Goal: Information Seeking & Learning: Learn about a topic

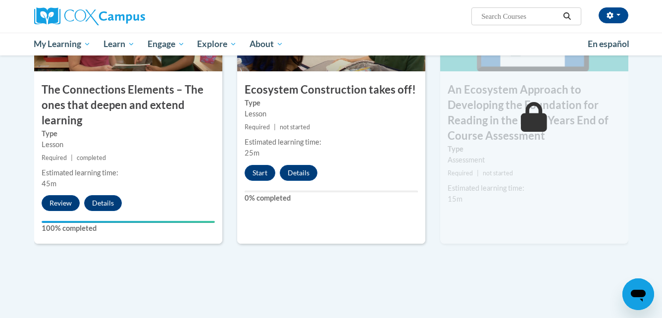
scroll to position [856, 0]
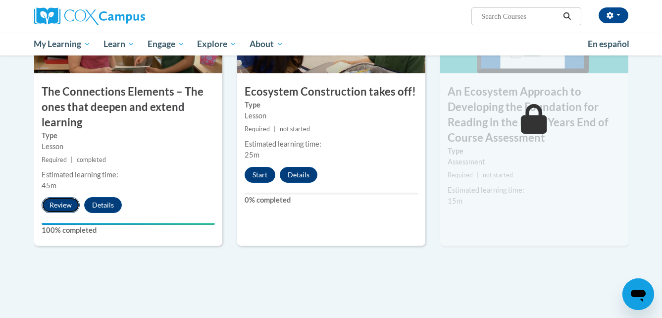
click at [67, 205] on button "Review" at bounding box center [61, 205] width 38 height 16
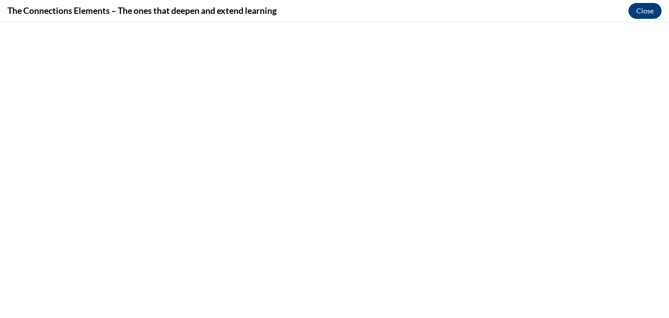
click at [650, 11] on button "Close" at bounding box center [645, 11] width 33 height 16
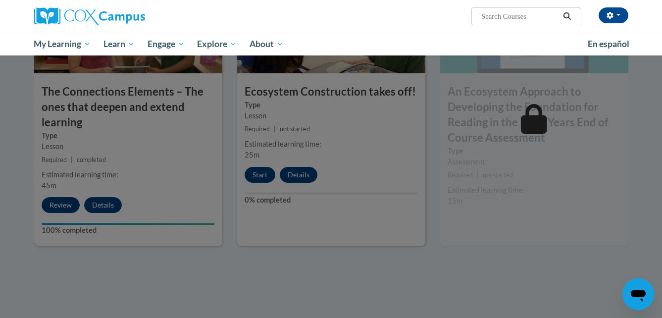
click at [269, 183] on div at bounding box center [331, 159] width 662 height 318
click at [257, 177] on div at bounding box center [331, 159] width 662 height 318
click at [268, 178] on div at bounding box center [331, 159] width 662 height 318
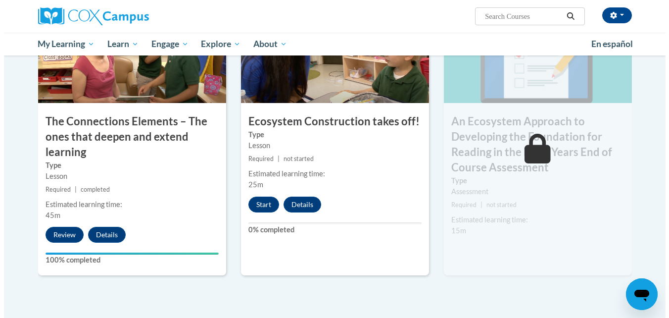
scroll to position [825, 0]
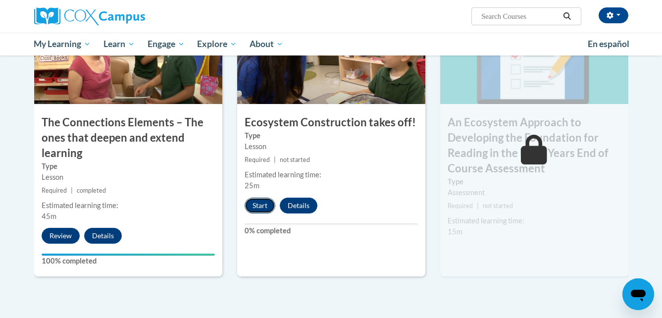
click at [267, 207] on button "Start" at bounding box center [260, 205] width 31 height 16
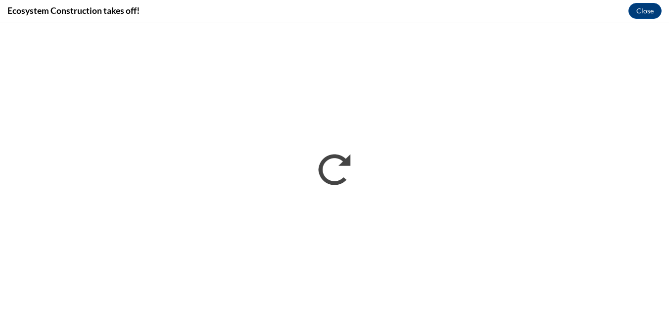
scroll to position [0, 0]
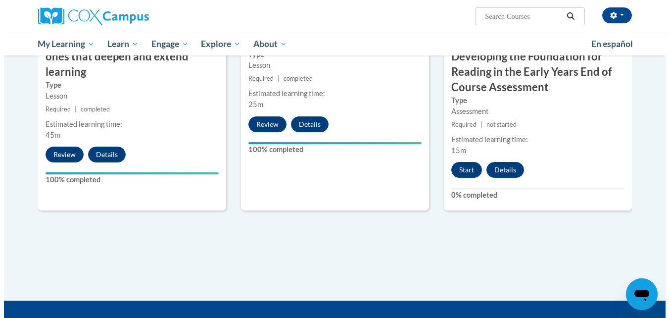
scroll to position [907, 0]
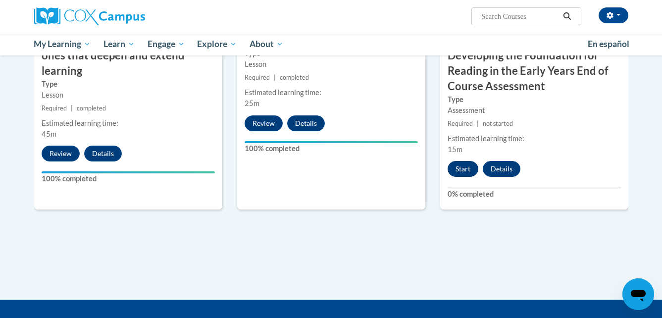
click at [458, 165] on button "Start" at bounding box center [462, 169] width 31 height 16
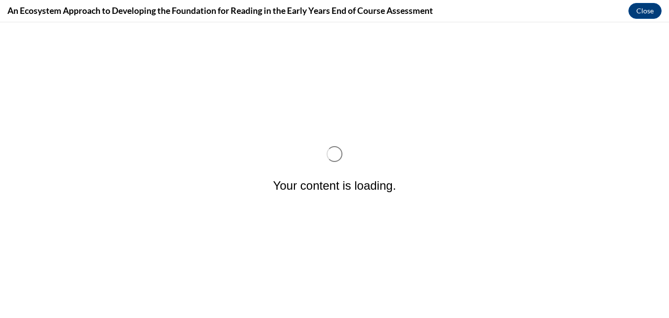
scroll to position [0, 0]
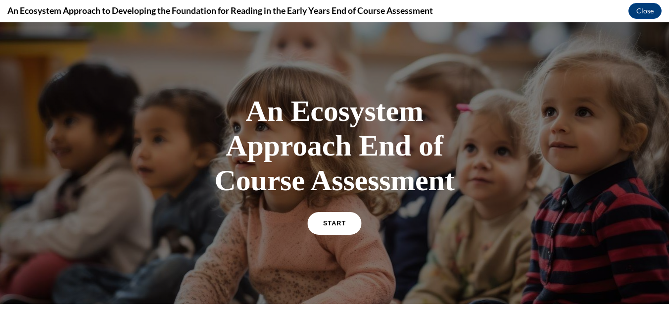
click at [324, 220] on link "START" at bounding box center [334, 223] width 54 height 23
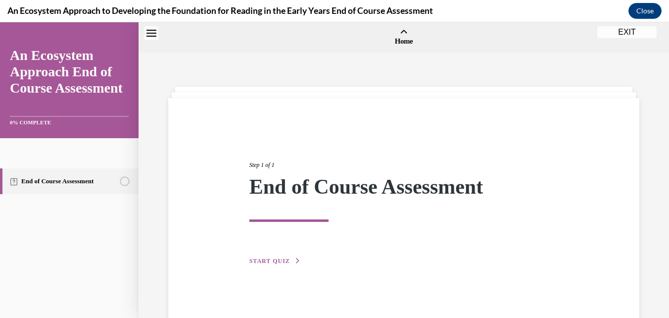
scroll to position [31, 0]
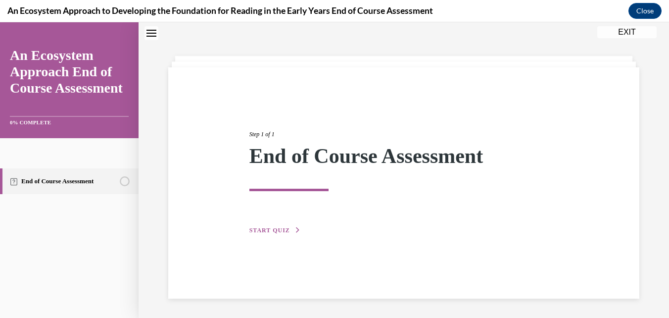
click at [274, 232] on span "START QUIZ" at bounding box center [269, 230] width 41 height 7
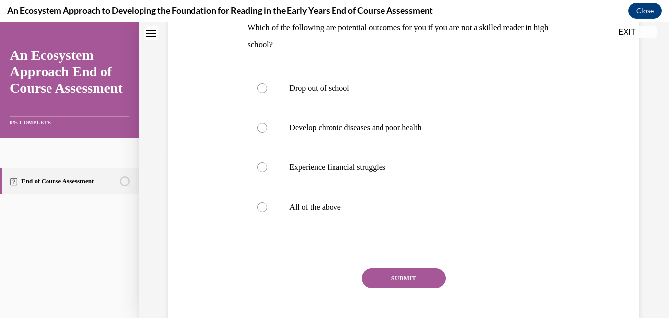
scroll to position [180, 0]
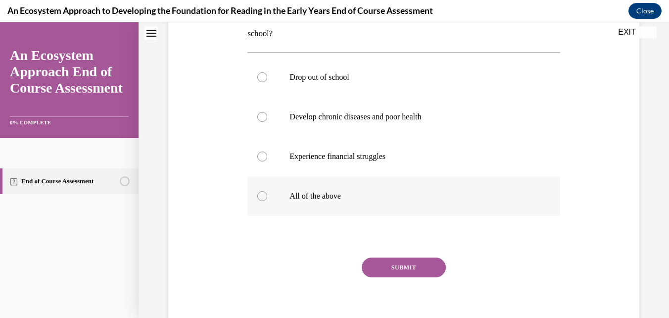
click at [256, 200] on label "All of the above" at bounding box center [403, 196] width 312 height 40
click at [257, 200] on input "All of the above" at bounding box center [262, 196] width 10 height 10
radio input "true"
click at [387, 273] on button "SUBMIT" at bounding box center [404, 267] width 84 height 20
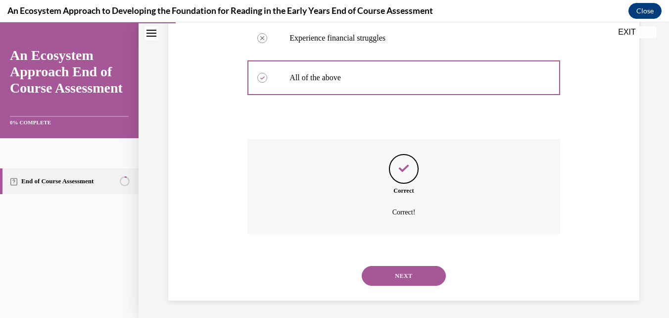
scroll to position [301, 0]
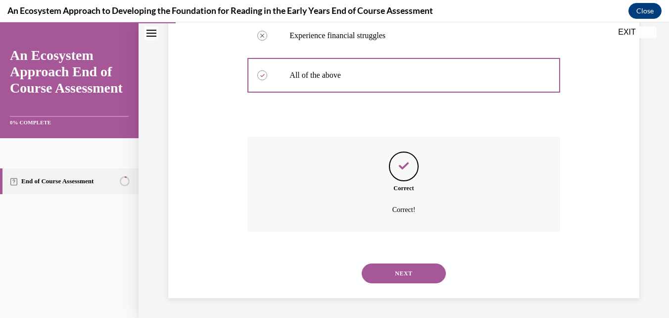
click at [381, 275] on button "NEXT" at bounding box center [404, 273] width 84 height 20
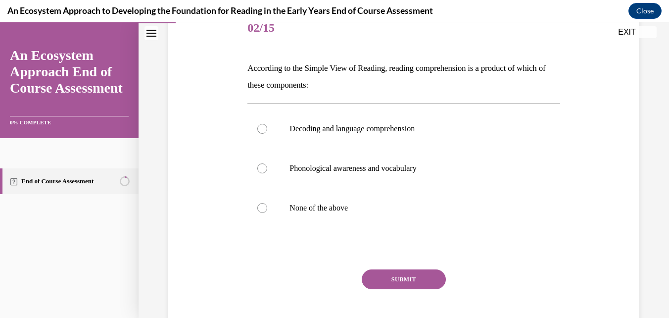
scroll to position [132, 0]
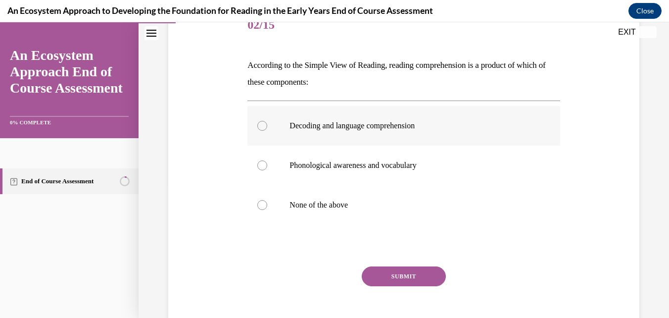
click at [259, 124] on div at bounding box center [262, 126] width 10 height 10
click at [259, 124] on input "Decoding and language comprehension" at bounding box center [262, 126] width 10 height 10
radio input "true"
click at [257, 173] on label "Phonological awareness and vocabulary" at bounding box center [403, 166] width 312 height 40
click at [257, 170] on input "Phonological awareness and vocabulary" at bounding box center [262, 165] width 10 height 10
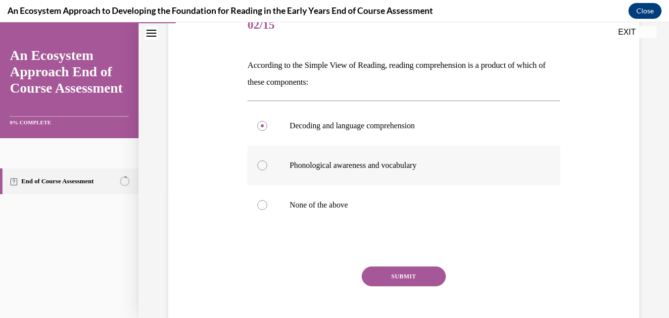
radio input "true"
click at [248, 124] on label "Decoding and language comprehension" at bounding box center [403, 126] width 312 height 40
click at [257, 124] on input "Decoding and language comprehension" at bounding box center [262, 126] width 10 height 10
radio input "true"
click at [209, 100] on div "Question 02/15 According to the Simple View of Reading, reading comprehension i…" at bounding box center [404, 161] width 476 height 371
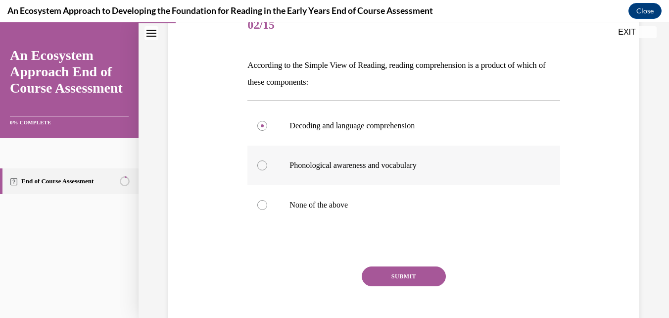
click at [259, 162] on div at bounding box center [262, 165] width 10 height 10
click at [259, 162] on input "Phonological awareness and vocabulary" at bounding box center [262, 165] width 10 height 10
radio input "true"
click at [376, 282] on button "SUBMIT" at bounding box center [404, 276] width 84 height 20
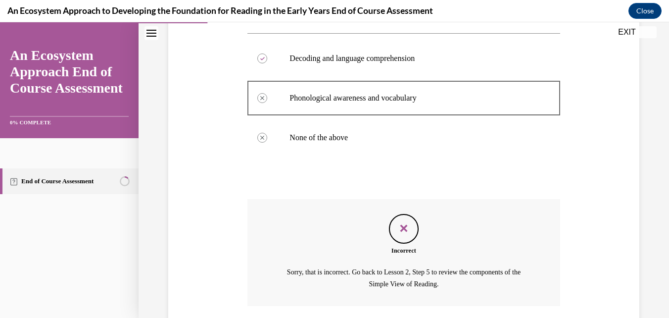
scroll to position [273, 0]
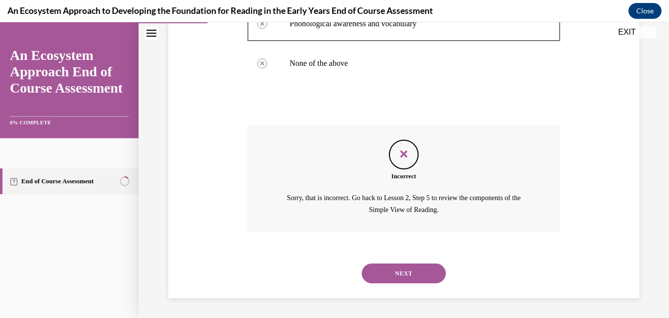
click at [375, 274] on button "NEXT" at bounding box center [404, 273] width 84 height 20
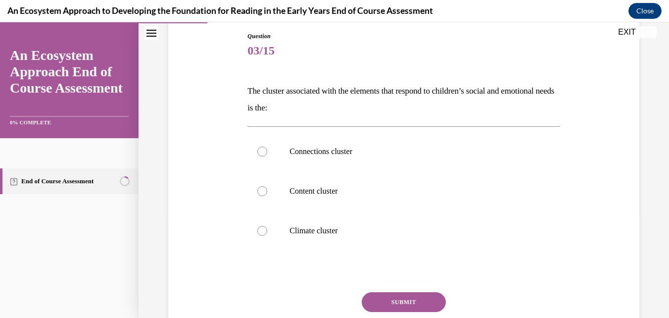
scroll to position [103, 0]
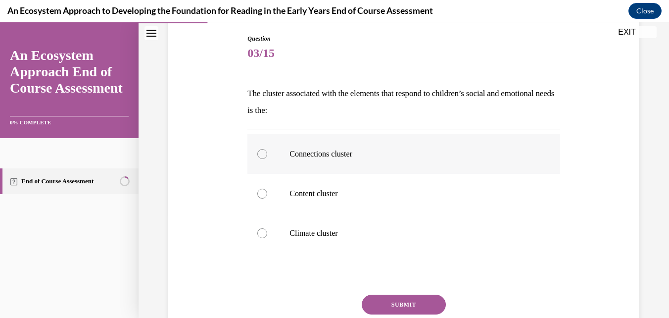
click at [251, 155] on label "Connections cluster" at bounding box center [403, 154] width 312 height 40
click at [257, 155] on input "Connections cluster" at bounding box center [262, 154] width 10 height 10
radio input "true"
click at [368, 303] on button "SUBMIT" at bounding box center [404, 304] width 84 height 20
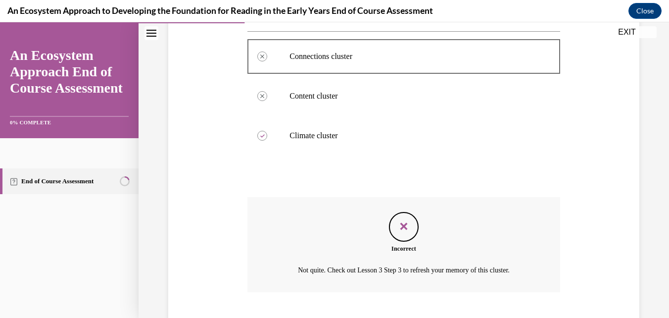
scroll to position [261, 0]
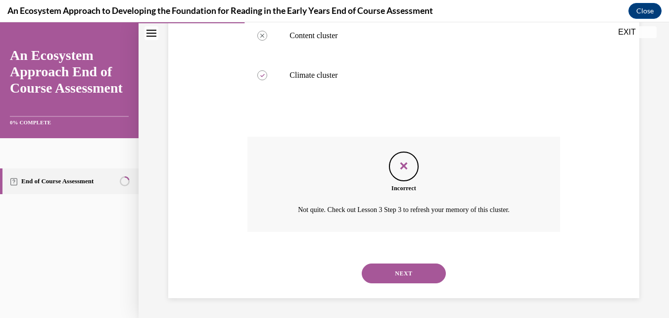
click at [364, 278] on button "NEXT" at bounding box center [404, 273] width 84 height 20
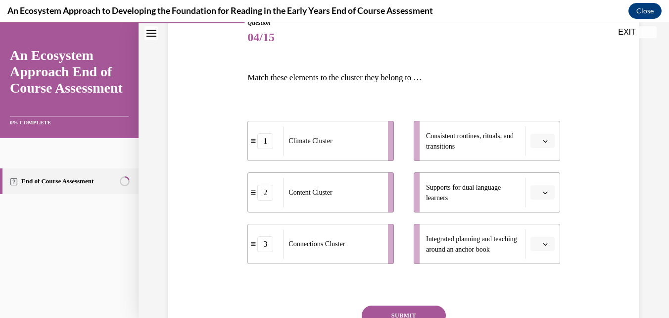
scroll to position [115, 0]
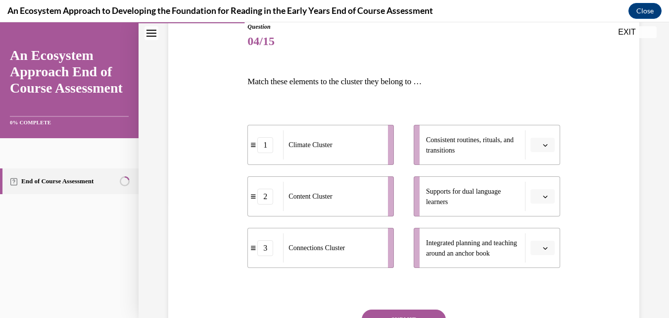
click at [604, 174] on div "Question 04/15 Match these elements to the cluster they belong to … 1 Climate C…" at bounding box center [404, 192] width 476 height 398
click at [543, 146] on icon "button" at bounding box center [545, 145] width 5 height 5
click at [533, 186] on span "1" at bounding box center [532, 187] width 3 height 8
click at [537, 196] on span "Please select an option" at bounding box center [538, 197] width 3 height 10
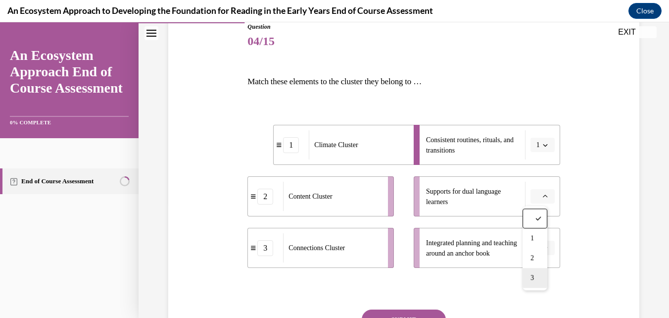
click at [534, 274] on span "3" at bounding box center [532, 278] width 3 height 8
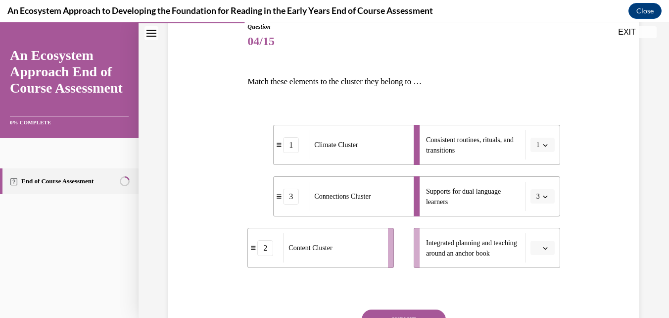
click at [542, 245] on span "button" at bounding box center [545, 248] width 7 height 7
click at [533, 205] on span "2" at bounding box center [532, 206] width 3 height 8
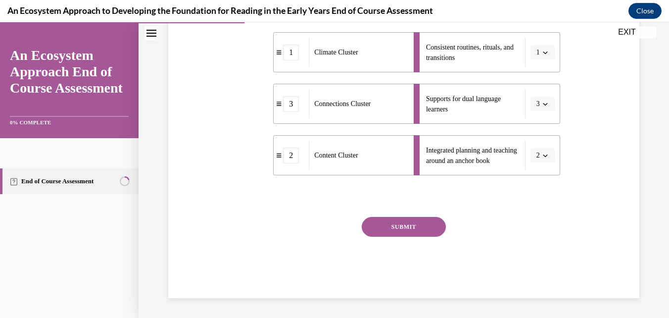
click at [397, 226] on button "SUBMIT" at bounding box center [404, 227] width 84 height 20
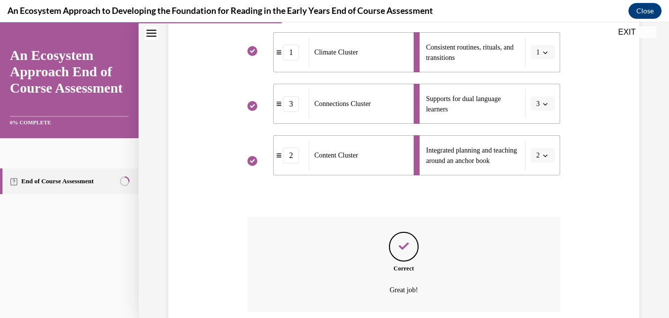
scroll to position [288, 0]
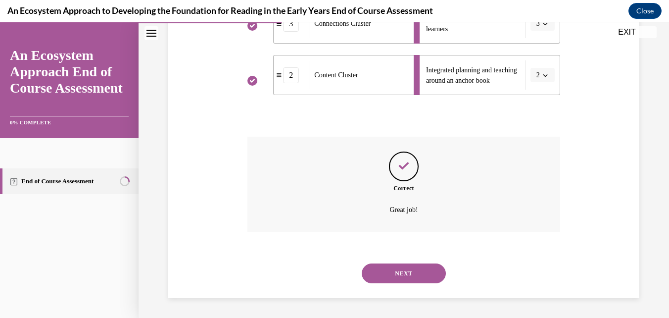
click at [404, 272] on button "NEXT" at bounding box center [404, 273] width 84 height 20
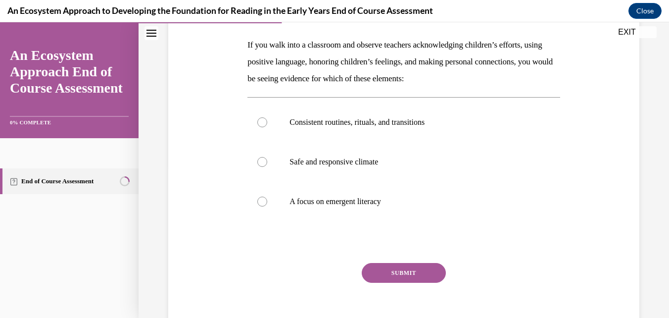
scroll to position [111, 0]
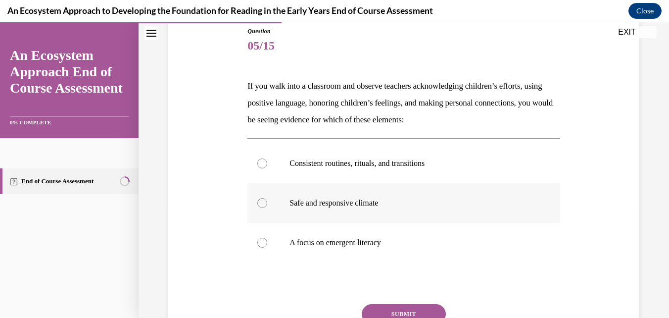
click at [384, 204] on p "Safe and responsive climate" at bounding box center [412, 203] width 245 height 10
click at [267, 204] on input "Safe and responsive climate" at bounding box center [262, 203] width 10 height 10
radio input "true"
click at [403, 306] on button "SUBMIT" at bounding box center [404, 314] width 84 height 20
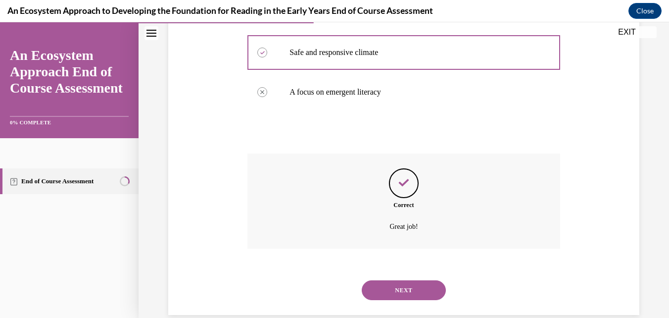
scroll to position [278, 0]
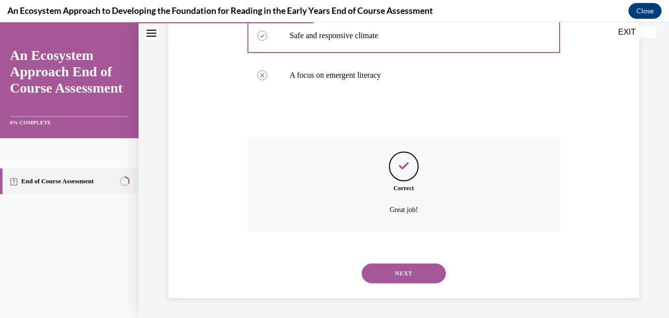
click at [413, 276] on button "NEXT" at bounding box center [404, 273] width 84 height 20
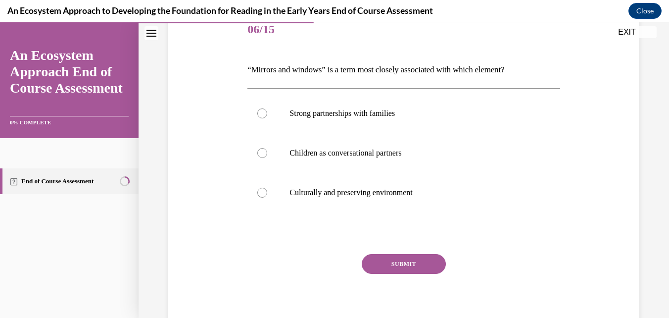
scroll to position [127, 0]
click at [430, 118] on p "Strong partnerships with families" at bounding box center [412, 114] width 245 height 10
click at [267, 118] on input "Strong partnerships with families" at bounding box center [262, 114] width 10 height 10
radio input "true"
click at [417, 270] on button "SUBMIT" at bounding box center [404, 264] width 84 height 20
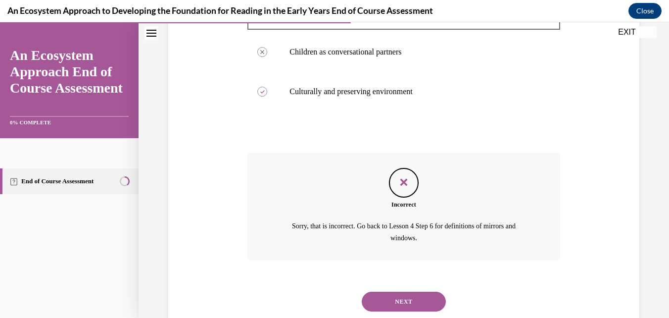
scroll to position [256, 0]
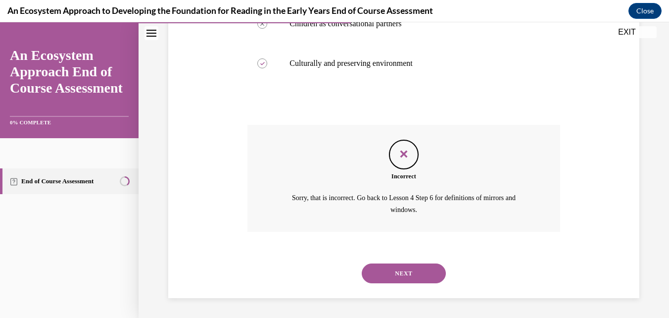
click at [419, 274] on button "NEXT" at bounding box center [404, 273] width 84 height 20
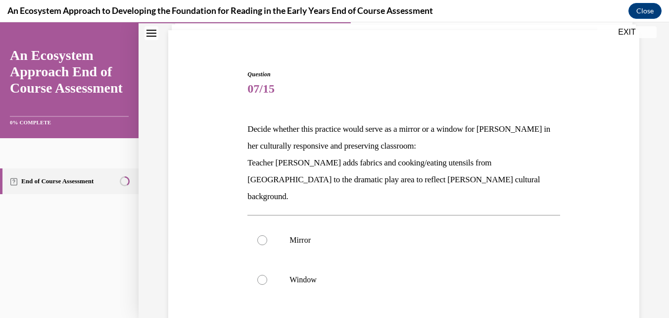
scroll to position [70, 0]
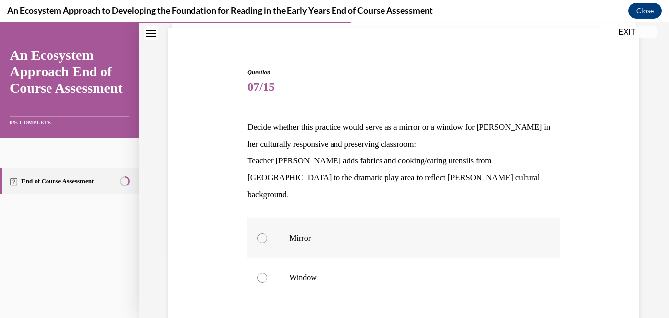
click at [332, 233] on p "Mirror" at bounding box center [412, 238] width 245 height 10
click at [267, 233] on input "Mirror" at bounding box center [262, 238] width 10 height 10
radio input "true"
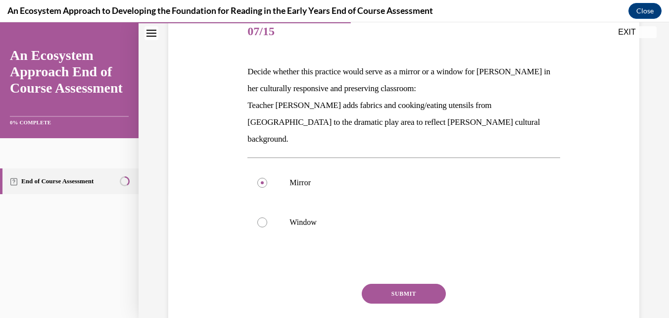
click at [409, 284] on button "SUBMIT" at bounding box center [404, 294] width 84 height 20
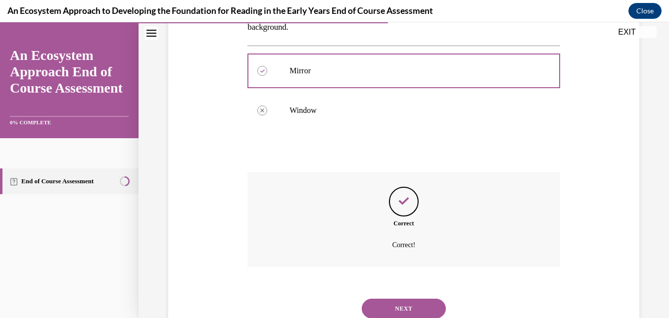
scroll to position [255, 0]
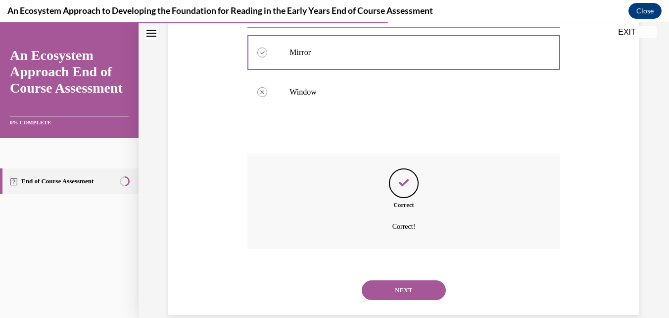
click at [420, 280] on button "NEXT" at bounding box center [404, 290] width 84 height 20
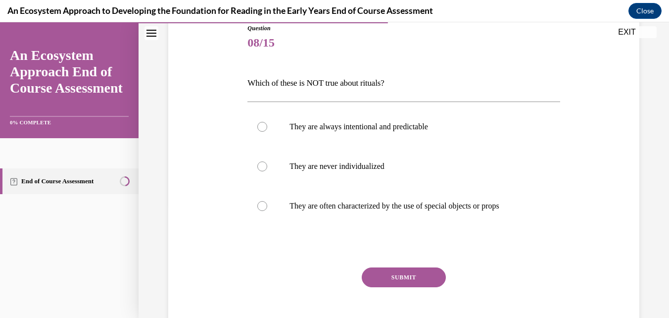
scroll to position [111, 0]
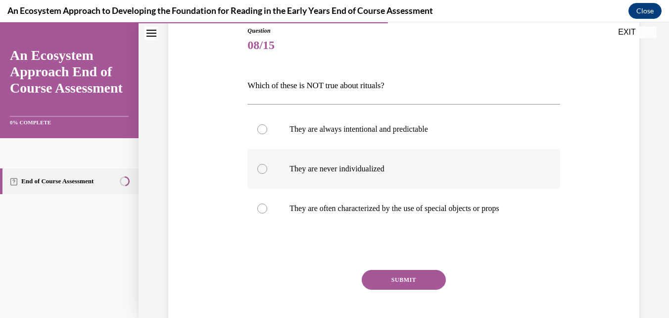
click at [288, 172] on label "They are never individualized" at bounding box center [403, 169] width 312 height 40
click at [267, 172] on input "They are never individualized" at bounding box center [262, 169] width 10 height 10
radio input "true"
click at [412, 275] on button "SUBMIT" at bounding box center [404, 280] width 84 height 20
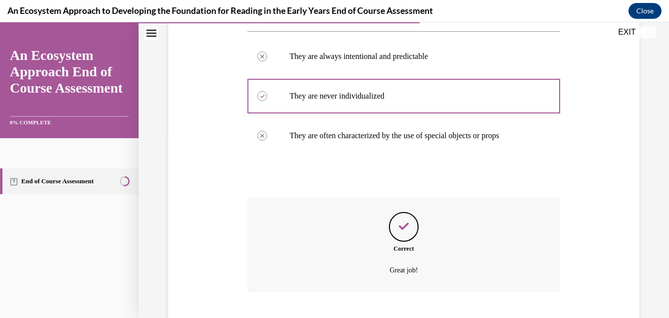
scroll to position [245, 0]
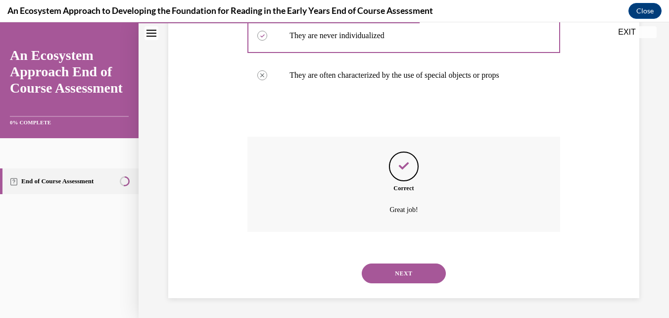
click at [414, 270] on button "NEXT" at bounding box center [404, 273] width 84 height 20
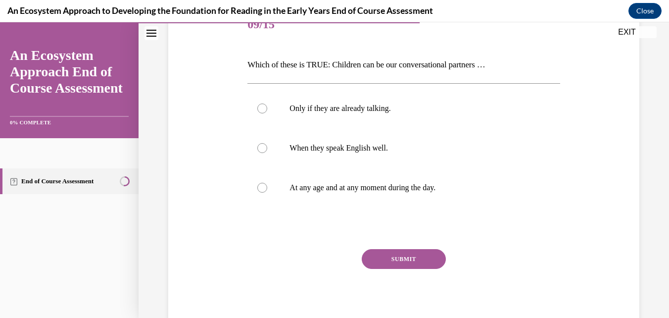
scroll to position [131, 0]
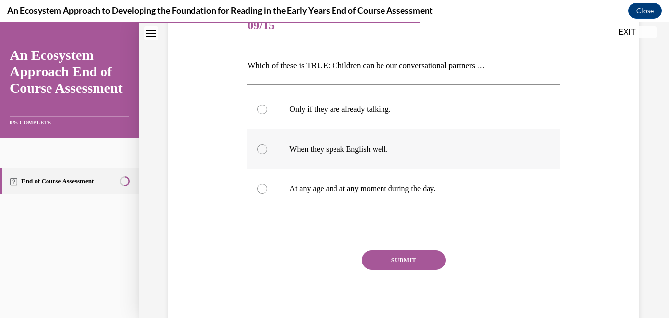
click at [390, 147] on p "When they speak English well." at bounding box center [412, 149] width 245 height 10
click at [267, 147] on input "When they speak English well." at bounding box center [262, 149] width 10 height 10
radio input "true"
click at [407, 261] on button "SUBMIT" at bounding box center [404, 260] width 84 height 20
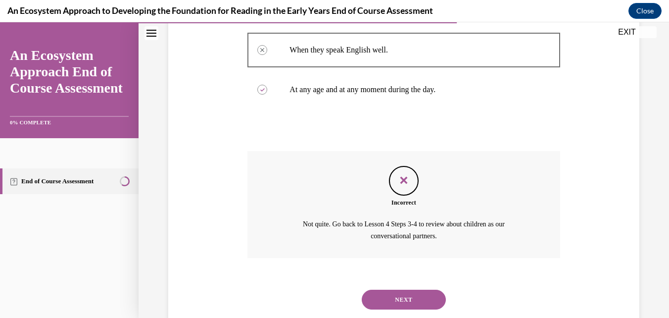
scroll to position [256, 0]
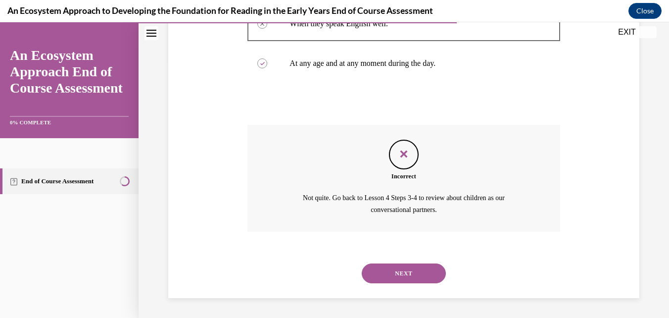
click at [410, 269] on button "NEXT" at bounding box center [404, 273] width 84 height 20
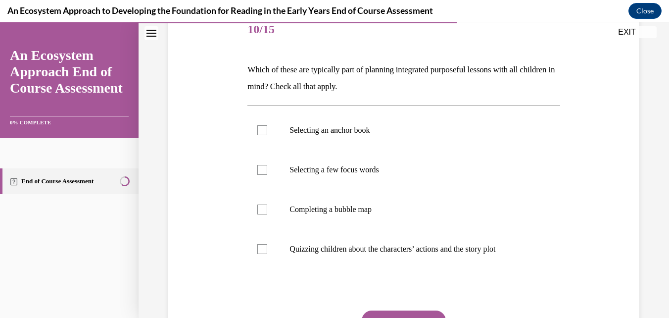
scroll to position [129, 0]
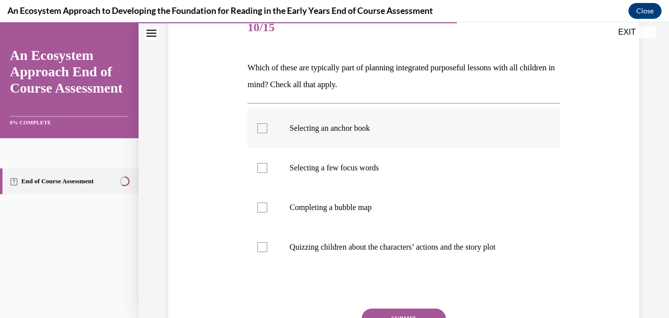
click at [410, 136] on label "Selecting an anchor book" at bounding box center [403, 128] width 312 height 40
click at [267, 133] on input "Selecting an anchor book" at bounding box center [262, 128] width 10 height 10
checkbox input "true"
click at [388, 173] on label "Selecting a few focus words" at bounding box center [403, 168] width 312 height 40
click at [267, 173] on input "Selecting a few focus words" at bounding box center [262, 168] width 10 height 10
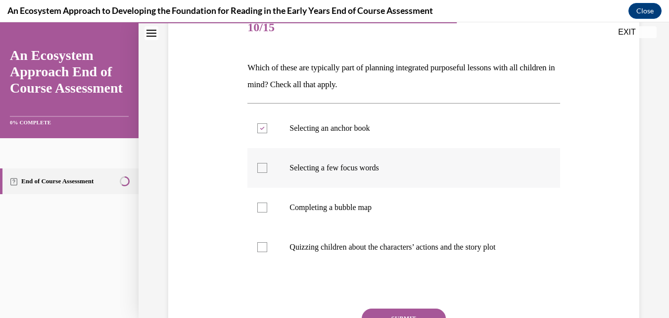
checkbox input "true"
click at [368, 217] on label "Completing a bubble map" at bounding box center [403, 208] width 312 height 40
click at [267, 212] on input "Completing a bubble map" at bounding box center [262, 207] width 10 height 10
checkbox input "true"
click at [355, 249] on p "Quizzing children about the characters’ actions and the story plot" at bounding box center [412, 247] width 245 height 10
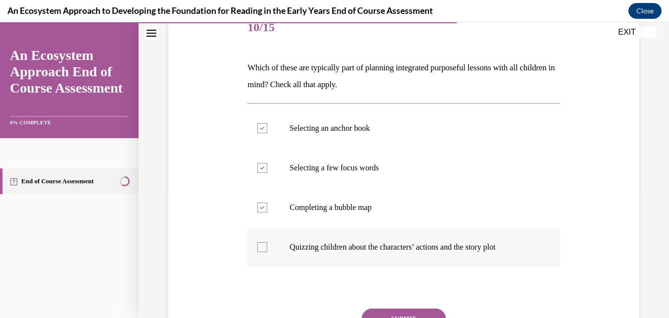
click at [267, 249] on input "Quizzing children about the characters’ actions and the story plot" at bounding box center [262, 247] width 10 height 10
checkbox input "true"
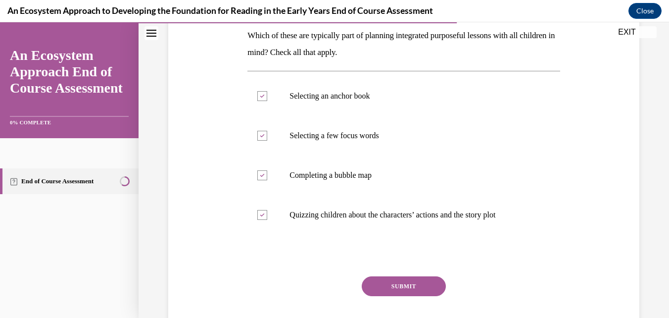
click at [398, 286] on button "SUBMIT" at bounding box center [404, 286] width 84 height 20
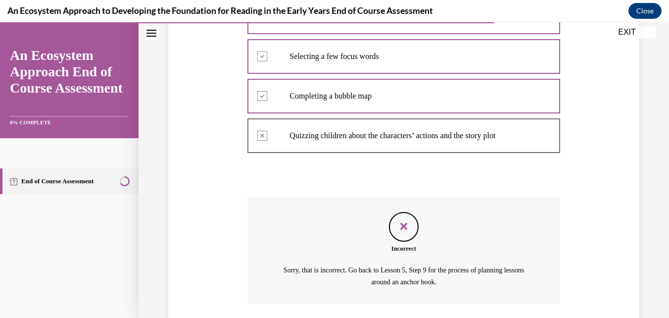
scroll to position [313, 0]
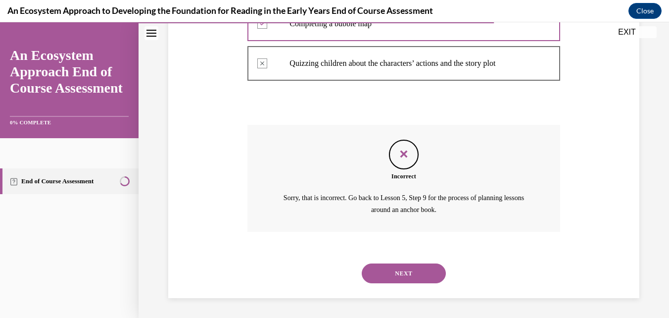
click at [412, 273] on button "NEXT" at bounding box center [404, 273] width 84 height 20
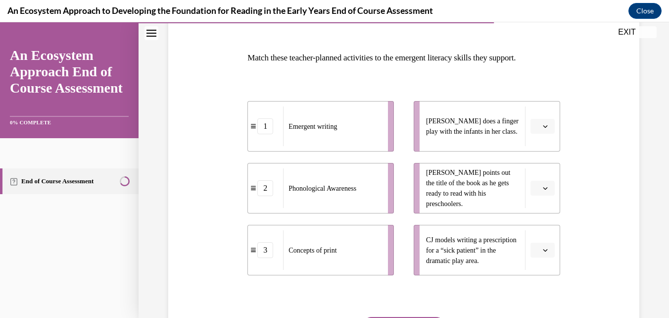
scroll to position [151, 0]
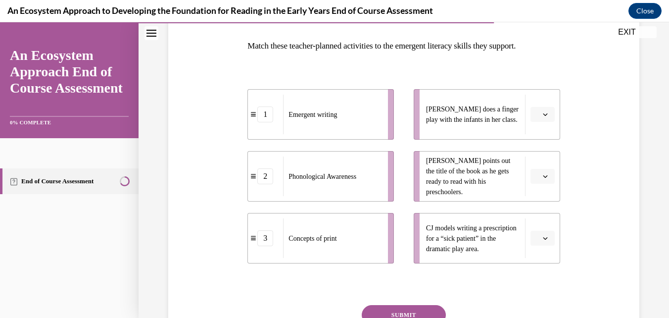
click at [537, 119] on button "button" at bounding box center [543, 114] width 24 height 15
click at [536, 194] on div "3" at bounding box center [535, 196] width 25 height 20
click at [537, 179] on span "Please select an option" at bounding box center [538, 176] width 3 height 10
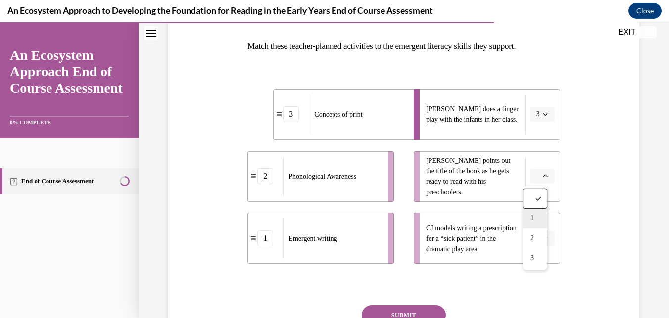
click at [525, 223] on div "1" at bounding box center [535, 218] width 25 height 20
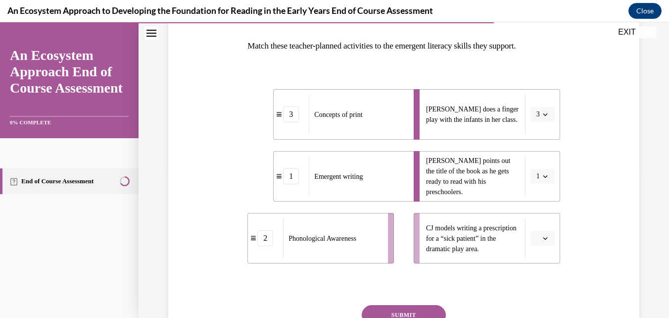
click at [531, 242] on button "button" at bounding box center [543, 238] width 24 height 15
click at [538, 197] on div "2" at bounding box center [535, 196] width 25 height 20
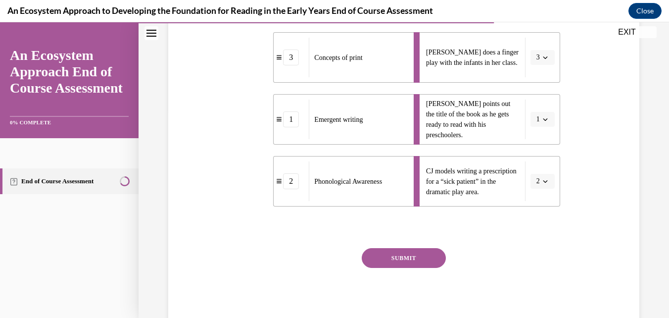
click at [417, 262] on button "SUBMIT" at bounding box center [404, 258] width 84 height 20
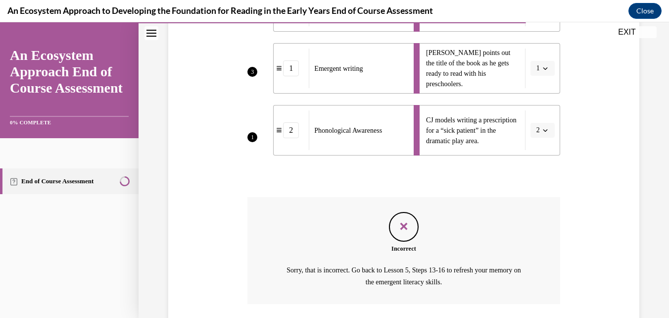
scroll to position [331, 0]
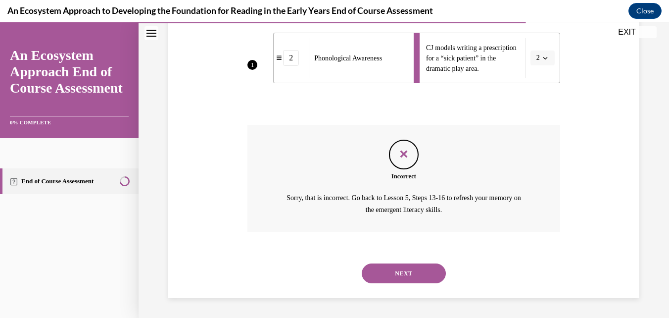
click at [421, 269] on button "NEXT" at bounding box center [404, 273] width 84 height 20
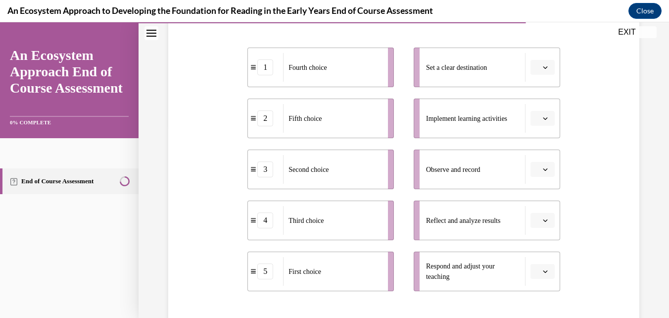
scroll to position [196, 0]
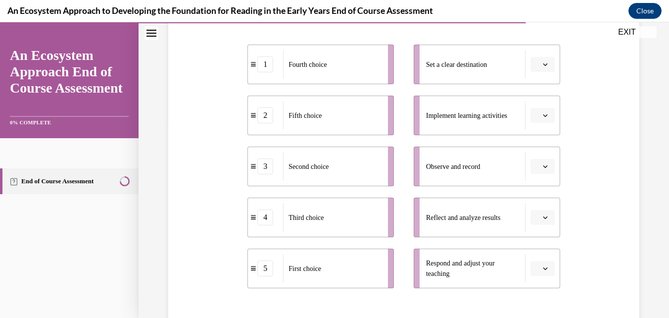
click at [543, 65] on icon "button" at bounding box center [545, 64] width 5 height 5
click at [538, 109] on div "1" at bounding box center [535, 107] width 25 height 20
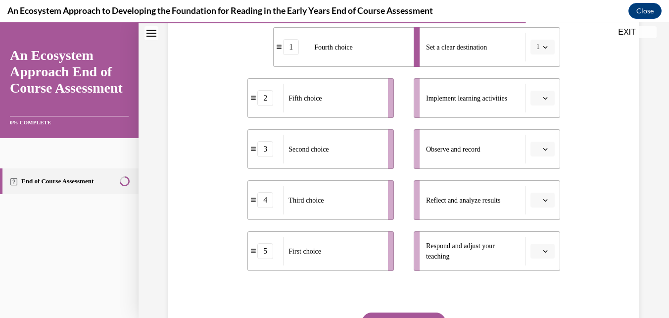
click at [535, 102] on button "button" at bounding box center [543, 98] width 24 height 15
click at [534, 157] on span "2" at bounding box center [532, 160] width 3 height 8
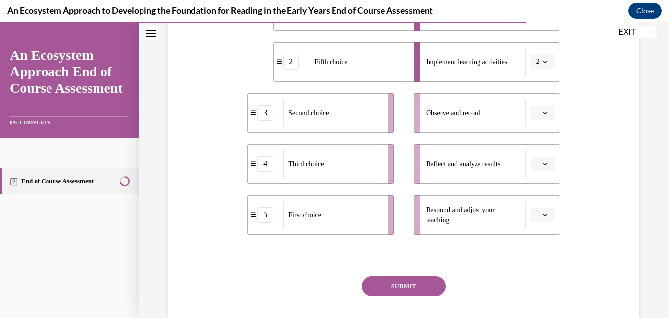
scroll to position [251, 0]
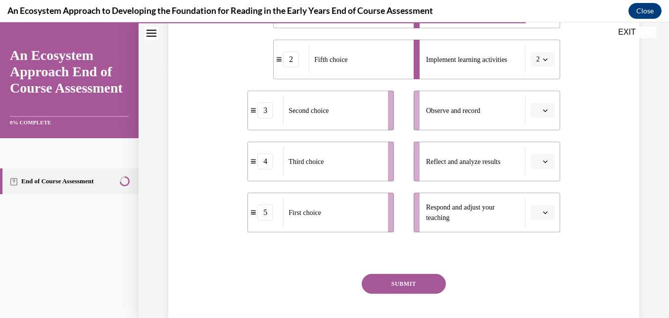
click at [540, 114] on button "button" at bounding box center [543, 110] width 24 height 15
click at [533, 211] on span "4" at bounding box center [532, 212] width 3 height 8
click at [537, 161] on span "Please select an option" at bounding box center [538, 161] width 3 height 10
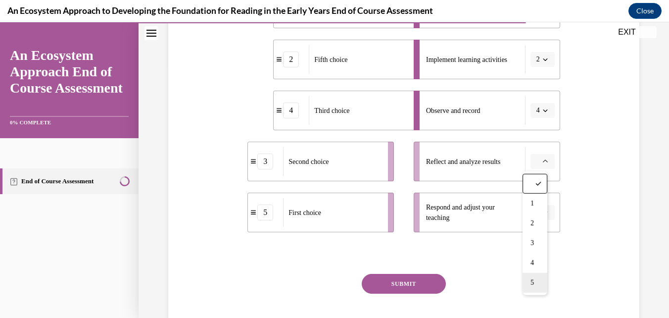
click at [533, 282] on span "5" at bounding box center [532, 283] width 3 height 8
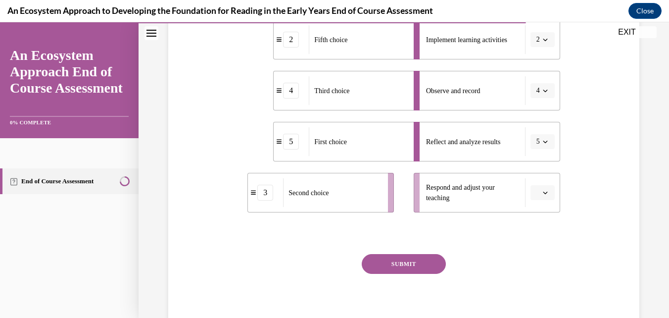
scroll to position [292, 0]
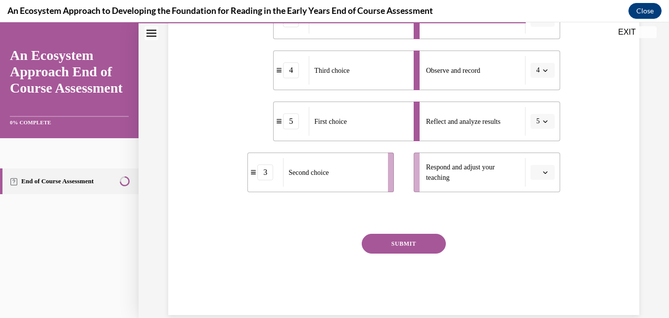
click at [543, 177] on button "button" at bounding box center [543, 172] width 24 height 15
click at [533, 253] on span "3" at bounding box center [532, 254] width 3 height 8
click at [425, 243] on button "SUBMIT" at bounding box center [404, 244] width 84 height 20
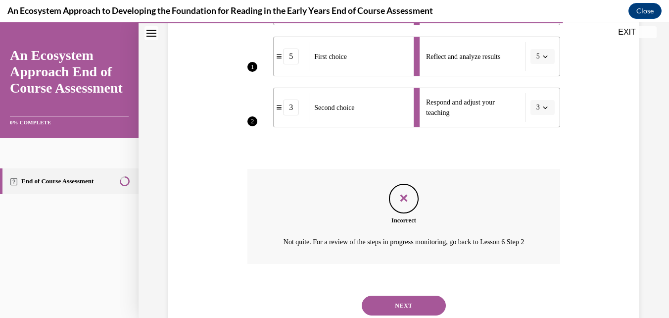
scroll to position [400, 0]
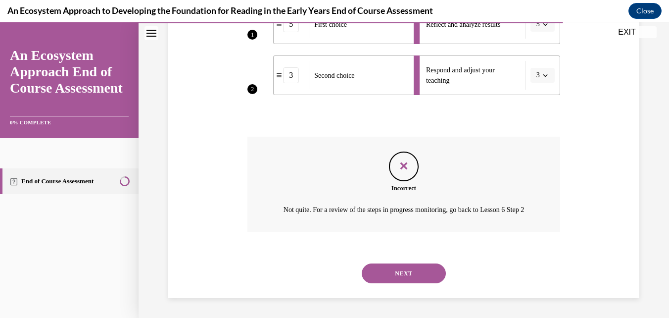
click at [420, 275] on button "NEXT" at bounding box center [404, 273] width 84 height 20
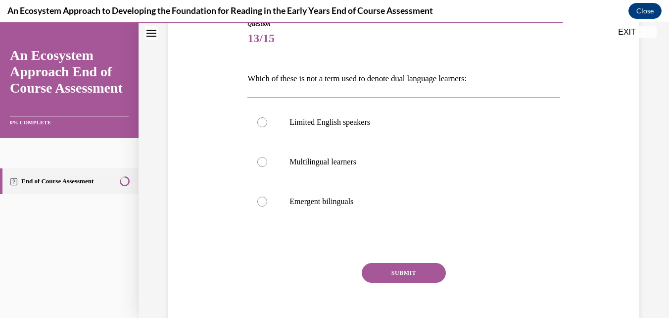
scroll to position [119, 0]
click at [374, 166] on p "Multilingual learners" at bounding box center [412, 161] width 245 height 10
click at [267, 166] on input "Multilingual learners" at bounding box center [262, 161] width 10 height 10
radio input "true"
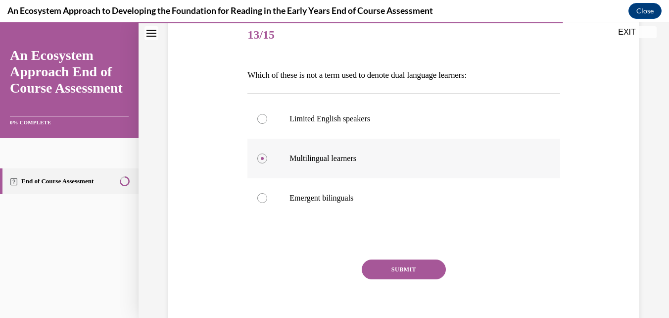
scroll to position [123, 0]
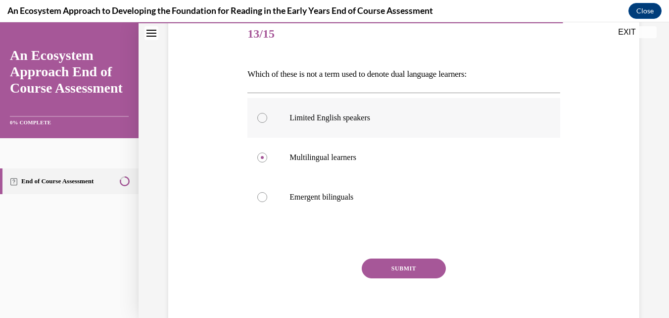
click at [402, 119] on p "Limited English speakers" at bounding box center [412, 118] width 245 height 10
click at [267, 119] on input "Limited English speakers" at bounding box center [262, 118] width 10 height 10
radio input "true"
click at [413, 276] on button "SUBMIT" at bounding box center [404, 268] width 84 height 20
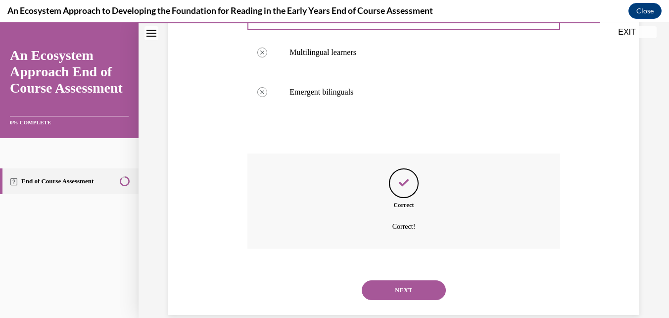
scroll to position [245, 0]
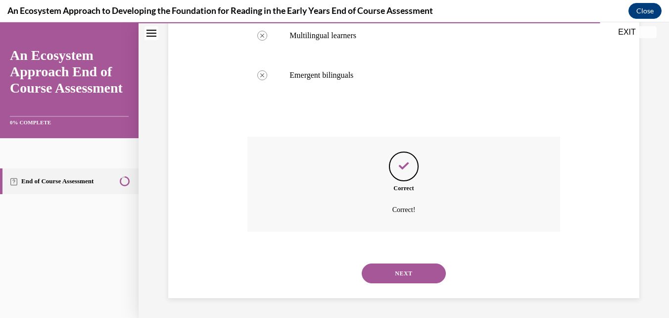
click at [418, 271] on button "NEXT" at bounding box center [404, 273] width 84 height 20
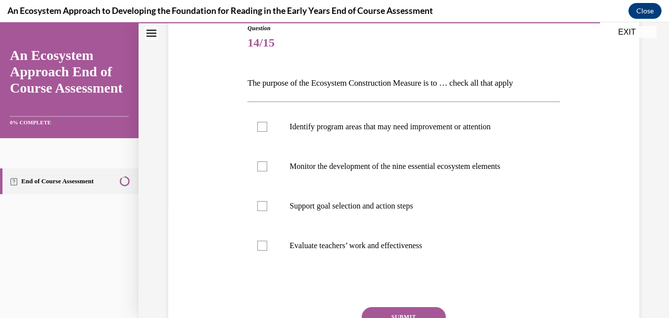
scroll to position [118, 0]
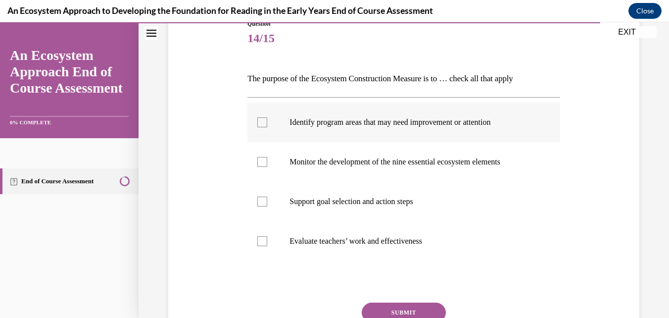
click at [420, 129] on label "Identify program areas that may need improvement or attention" at bounding box center [403, 122] width 312 height 40
click at [267, 127] on input "Identify program areas that may need improvement or attention" at bounding box center [262, 122] width 10 height 10
checkbox input "true"
click at [376, 162] on p "Monitor the development of the nine essential ecosystem elements" at bounding box center [412, 162] width 245 height 10
click at [267, 162] on input "Monitor the development of the nine essential ecosystem elements" at bounding box center [262, 162] width 10 height 10
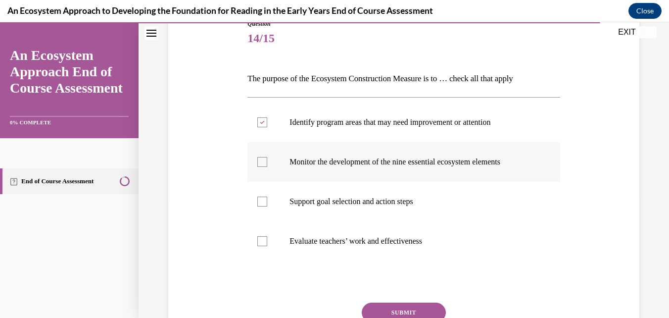
checkbox input "true"
click at [357, 200] on p "Support goal selection and action steps" at bounding box center [412, 201] width 245 height 10
click at [267, 200] on input "Support goal selection and action steps" at bounding box center [262, 201] width 10 height 10
checkbox input "true"
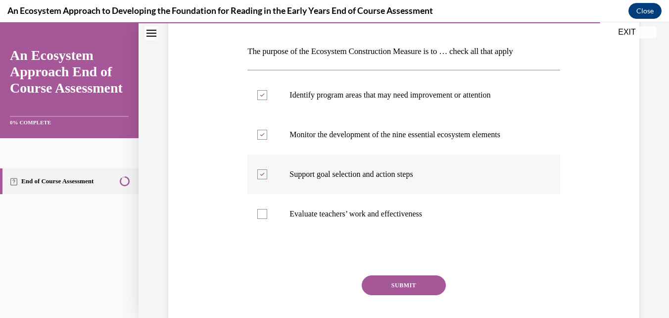
scroll to position [149, 0]
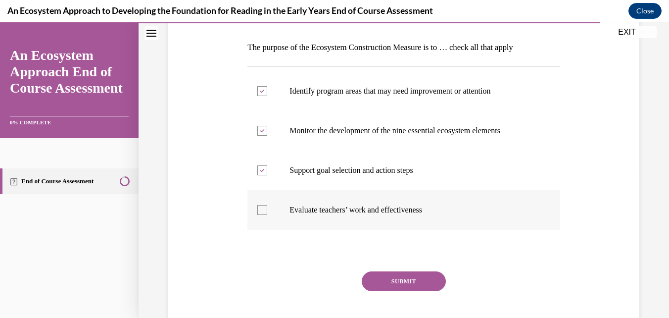
click at [380, 207] on p "Evaluate teachers’ work and effectiveness" at bounding box center [412, 210] width 245 height 10
click at [267, 207] on input "Evaluate teachers’ work and effectiveness" at bounding box center [262, 210] width 10 height 10
checkbox input "true"
click at [410, 286] on button "SUBMIT" at bounding box center [404, 281] width 84 height 20
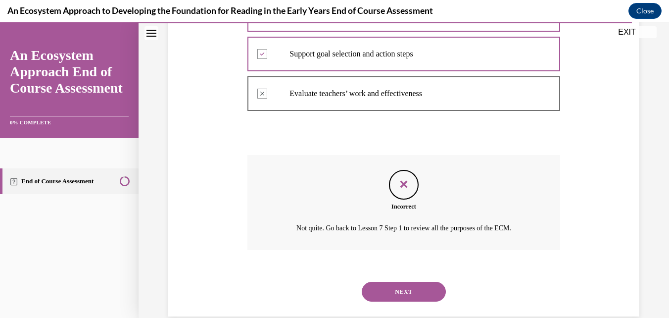
scroll to position [284, 0]
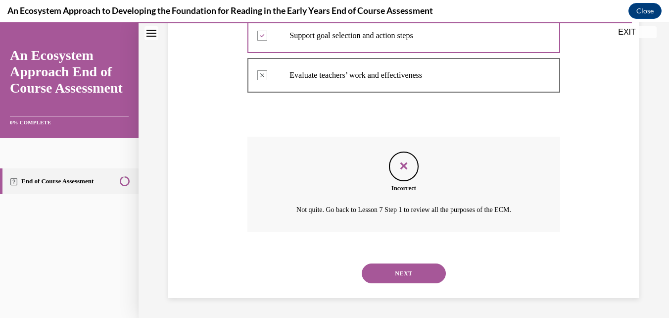
click at [415, 274] on button "NEXT" at bounding box center [404, 273] width 84 height 20
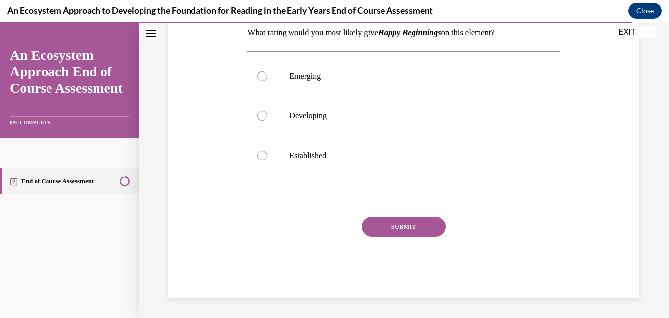
scroll to position [232, 0]
click at [430, 131] on label "Developing" at bounding box center [403, 116] width 312 height 40
click at [267, 121] on input "Developing" at bounding box center [262, 116] width 10 height 10
radio input "true"
click at [440, 231] on button "SUBMIT" at bounding box center [404, 227] width 84 height 20
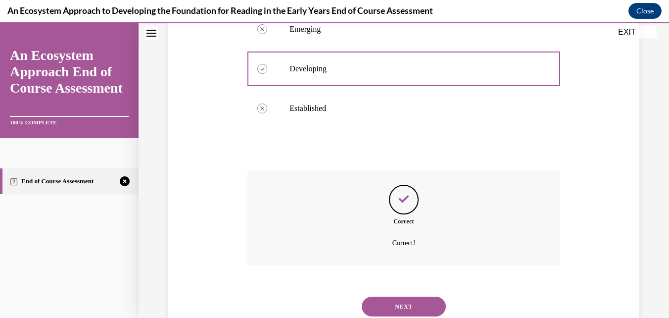
scroll to position [312, 0]
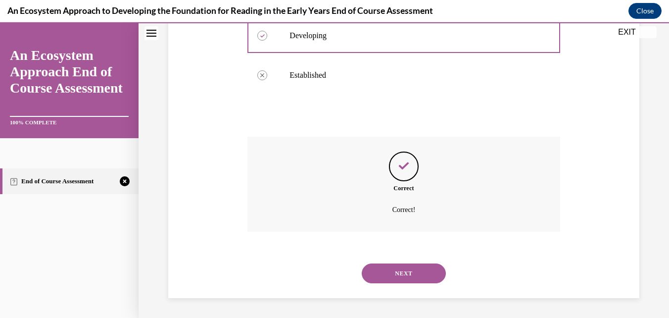
click at [417, 272] on button "NEXT" at bounding box center [404, 273] width 84 height 20
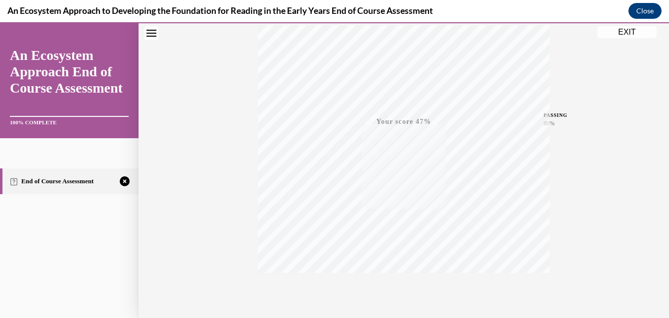
scroll to position [212, 0]
click at [402, 257] on icon "button" at bounding box center [404, 257] width 35 height 11
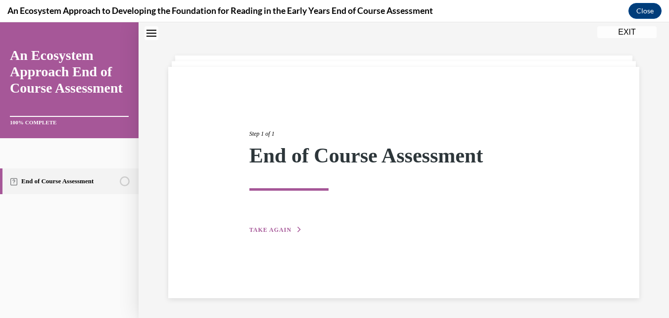
click at [276, 231] on span "TAKE AGAIN" at bounding box center [270, 229] width 42 height 7
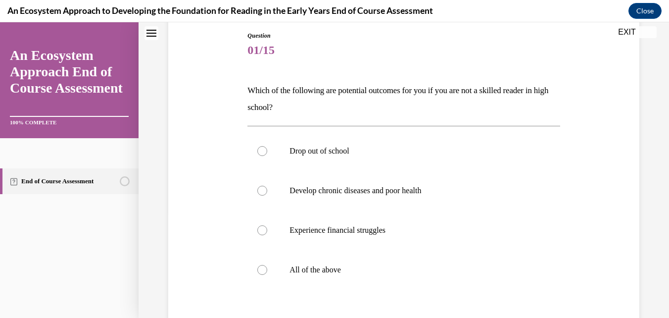
scroll to position [111, 0]
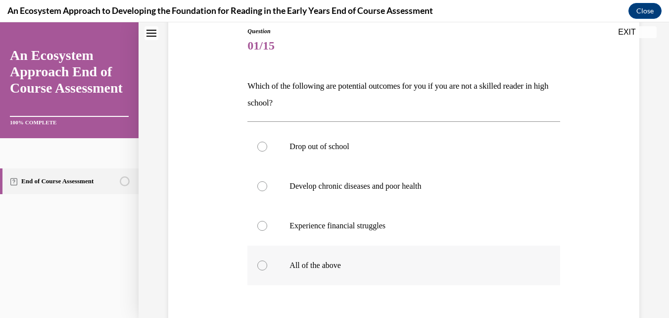
click at [259, 265] on div at bounding box center [262, 265] width 10 height 10
click at [259, 265] on input "All of the above" at bounding box center [262, 265] width 10 height 10
radio input "true"
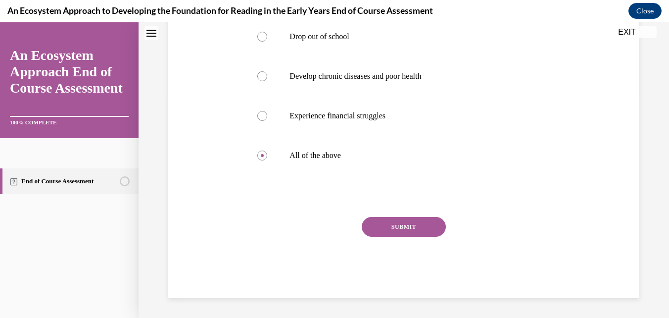
click at [384, 227] on button "SUBMIT" at bounding box center [404, 227] width 84 height 20
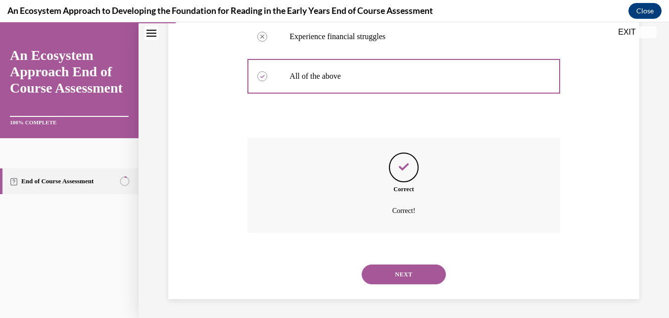
scroll to position [301, 0]
click at [399, 273] on button "NEXT" at bounding box center [404, 273] width 84 height 20
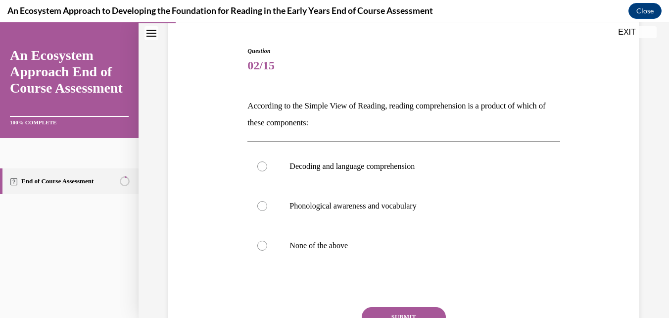
scroll to position [94, 0]
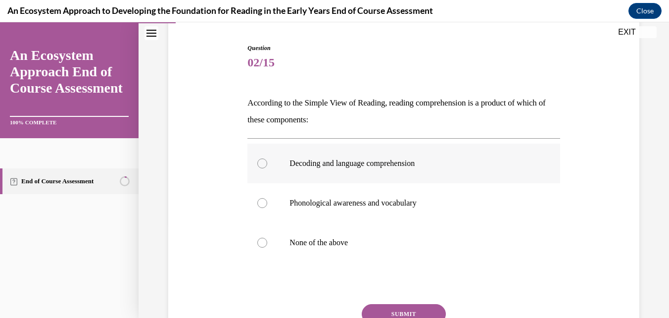
click at [390, 165] on p "Decoding and language comprehension" at bounding box center [412, 163] width 245 height 10
click at [267, 165] on input "Decoding and language comprehension" at bounding box center [262, 163] width 10 height 10
radio input "true"
click at [394, 314] on button "SUBMIT" at bounding box center [404, 314] width 84 height 20
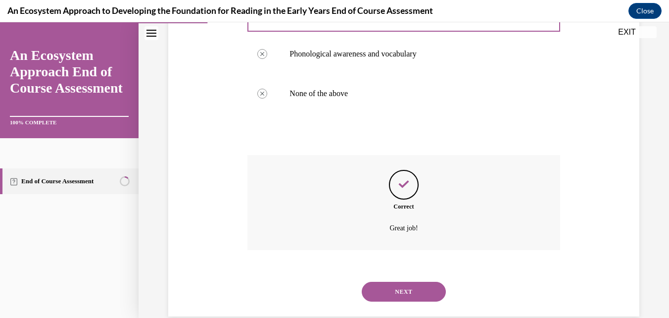
scroll to position [261, 0]
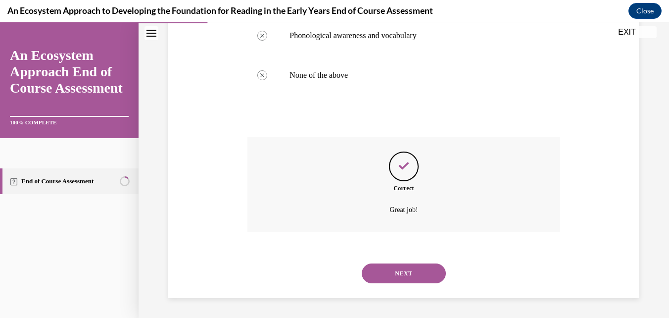
click at [406, 277] on button "NEXT" at bounding box center [404, 273] width 84 height 20
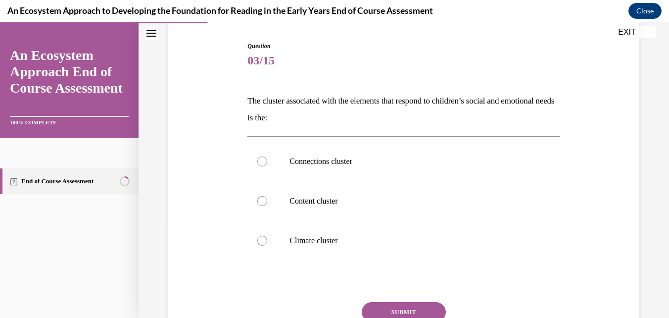
scroll to position [97, 0]
click at [268, 243] on label "Climate cluster" at bounding box center [403, 240] width 312 height 40
click at [267, 243] on input "Climate cluster" at bounding box center [262, 240] width 10 height 10
radio input "true"
click at [397, 311] on button "SUBMIT" at bounding box center [404, 311] width 84 height 20
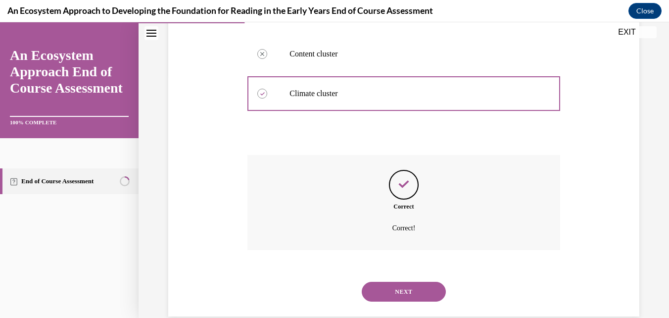
scroll to position [261, 0]
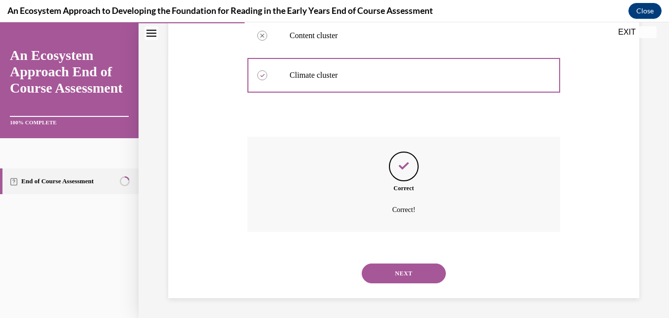
click at [411, 279] on button "NEXT" at bounding box center [404, 273] width 84 height 20
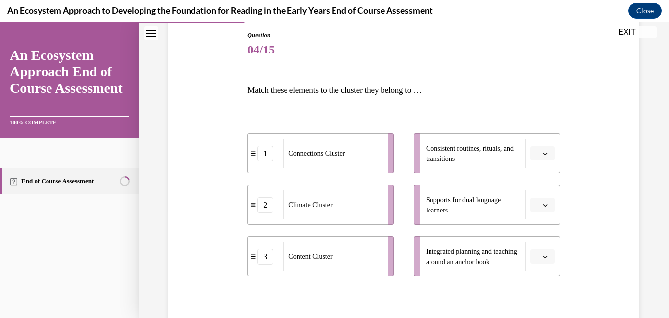
scroll to position [107, 0]
click at [627, 189] on div "Question 04/15 Match these elements to the cluster they belong to … 1 Connectio…" at bounding box center [404, 199] width 476 height 398
click at [537, 152] on span "Please select an option" at bounding box center [538, 153] width 3 height 10
click at [534, 216] on span "2" at bounding box center [532, 214] width 3 height 8
click at [547, 205] on button "button" at bounding box center [543, 204] width 24 height 15
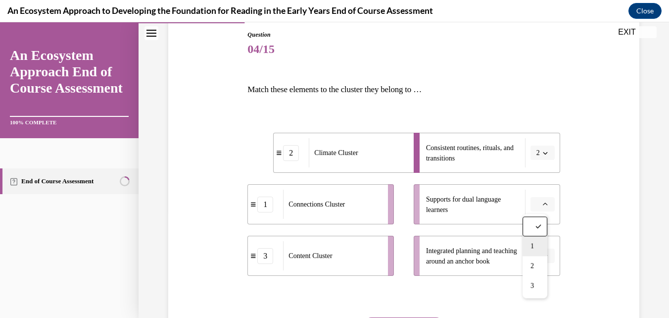
click at [537, 244] on div "1" at bounding box center [535, 246] width 25 height 20
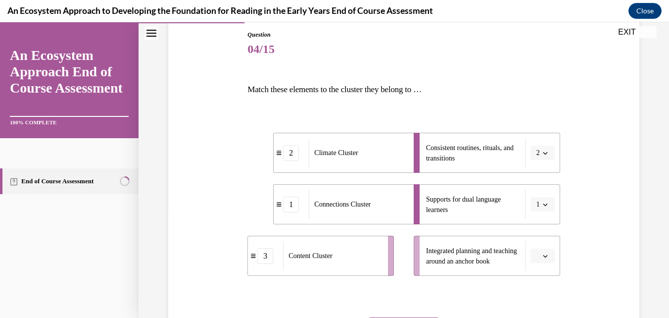
click at [543, 255] on icon "button" at bounding box center [545, 255] width 5 height 5
click at [539, 234] on div "3" at bounding box center [535, 234] width 25 height 20
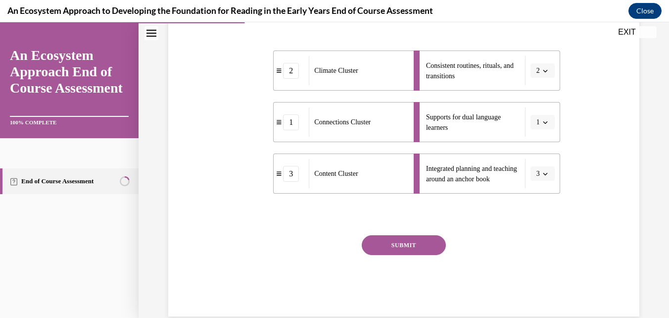
click at [418, 249] on button "SUBMIT" at bounding box center [404, 245] width 84 height 20
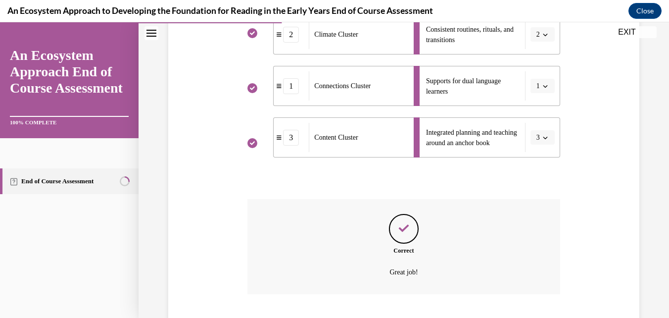
scroll to position [288, 0]
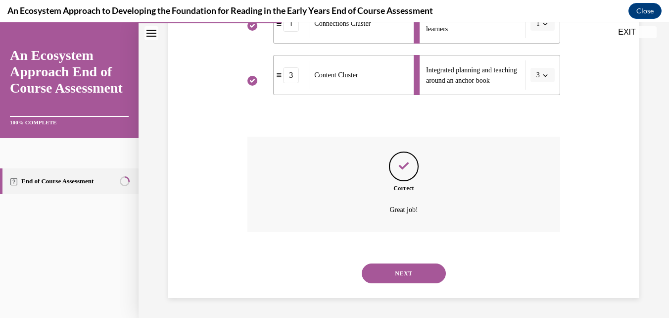
click at [411, 276] on button "NEXT" at bounding box center [404, 273] width 84 height 20
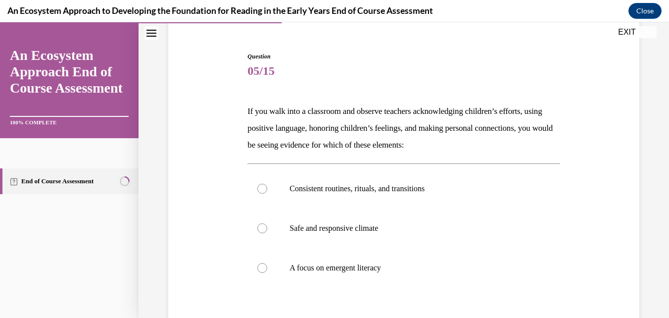
scroll to position [90, 0]
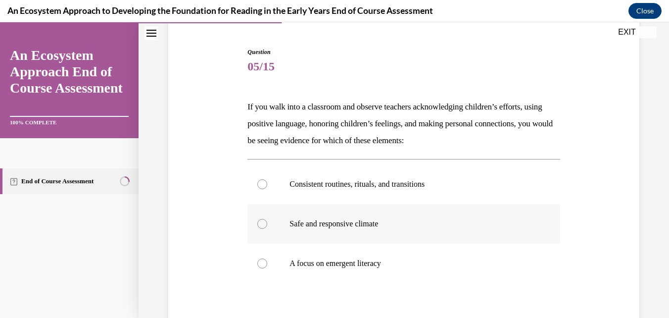
click at [391, 226] on p "Safe and responsive climate" at bounding box center [412, 224] width 245 height 10
click at [267, 226] on input "Safe and responsive climate" at bounding box center [262, 224] width 10 height 10
radio input "true"
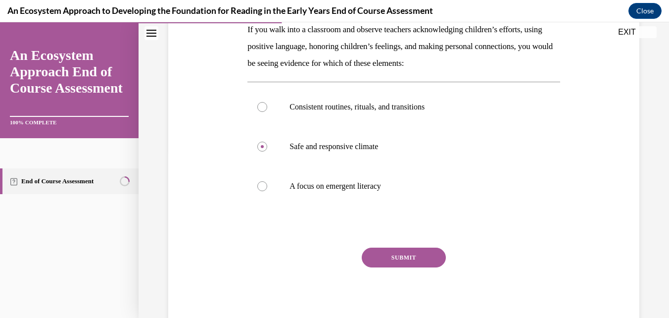
click at [401, 257] on button "SUBMIT" at bounding box center [404, 257] width 84 height 20
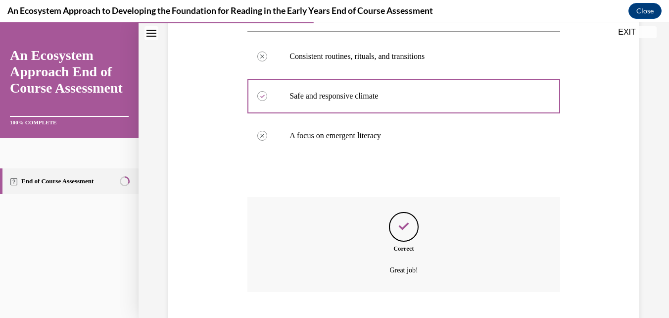
scroll to position [278, 0]
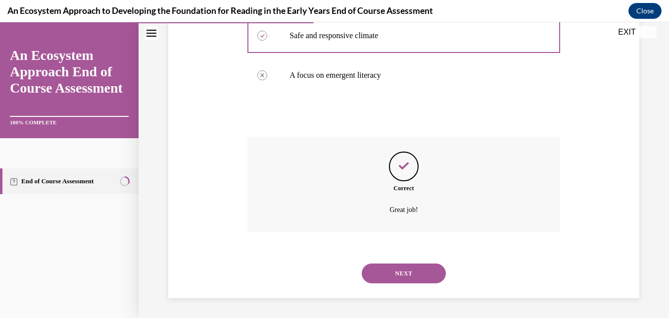
click at [405, 279] on button "NEXT" at bounding box center [404, 273] width 84 height 20
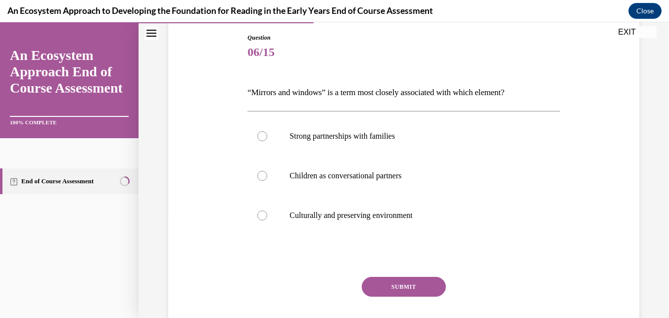
scroll to position [106, 0]
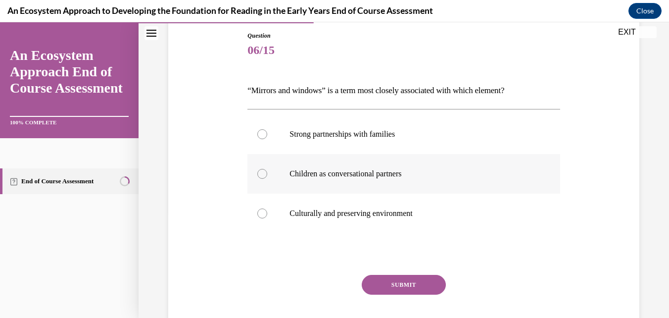
click at [422, 184] on label "Children as conversational partners" at bounding box center [403, 174] width 312 height 40
click at [267, 179] on input "Children as conversational partners" at bounding box center [262, 174] width 10 height 10
radio input "true"
click at [392, 292] on button "SUBMIT" at bounding box center [404, 285] width 84 height 20
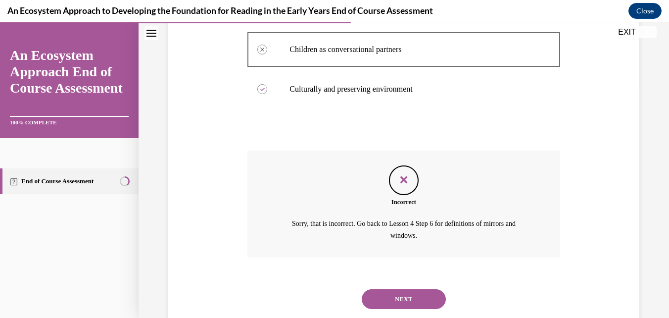
scroll to position [256, 0]
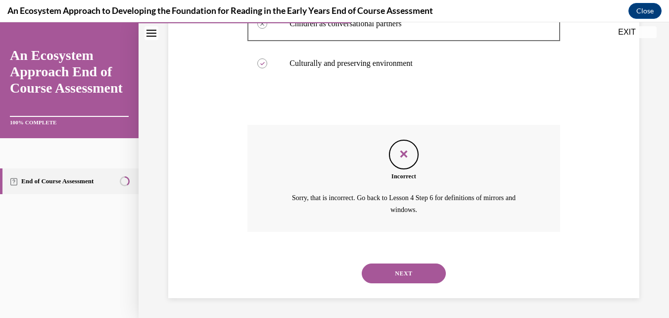
click at [372, 266] on button "NEXT" at bounding box center [404, 273] width 84 height 20
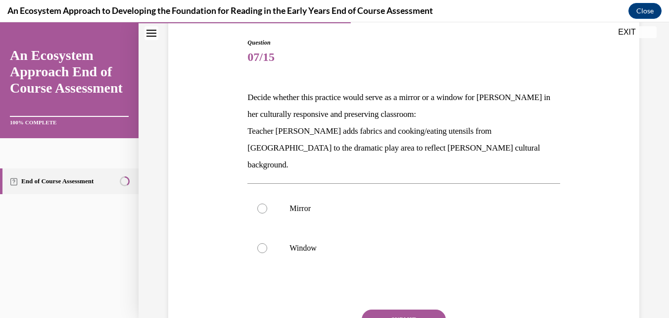
scroll to position [100, 0]
click at [589, 286] on div "Question 07/15 Decide whether this practice would serve as a mirror or a window…" at bounding box center [404, 198] width 476 height 382
click at [309, 198] on label "Mirror" at bounding box center [403, 208] width 312 height 40
click at [267, 202] on input "Mirror" at bounding box center [262, 207] width 10 height 10
radio input "true"
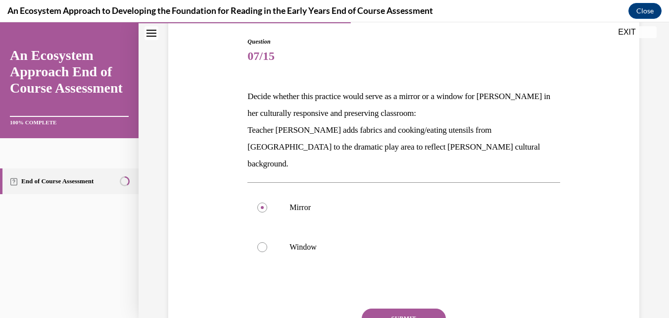
click at [420, 308] on button "SUBMIT" at bounding box center [404, 318] width 84 height 20
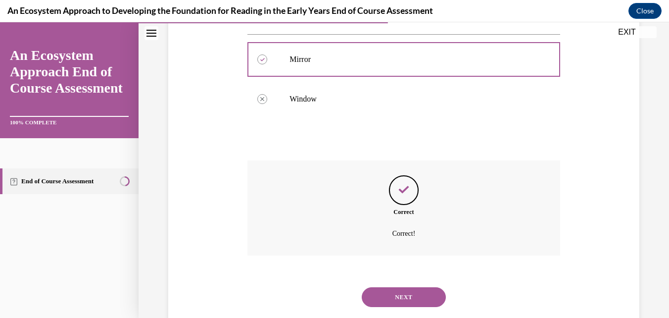
scroll to position [255, 0]
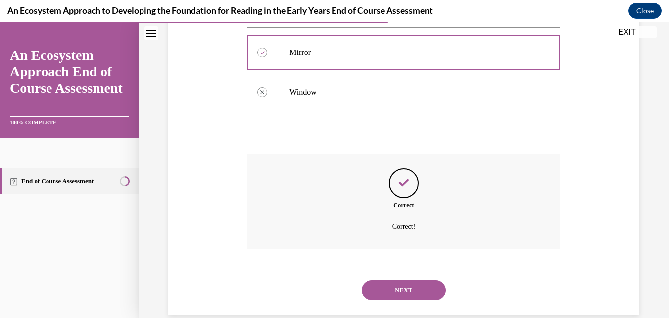
click at [416, 280] on button "NEXT" at bounding box center [404, 290] width 84 height 20
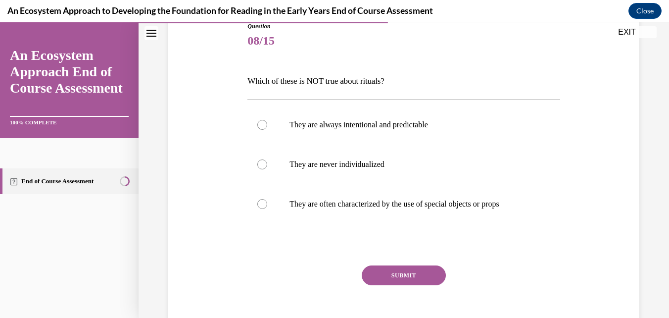
scroll to position [116, 0]
click at [408, 171] on label "They are never individualized" at bounding box center [403, 164] width 312 height 40
click at [267, 169] on input "They are never individualized" at bounding box center [262, 164] width 10 height 10
radio input "true"
click at [420, 284] on button "SUBMIT" at bounding box center [404, 275] width 84 height 20
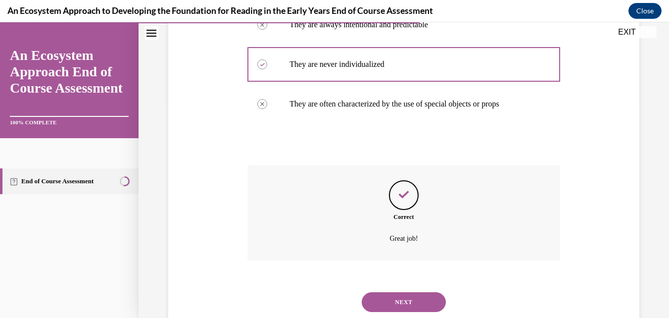
scroll to position [245, 0]
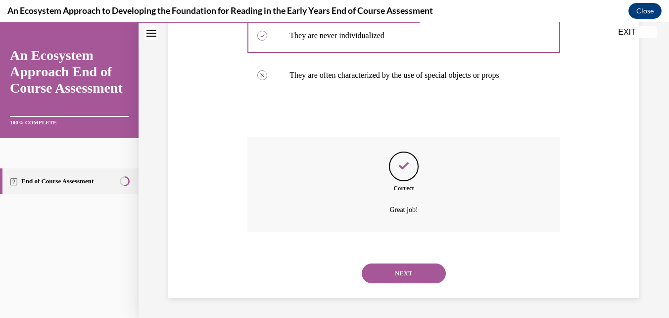
click at [423, 277] on button "NEXT" at bounding box center [404, 273] width 84 height 20
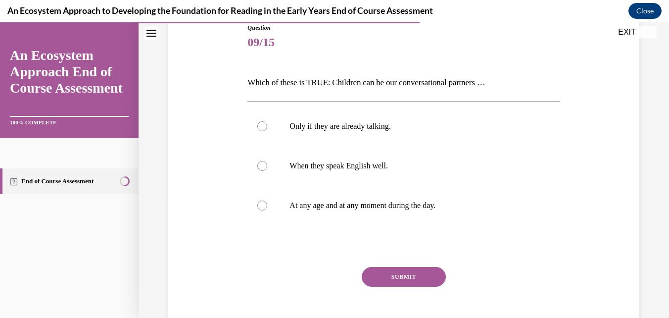
scroll to position [115, 0]
click at [566, 206] on div "Question 09/15 Which of these is TRUE: Children can be our conversational partn…" at bounding box center [404, 170] width 476 height 354
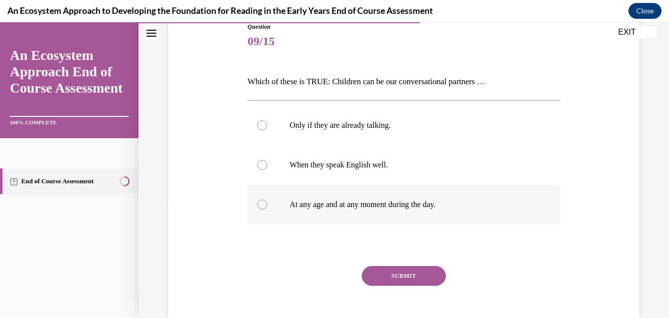
click at [394, 207] on p "At any age and at any moment during the day." at bounding box center [412, 204] width 245 height 10
click at [267, 207] on input "At any age and at any moment during the day." at bounding box center [262, 204] width 10 height 10
radio input "true"
click at [414, 280] on button "SUBMIT" at bounding box center [404, 276] width 84 height 20
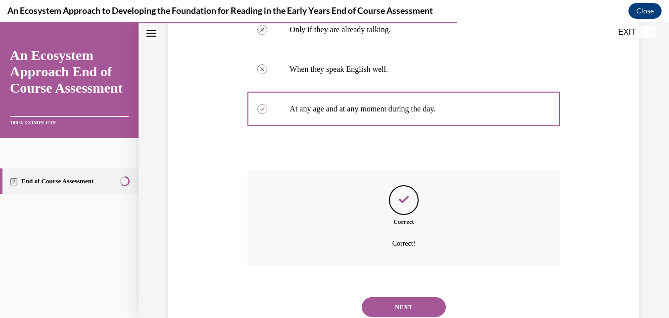
scroll to position [245, 0]
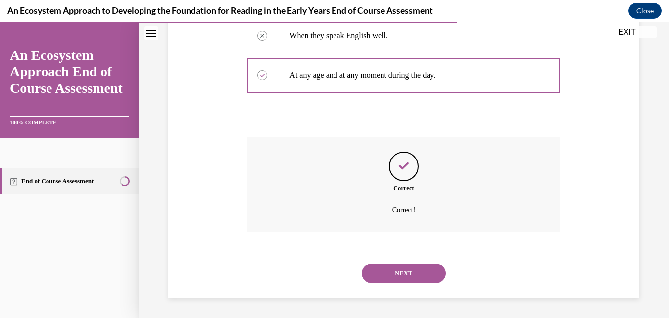
click at [412, 269] on button "NEXT" at bounding box center [404, 273] width 84 height 20
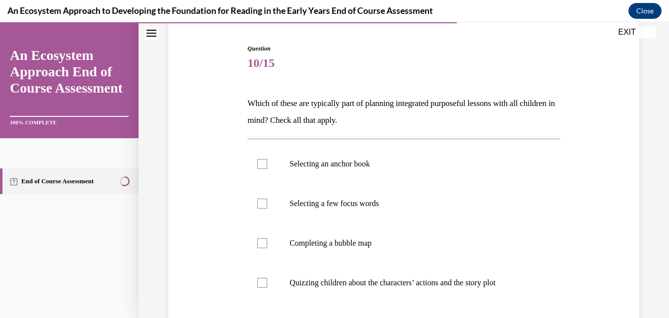
scroll to position [108, 0]
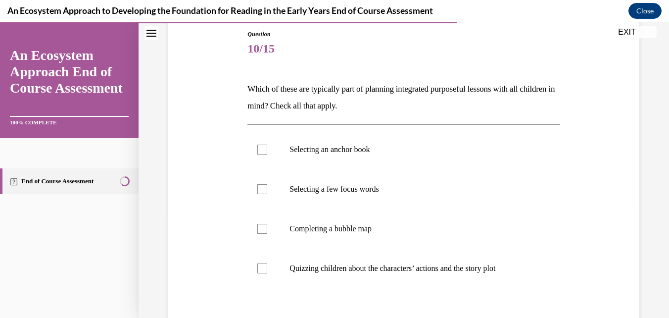
click at [576, 234] on div "Question 10/15 Which of these are typically part of planning integrated purpose…" at bounding box center [404, 205] width 476 height 411
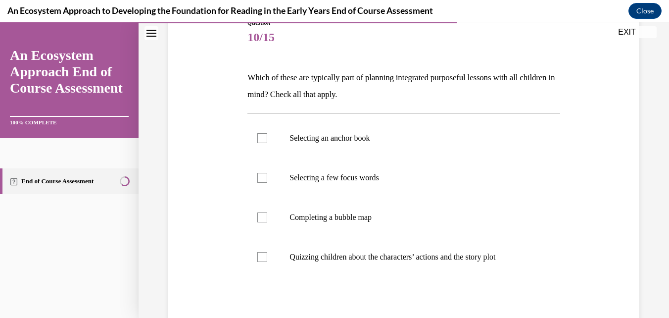
scroll to position [126, 0]
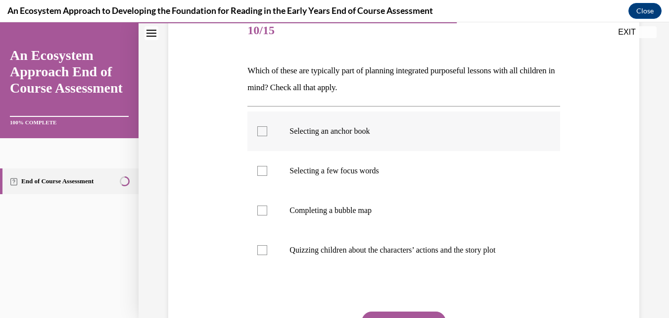
click at [365, 143] on label "Selecting an anchor book" at bounding box center [403, 131] width 312 height 40
click at [267, 136] on input "Selecting an anchor book" at bounding box center [262, 131] width 10 height 10
checkbox input "true"
click at [277, 174] on label "Selecting a few focus words" at bounding box center [403, 171] width 312 height 40
click at [267, 174] on input "Selecting a few focus words" at bounding box center [262, 171] width 10 height 10
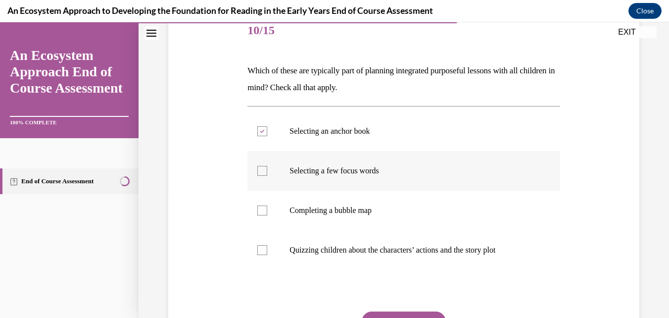
checkbox input "true"
click at [266, 213] on div at bounding box center [262, 210] width 10 height 10
click at [266, 213] on input "Completing a bubble map" at bounding box center [262, 210] width 10 height 10
checkbox input "true"
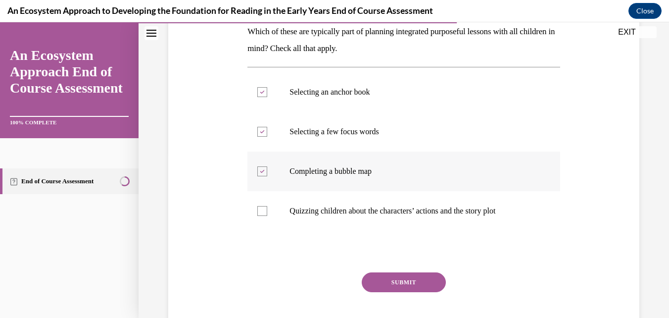
scroll to position [166, 0]
click at [517, 212] on p "Quizzing children about the characters’ actions and the story plot" at bounding box center [412, 210] width 245 height 10
click at [267, 212] on input "Quizzing children about the characters’ actions and the story plot" at bounding box center [262, 210] width 10 height 10
checkbox input "true"
click at [410, 283] on button "SUBMIT" at bounding box center [404, 282] width 84 height 20
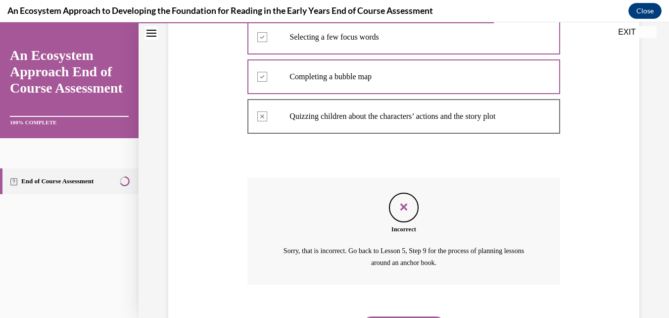
scroll to position [313, 0]
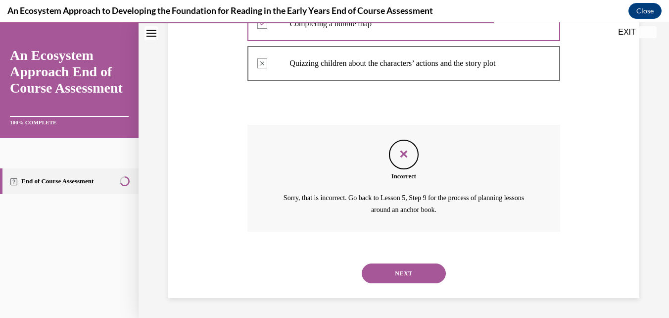
click at [420, 273] on button "NEXT" at bounding box center [404, 273] width 84 height 20
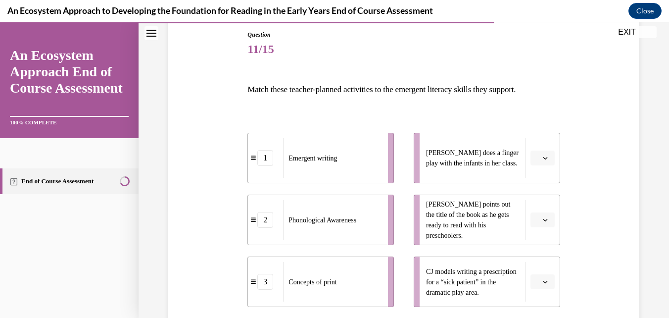
scroll to position [108, 0]
click at [595, 244] on div "Question 11/15 Match these teacher-planned activities to the emergent literacy …" at bounding box center [404, 214] width 476 height 429
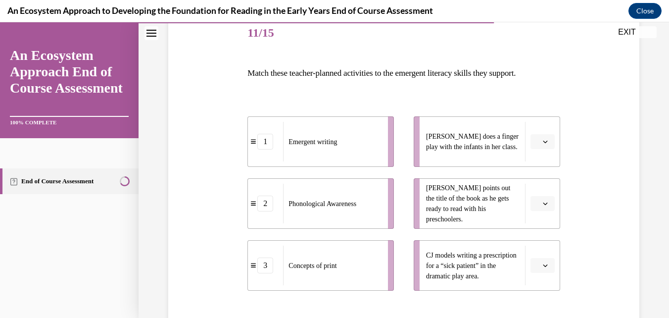
scroll to position [129, 0]
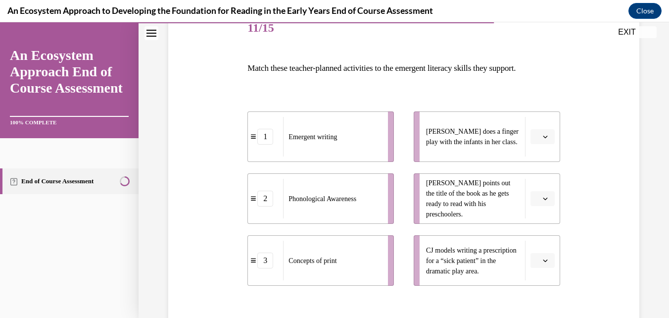
click at [543, 260] on icon "button" at bounding box center [545, 260] width 5 height 5
click at [534, 197] on span "1" at bounding box center [532, 199] width 3 height 8
click at [543, 198] on icon "button" at bounding box center [545, 198] width 5 height 5
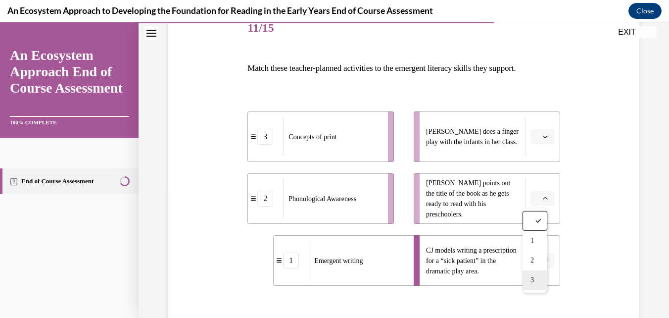
click at [536, 278] on div "3" at bounding box center [535, 280] width 25 height 20
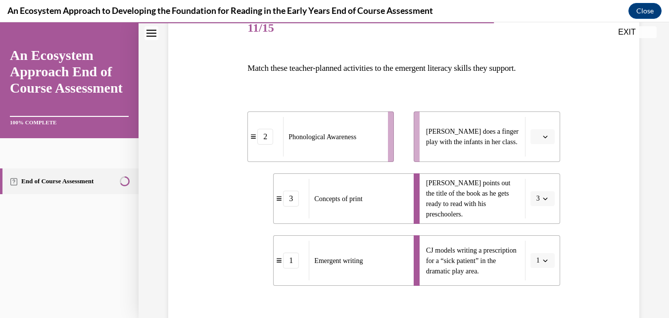
click at [536, 141] on button "button" at bounding box center [543, 136] width 24 height 15
click at [533, 198] on span "2" at bounding box center [532, 199] width 3 height 8
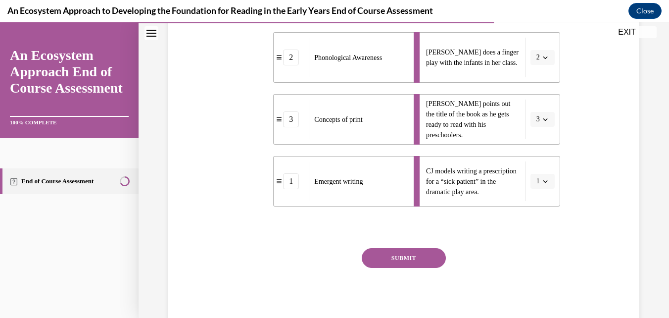
scroll to position [219, 0]
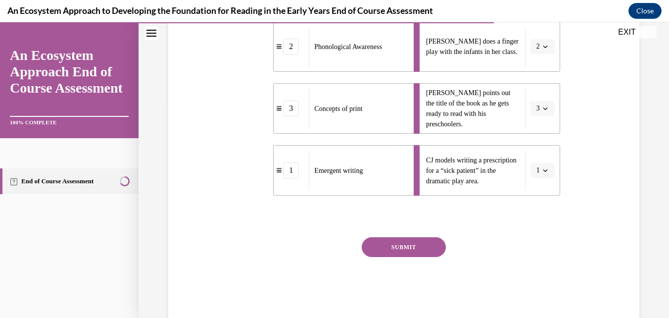
click at [412, 248] on button "SUBMIT" at bounding box center [404, 247] width 84 height 20
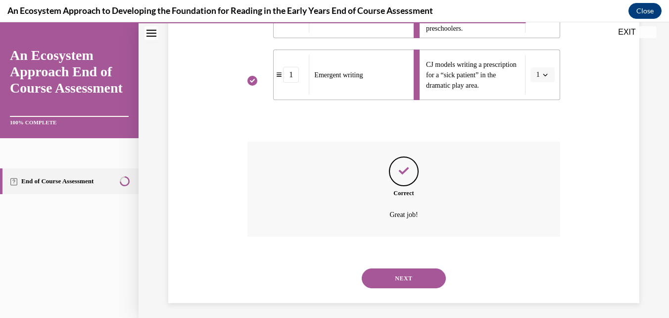
scroll to position [319, 0]
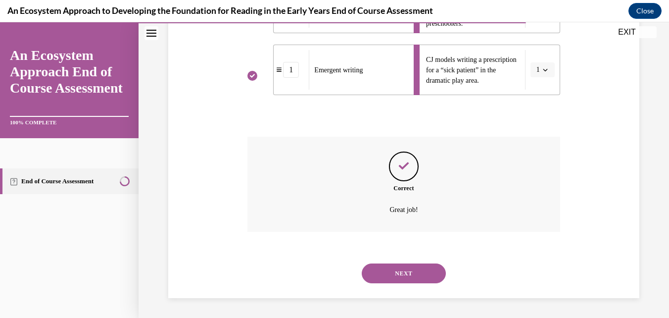
click at [397, 267] on button "NEXT" at bounding box center [404, 273] width 84 height 20
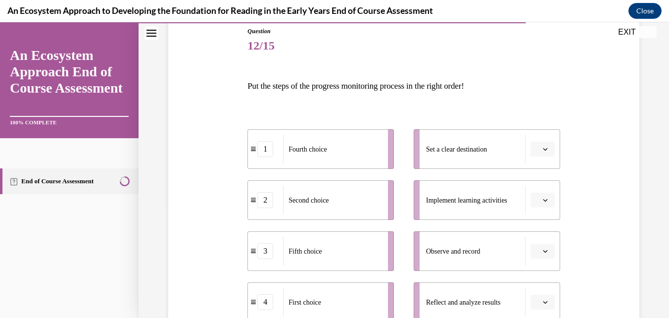
scroll to position [125, 0]
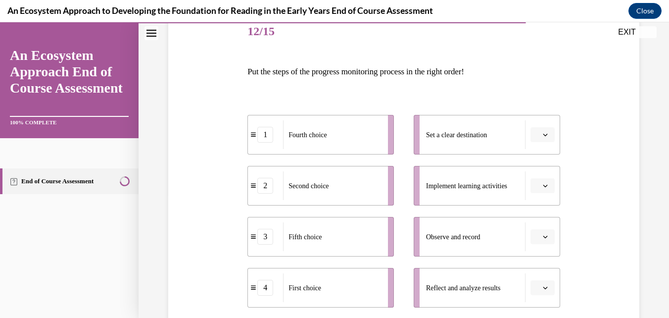
click at [605, 206] on div "Question 12/15 Put the steps of the progress monitoring process in the right or…" at bounding box center [404, 232] width 476 height 498
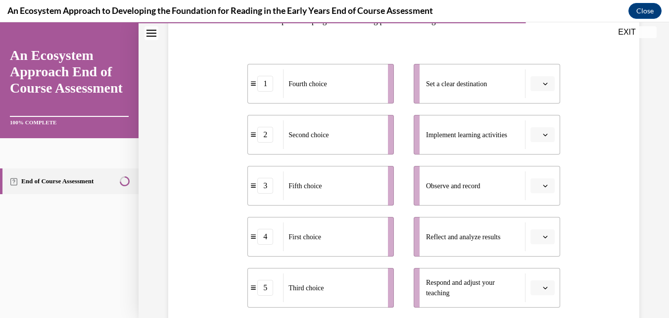
scroll to position [181, 0]
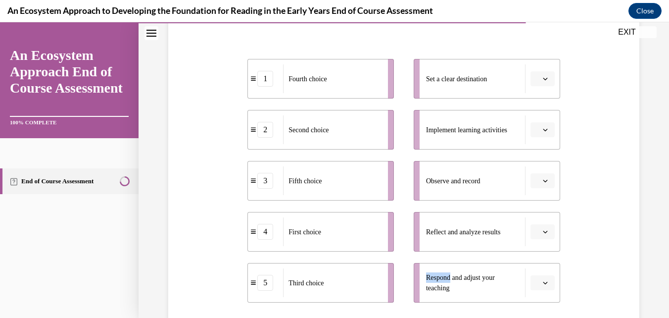
click at [595, 240] on div "Question 12/15 Put the steps of the progress monitoring process in the right or…" at bounding box center [404, 176] width 476 height 498
click at [543, 79] on icon "button" at bounding box center [545, 78] width 5 height 5
click at [537, 122] on div "1" at bounding box center [535, 121] width 25 height 20
click at [543, 130] on icon "button" at bounding box center [545, 129] width 5 height 5
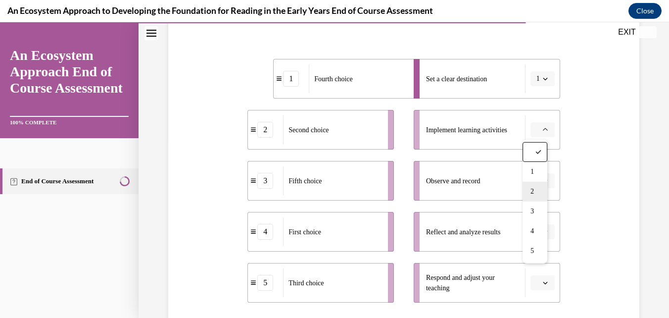
click at [536, 191] on div "2" at bounding box center [535, 192] width 25 height 20
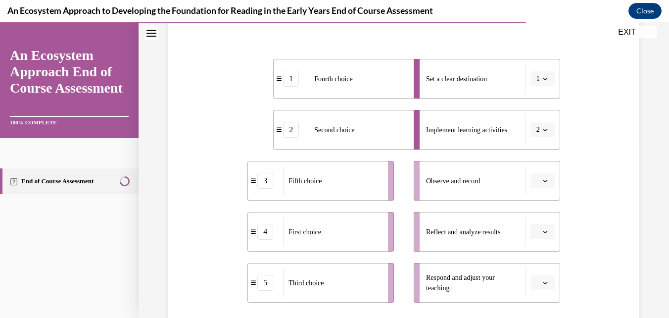
click at [543, 181] on icon "button" at bounding box center [545, 180] width 5 height 5
click at [536, 263] on div "3" at bounding box center [535, 262] width 25 height 20
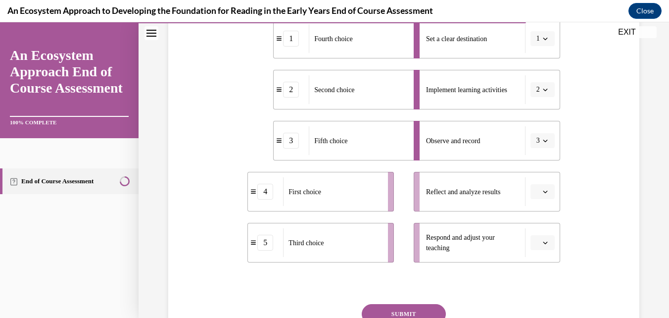
scroll to position [225, 0]
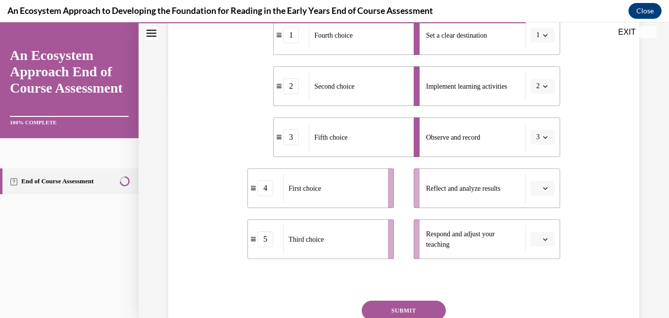
click at [543, 188] on icon "button" at bounding box center [545, 188] width 5 height 5
click at [534, 149] on span "4" at bounding box center [532, 146] width 3 height 8
click at [543, 244] on button "button" at bounding box center [543, 239] width 24 height 15
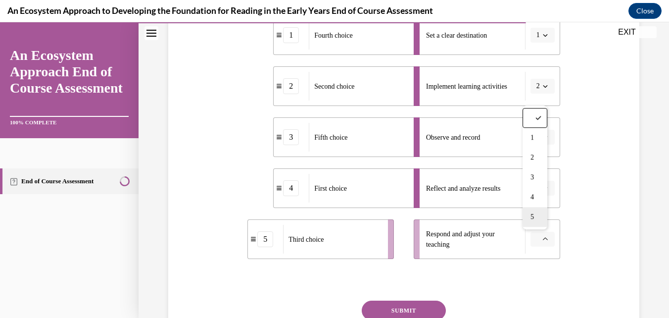
click at [540, 217] on div "5" at bounding box center [535, 217] width 25 height 20
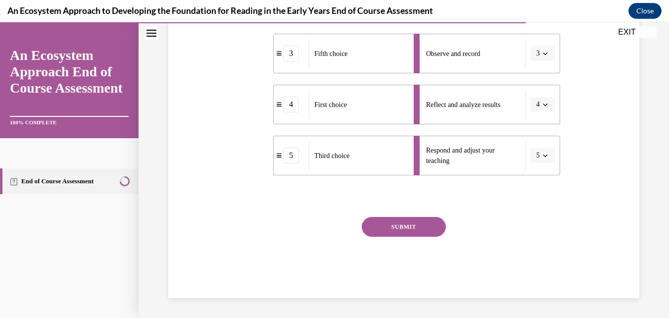
click at [420, 226] on button "SUBMIT" at bounding box center [404, 227] width 84 height 20
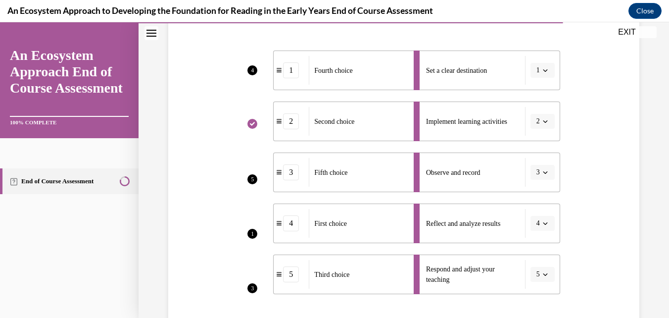
scroll to position [189, 0]
click at [604, 192] on div "Question 12/15 Put the steps of the progress monitoring process in the right or…" at bounding box center [404, 208] width 476 height 579
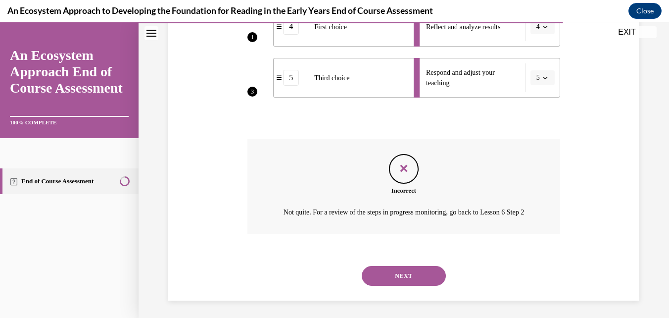
scroll to position [400, 0]
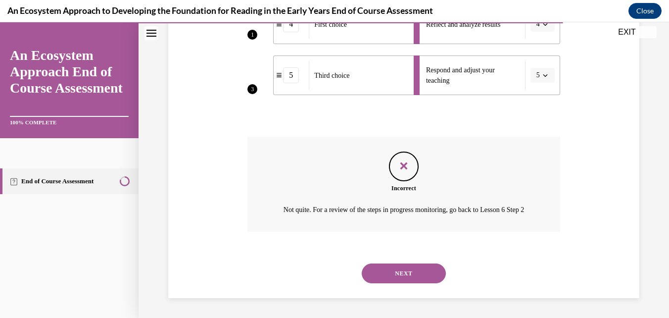
click at [421, 274] on button "NEXT" at bounding box center [404, 273] width 84 height 20
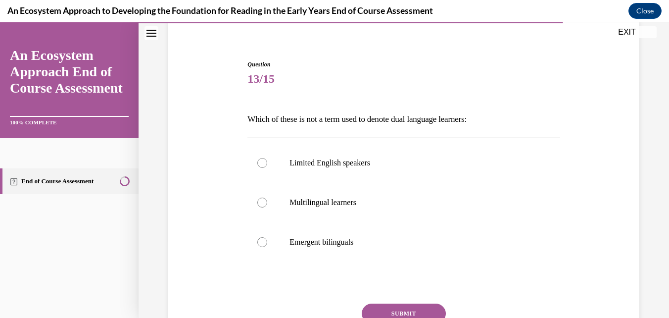
scroll to position [79, 0]
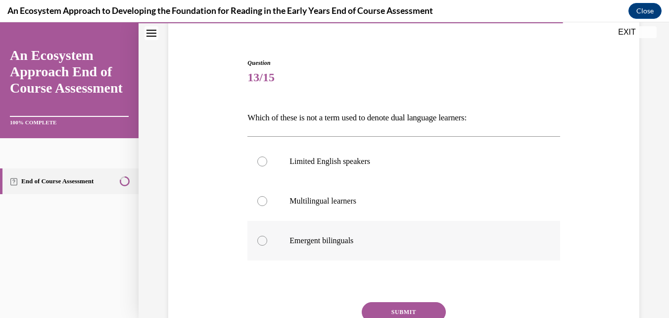
click at [332, 235] on label "Emergent bilinguals" at bounding box center [403, 241] width 312 height 40
click at [267, 236] on input "Emergent bilinguals" at bounding box center [262, 241] width 10 height 10
radio input "true"
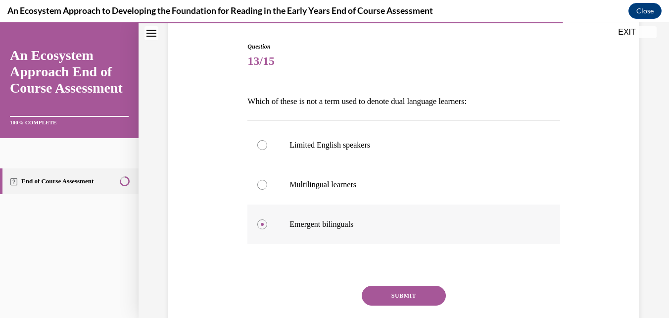
scroll to position [95, 0]
click at [387, 191] on label "Multilingual learners" at bounding box center [403, 185] width 312 height 40
click at [267, 190] on input "Multilingual learners" at bounding box center [262, 185] width 10 height 10
radio input "true"
click at [415, 302] on button "SUBMIT" at bounding box center [404, 296] width 84 height 20
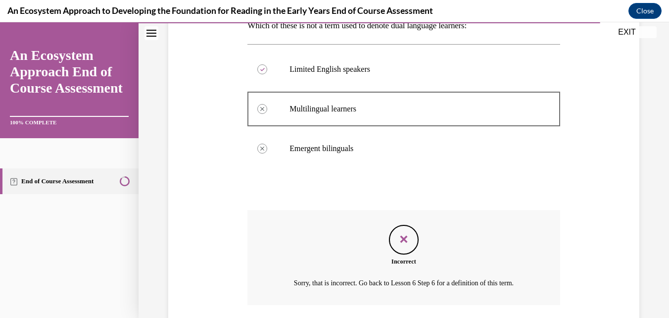
scroll to position [245, 0]
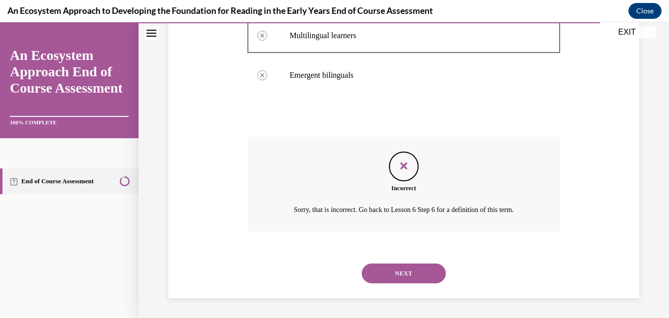
click at [415, 276] on button "NEXT" at bounding box center [404, 273] width 84 height 20
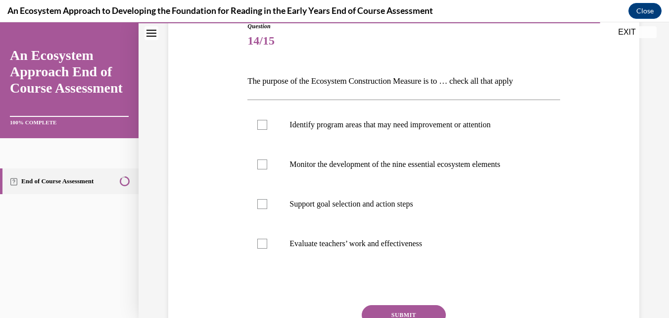
scroll to position [119, 0]
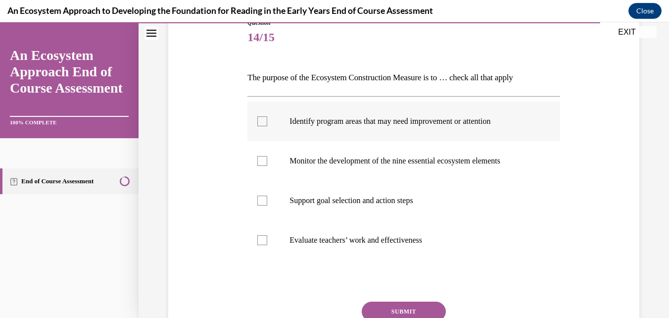
click at [275, 128] on label "Identify program areas that may need improvement or attention" at bounding box center [403, 121] width 312 height 40
click at [267, 126] on input "Identify program areas that may need improvement or attention" at bounding box center [262, 121] width 10 height 10
checkbox input "true"
click at [267, 158] on label "Monitor the development of the nine essential ecosystem elements" at bounding box center [403, 161] width 312 height 40
click at [267, 158] on input "Monitor the development of the nine essential ecosystem elements" at bounding box center [262, 161] width 10 height 10
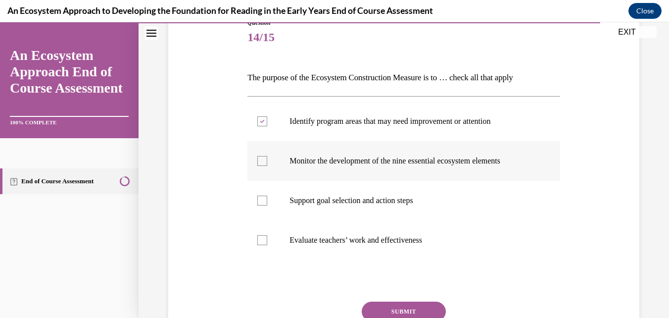
checkbox input "true"
click at [259, 200] on div at bounding box center [262, 201] width 10 height 10
click at [259, 200] on input "Support goal selection and action steps" at bounding box center [262, 201] width 10 height 10
click at [474, 206] on label "Support goal selection and action steps" at bounding box center [403, 201] width 312 height 40
click at [267, 205] on input "Support goal selection and action steps" at bounding box center [262, 201] width 10 height 10
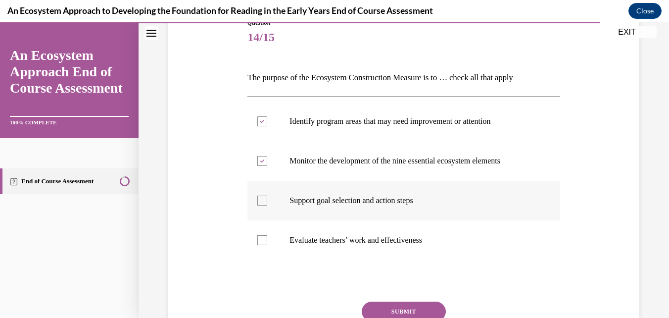
click at [406, 205] on label "Support goal selection and action steps" at bounding box center [403, 201] width 312 height 40
click at [267, 205] on input "Support goal selection and action steps" at bounding box center [262, 201] width 10 height 10
checkbox input "true"
click at [414, 303] on button "SUBMIT" at bounding box center [404, 311] width 84 height 20
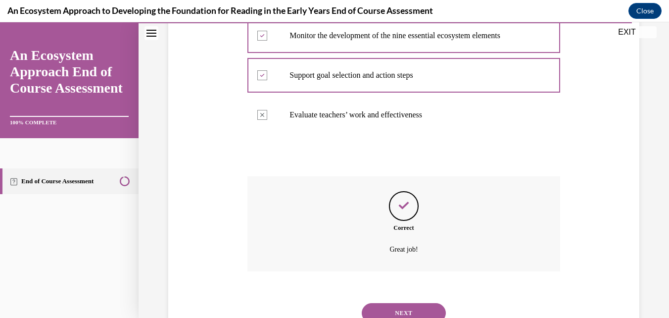
scroll to position [284, 0]
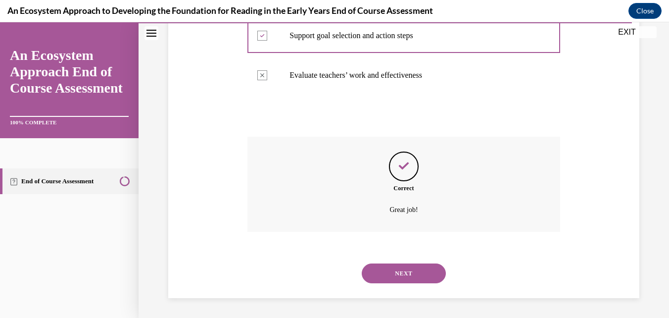
click at [409, 275] on button "NEXT" at bounding box center [404, 273] width 84 height 20
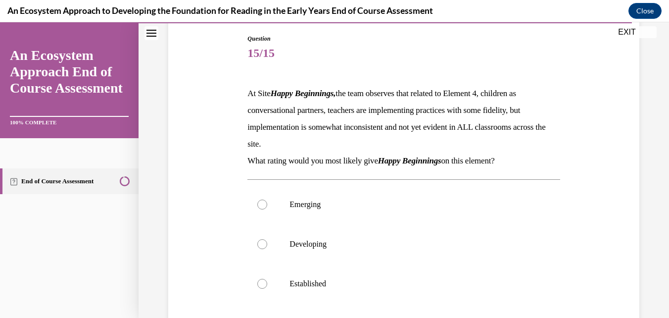
scroll to position [112, 0]
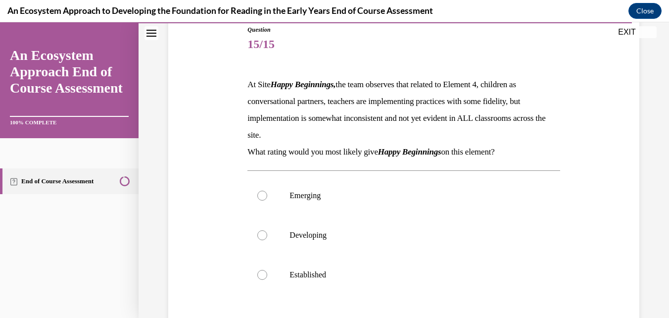
click at [581, 270] on div "Question 15/15 At Site Happy Beginnings, the team observes that related to Elem…" at bounding box center [404, 207] width 476 height 422
click at [536, 234] on label "Developing" at bounding box center [403, 235] width 312 height 40
click at [267, 234] on input "Developing" at bounding box center [262, 235] width 10 height 10
radio input "true"
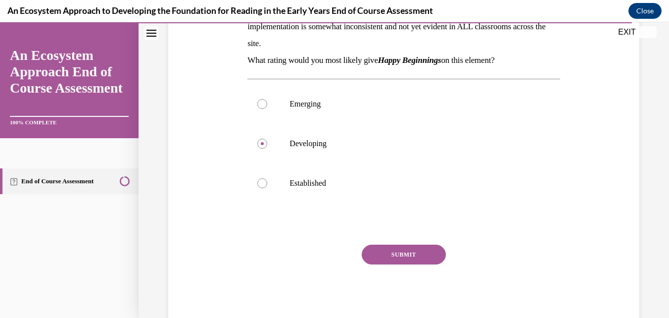
click at [424, 258] on button "SUBMIT" at bounding box center [404, 255] width 84 height 20
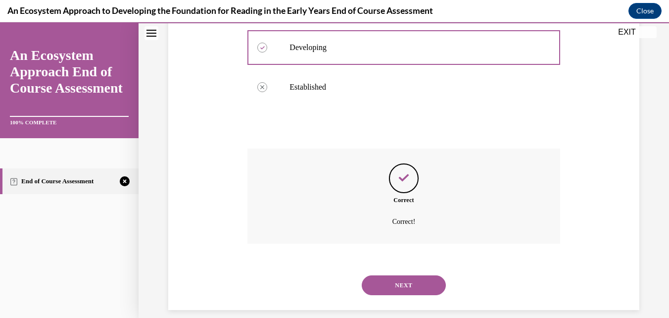
scroll to position [312, 0]
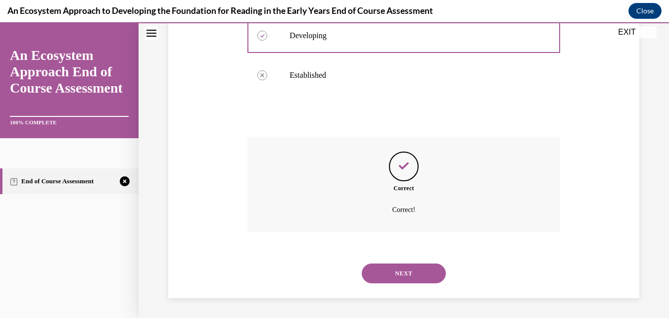
click at [411, 278] on button "NEXT" at bounding box center [404, 273] width 84 height 20
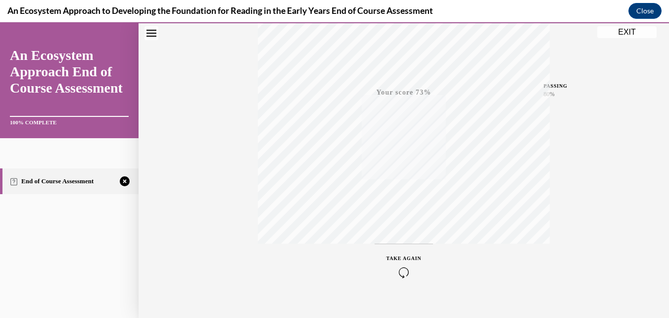
scroll to position [212, 0]
click at [400, 255] on icon "button" at bounding box center [404, 257] width 35 height 11
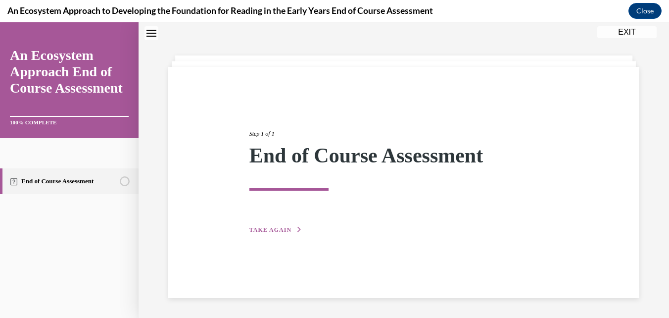
click at [296, 227] on icon "button" at bounding box center [299, 229] width 6 height 5
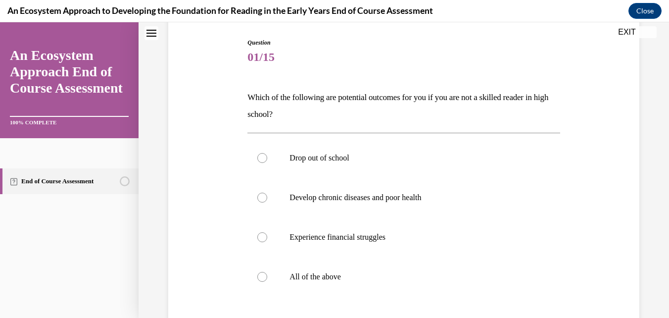
scroll to position [102, 0]
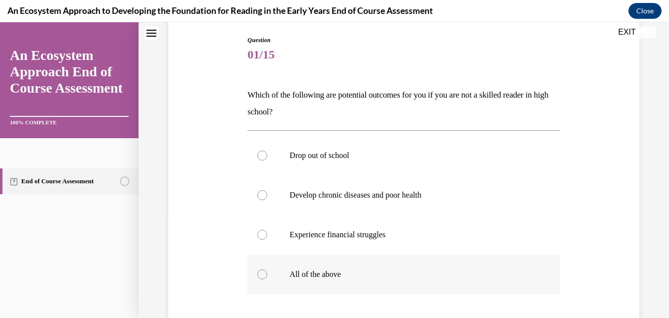
click at [286, 275] on label "All of the above" at bounding box center [403, 274] width 312 height 40
click at [267, 275] on input "All of the above" at bounding box center [262, 274] width 10 height 10
radio input "true"
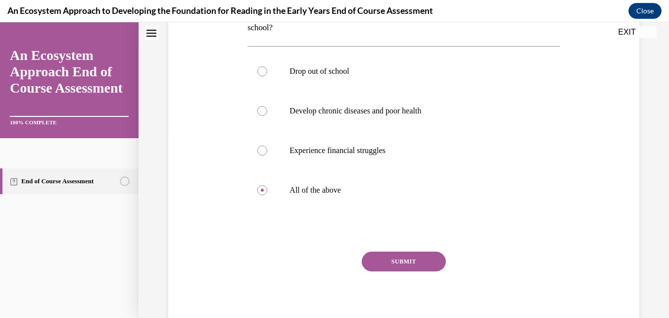
click at [385, 268] on button "SUBMIT" at bounding box center [404, 261] width 84 height 20
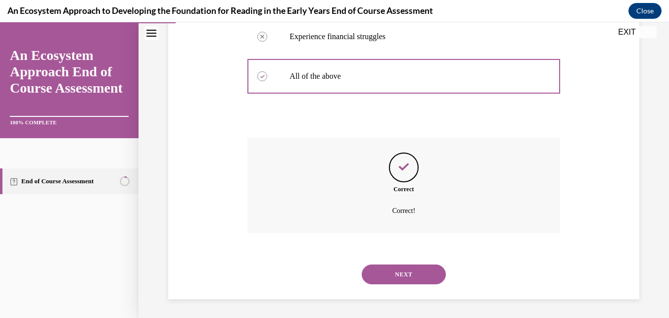
scroll to position [301, 0]
click at [383, 277] on button "NEXT" at bounding box center [404, 273] width 84 height 20
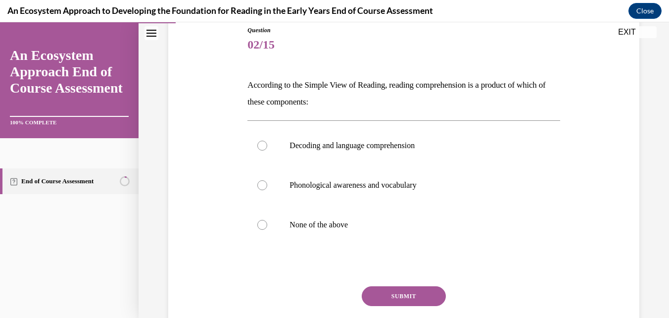
scroll to position [116, 0]
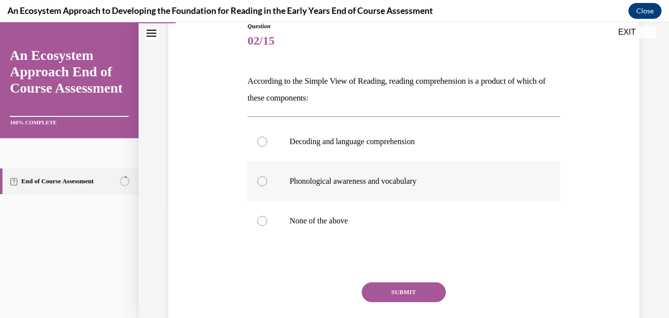
click at [391, 192] on label "Phonological awareness and vocabulary" at bounding box center [403, 181] width 312 height 40
click at [267, 186] on input "Phonological awareness and vocabulary" at bounding box center [262, 181] width 10 height 10
radio input "true"
click at [403, 292] on button "SUBMIT" at bounding box center [404, 292] width 84 height 20
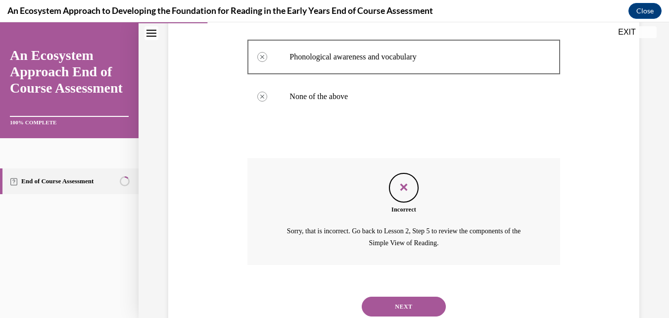
scroll to position [273, 0]
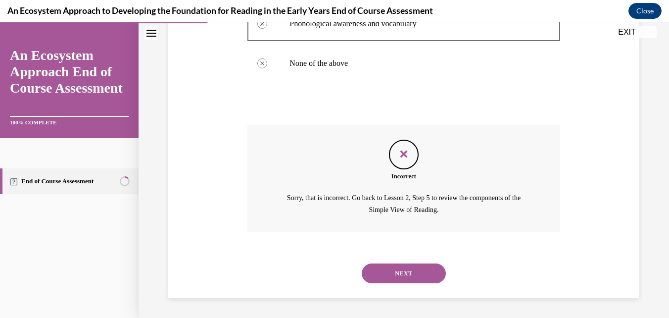
click at [401, 273] on button "NEXT" at bounding box center [404, 273] width 84 height 20
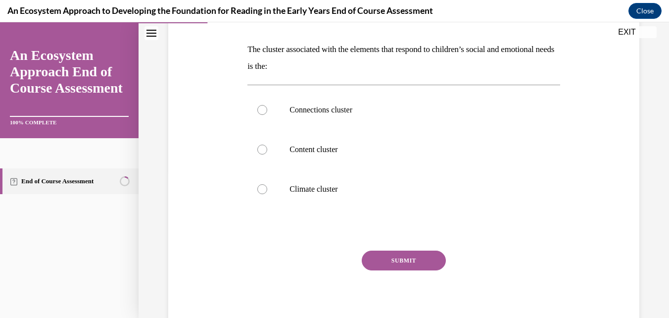
scroll to position [141, 0]
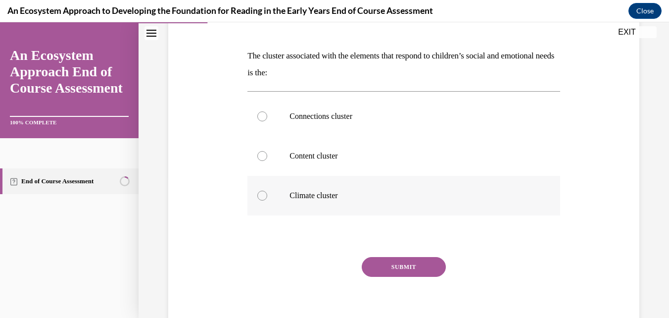
click at [326, 207] on label "Climate cluster" at bounding box center [403, 196] width 312 height 40
click at [267, 200] on input "Climate cluster" at bounding box center [262, 196] width 10 height 10
radio input "true"
click at [415, 271] on button "SUBMIT" at bounding box center [404, 267] width 84 height 20
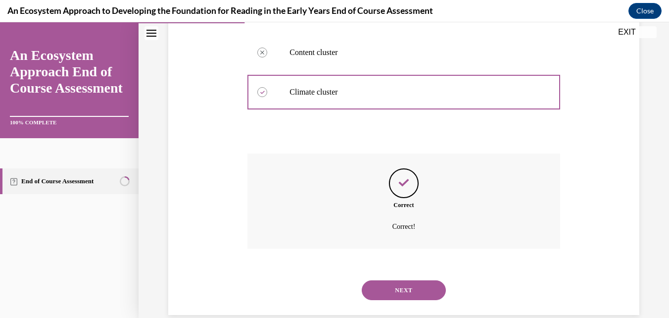
scroll to position [261, 0]
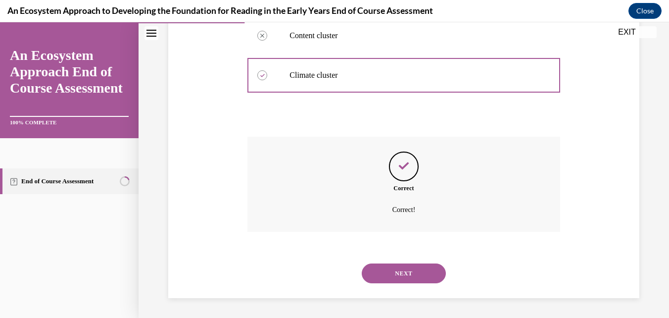
click at [411, 266] on button "NEXT" at bounding box center [404, 273] width 84 height 20
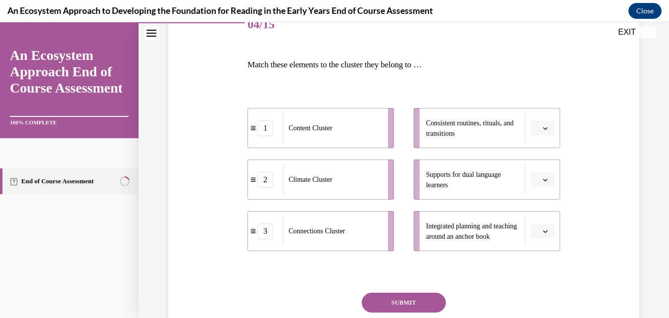
scroll to position [131, 0]
click at [543, 129] on icon "button" at bounding box center [545, 129] width 5 height 5
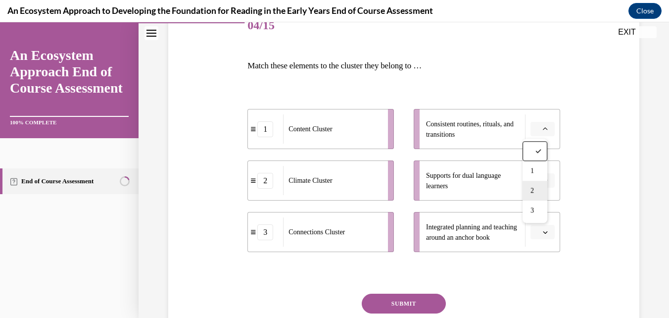
click at [531, 189] on span "2" at bounding box center [532, 191] width 3 height 8
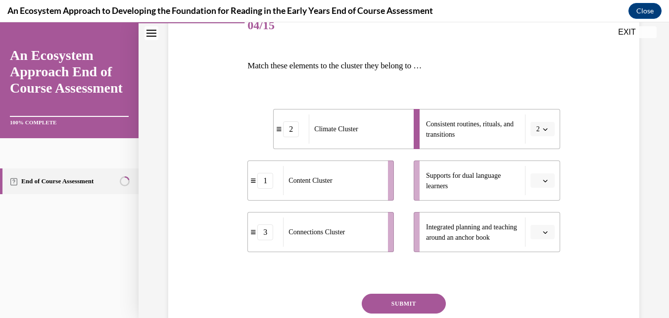
click at [543, 180] on icon "button" at bounding box center [545, 180] width 5 height 5
click at [533, 262] on span "3" at bounding box center [532, 262] width 3 height 8
click at [543, 232] on icon "button" at bounding box center [545, 232] width 5 height 5
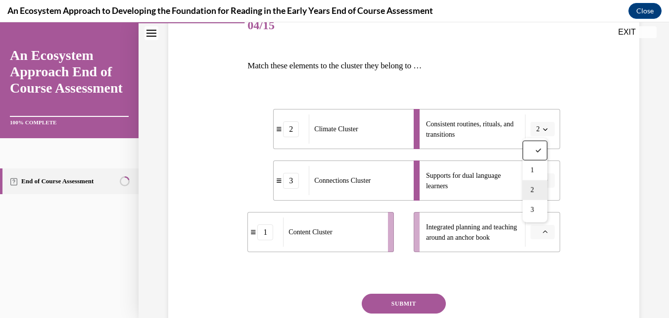
click at [538, 187] on div "2" at bounding box center [535, 190] width 25 height 20
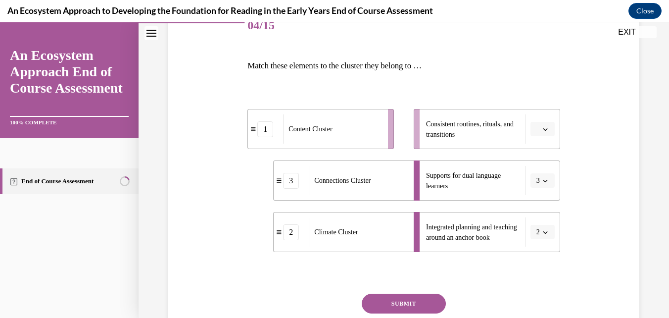
click at [374, 306] on button "SUBMIT" at bounding box center [404, 304] width 84 height 20
click at [397, 304] on button "SUBMIT" at bounding box center [404, 304] width 84 height 20
click at [537, 135] on button "button" at bounding box center [543, 129] width 24 height 15
click at [533, 177] on div "1" at bounding box center [535, 171] width 25 height 20
click at [412, 301] on button "SUBMIT" at bounding box center [404, 304] width 84 height 20
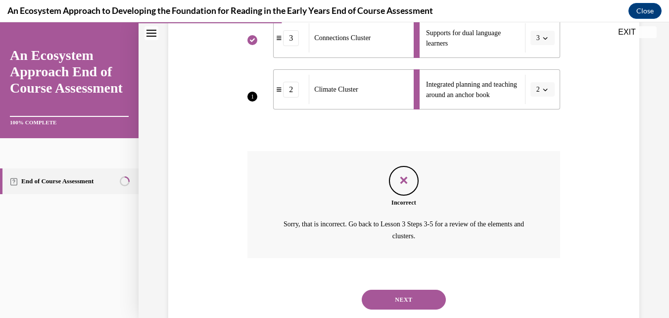
scroll to position [300, 0]
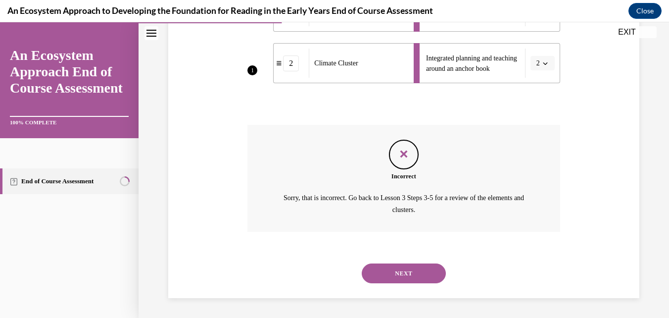
click at [543, 253] on div "NEXT" at bounding box center [403, 273] width 312 height 40
click at [413, 273] on button "NEXT" at bounding box center [404, 273] width 84 height 20
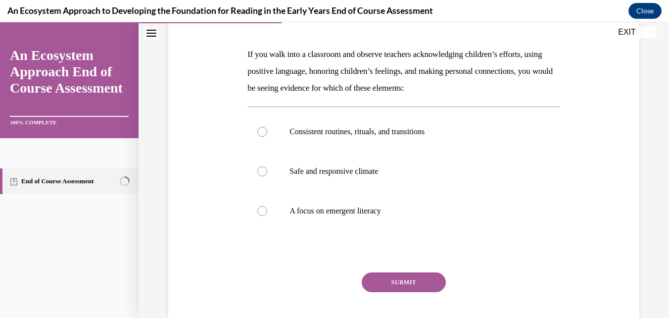
scroll to position [142, 0]
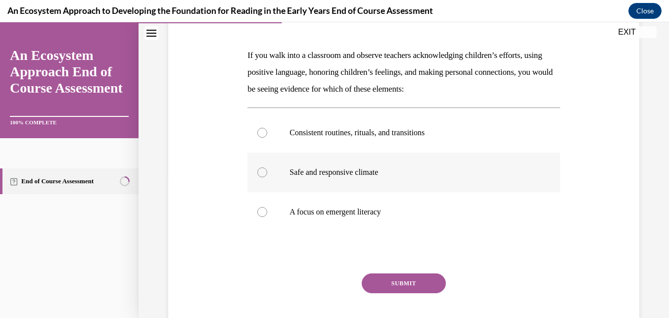
click at [374, 183] on label "Safe and responsive climate" at bounding box center [403, 172] width 312 height 40
click at [267, 177] on input "Safe and responsive climate" at bounding box center [262, 172] width 10 height 10
radio input "true"
click at [375, 168] on p "Safe and responsive climate" at bounding box center [412, 172] width 245 height 10
click at [267, 168] on input "Safe and responsive climate" at bounding box center [262, 172] width 10 height 10
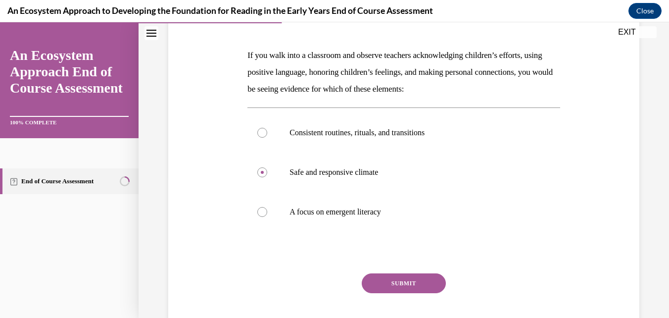
click at [408, 288] on button "SUBMIT" at bounding box center [404, 283] width 84 height 20
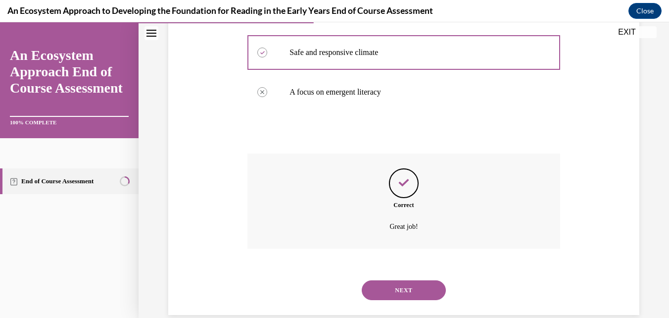
scroll to position [278, 0]
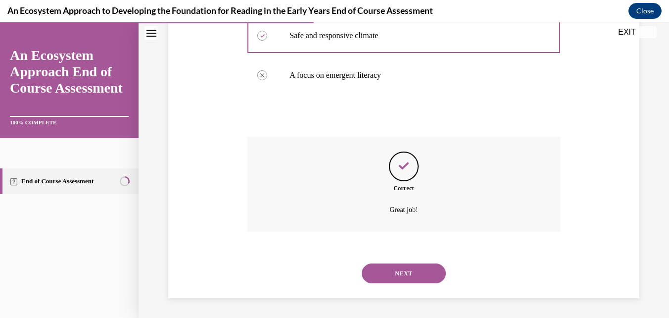
click at [416, 279] on button "NEXT" at bounding box center [404, 273] width 84 height 20
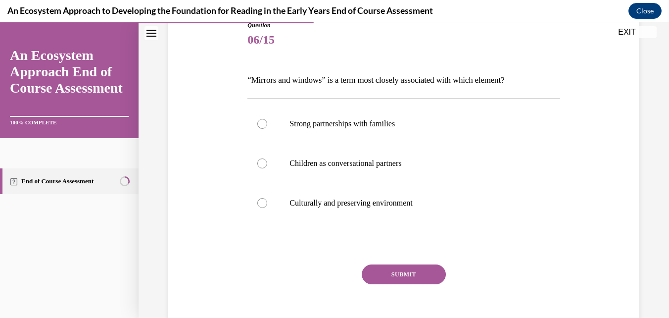
scroll to position [115, 0]
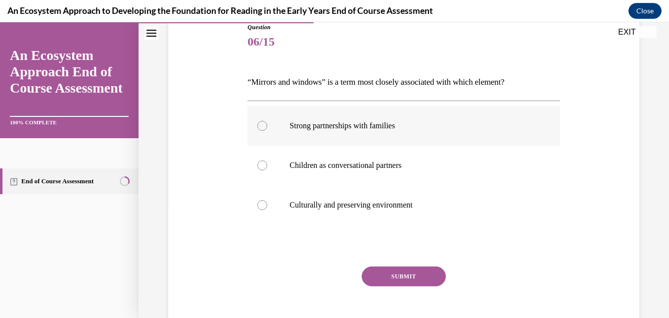
click at [451, 128] on p "Strong partnerships with families" at bounding box center [412, 126] width 245 height 10
click at [267, 128] on input "Strong partnerships with families" at bounding box center [262, 126] width 10 height 10
radio input "true"
click at [413, 279] on button "SUBMIT" at bounding box center [404, 276] width 84 height 20
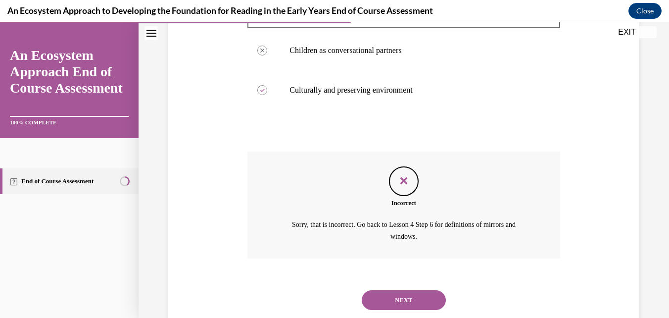
scroll to position [256, 0]
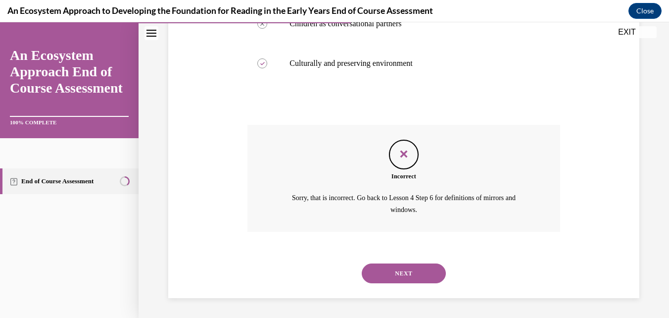
click at [415, 279] on button "NEXT" at bounding box center [404, 273] width 84 height 20
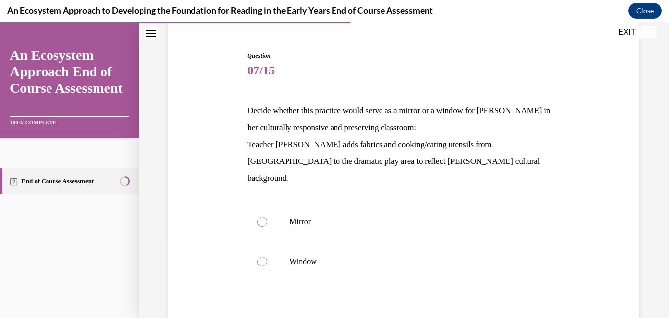
scroll to position [95, 0]
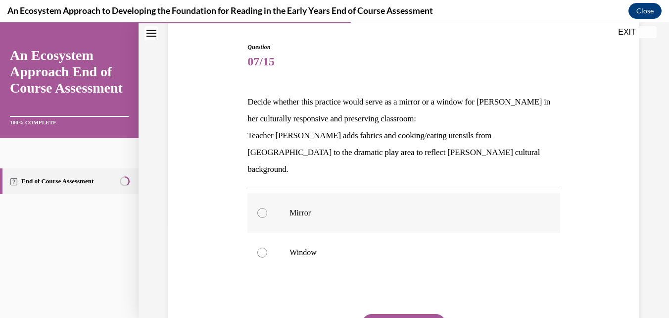
click at [364, 208] on p "Mirror" at bounding box center [412, 213] width 245 height 10
click at [267, 208] on input "Mirror" at bounding box center [262, 213] width 10 height 10
radio input "true"
click at [402, 314] on button "SUBMIT" at bounding box center [404, 324] width 84 height 20
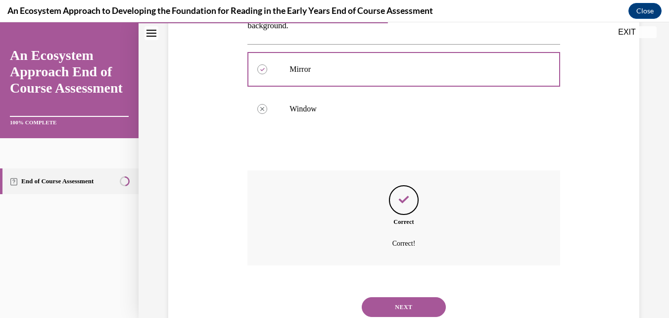
scroll to position [255, 0]
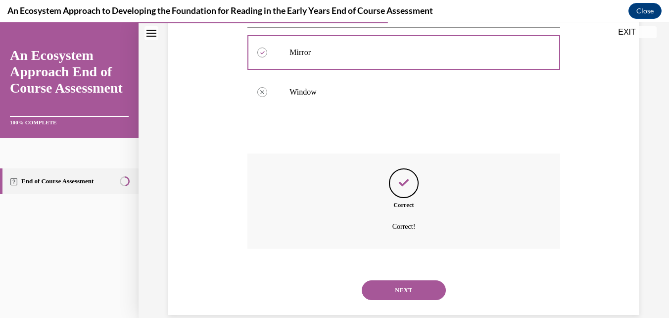
click at [422, 280] on button "NEXT" at bounding box center [404, 290] width 84 height 20
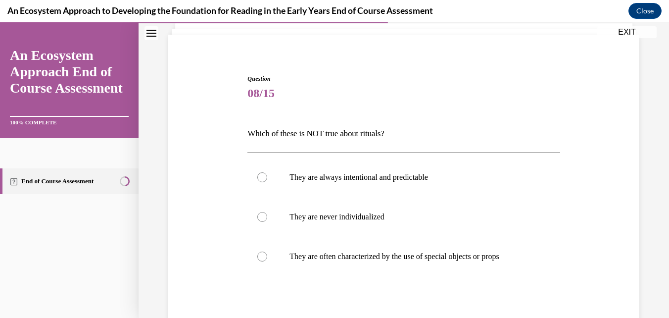
scroll to position [88, 0]
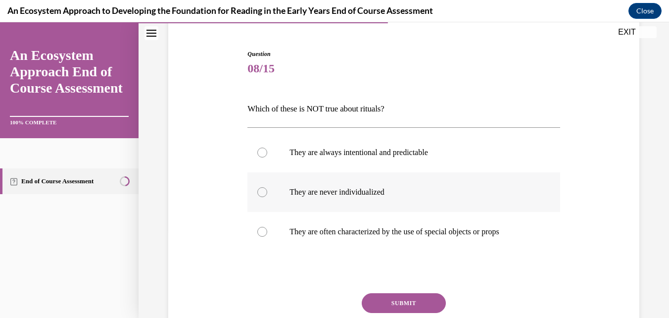
click at [405, 201] on label "They are never individualized" at bounding box center [403, 192] width 312 height 40
click at [267, 197] on input "They are never individualized" at bounding box center [262, 192] width 10 height 10
radio input "true"
click at [417, 301] on button "SUBMIT" at bounding box center [404, 303] width 84 height 20
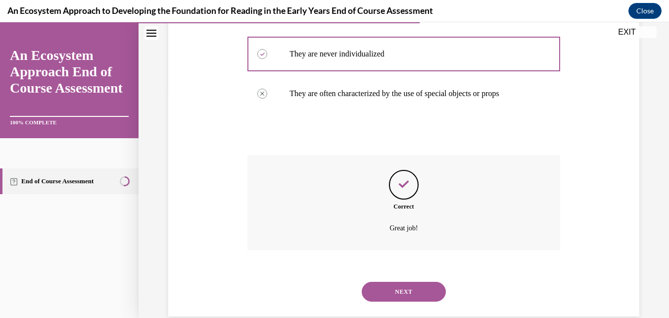
scroll to position [245, 0]
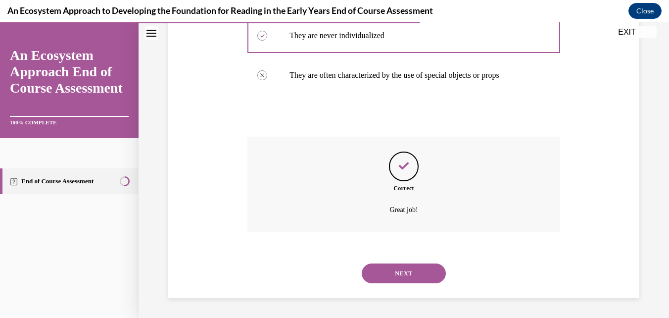
click at [422, 280] on button "NEXT" at bounding box center [404, 273] width 84 height 20
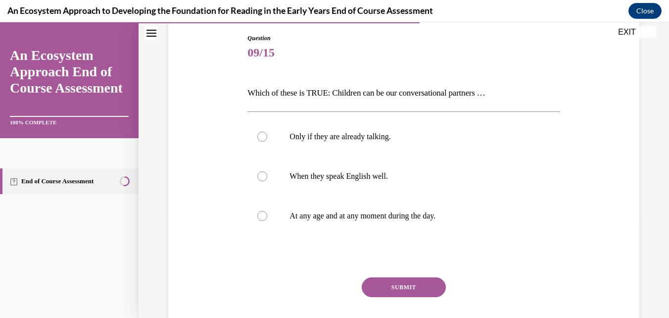
scroll to position [105, 0]
click at [382, 183] on label "When they speak English well." at bounding box center [403, 175] width 312 height 40
click at [267, 180] on input "When they speak English well." at bounding box center [262, 175] width 10 height 10
radio input "true"
click at [403, 286] on button "SUBMIT" at bounding box center [404, 286] width 84 height 20
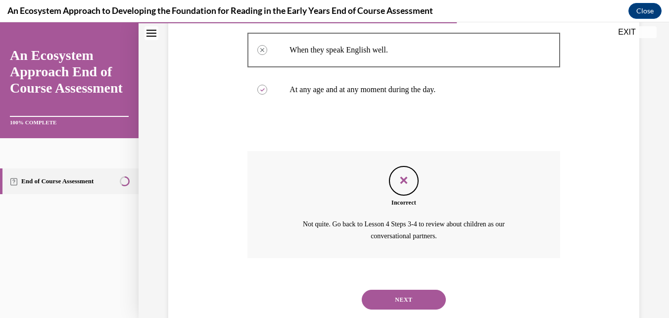
scroll to position [256, 0]
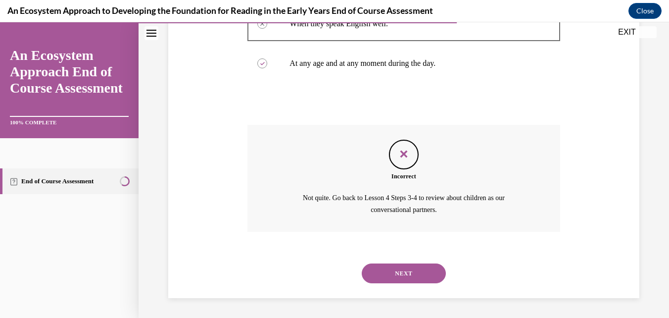
click at [415, 275] on button "NEXT" at bounding box center [404, 273] width 84 height 20
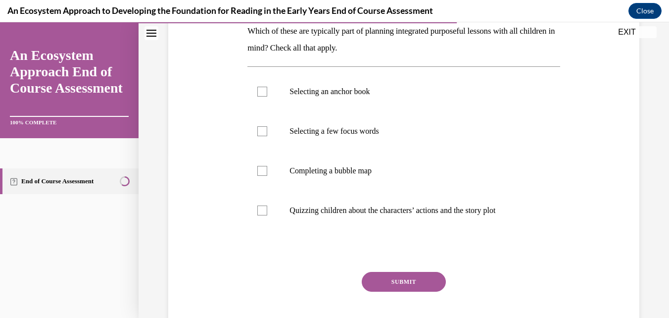
scroll to position [168, 0]
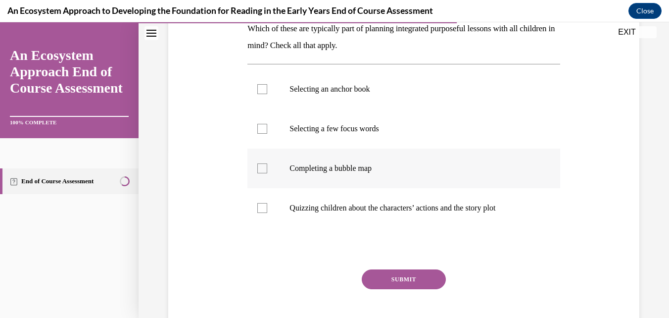
click at [399, 179] on label "Completing a bubble map" at bounding box center [403, 168] width 312 height 40
click at [267, 173] on input "Completing a bubble map" at bounding box center [262, 168] width 10 height 10
checkbox input "true"
click at [419, 278] on button "SUBMIT" at bounding box center [404, 279] width 84 height 20
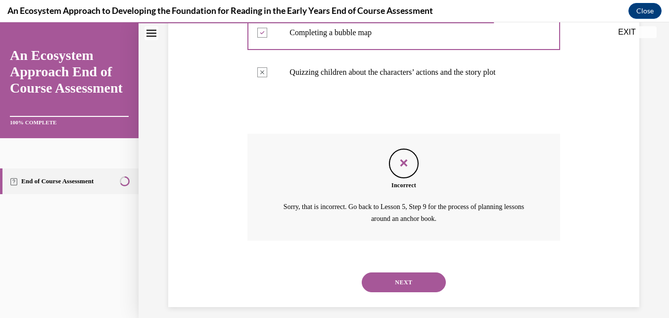
scroll to position [306, 0]
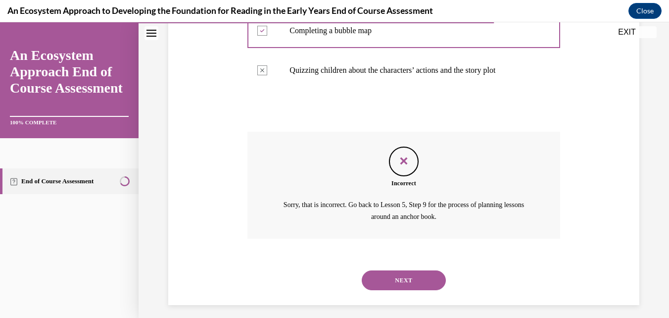
click at [420, 276] on button "NEXT" at bounding box center [404, 280] width 84 height 20
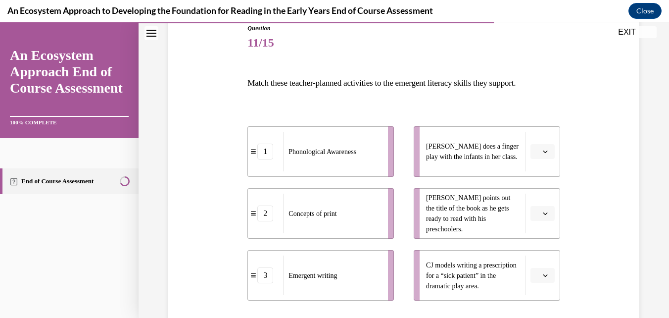
scroll to position [116, 0]
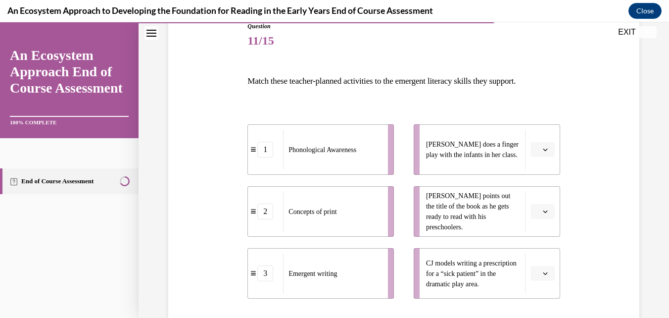
click at [544, 153] on button "button" at bounding box center [543, 149] width 24 height 15
click at [580, 225] on div "Question 11/15 Match these teacher-planned activities to the emergent literacy …" at bounding box center [404, 206] width 476 height 429
click at [542, 209] on span "button" at bounding box center [545, 211] width 7 height 7
click at [536, 253] on div "1" at bounding box center [535, 254] width 25 height 20
click at [543, 272] on icon "button" at bounding box center [545, 273] width 5 height 5
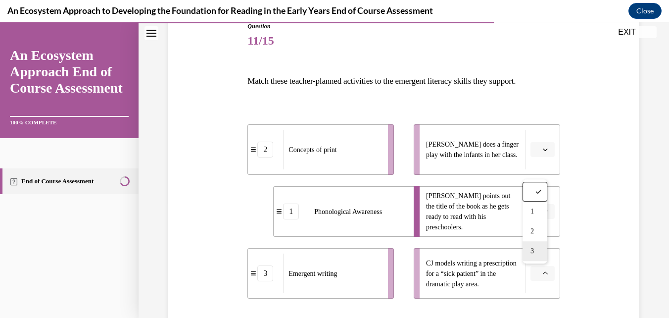
click at [533, 250] on span "3" at bounding box center [532, 251] width 3 height 8
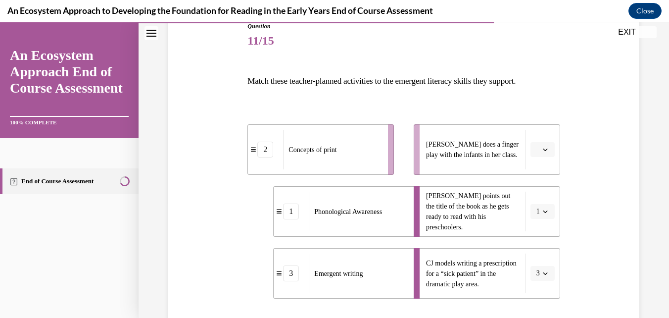
click at [542, 148] on span "button" at bounding box center [545, 149] width 7 height 7
click at [538, 211] on div "2" at bounding box center [535, 211] width 25 height 20
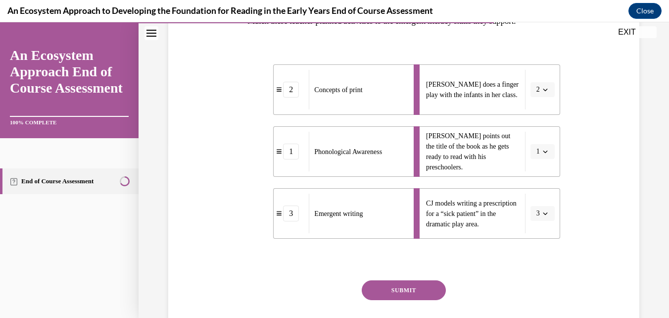
scroll to position [239, 0]
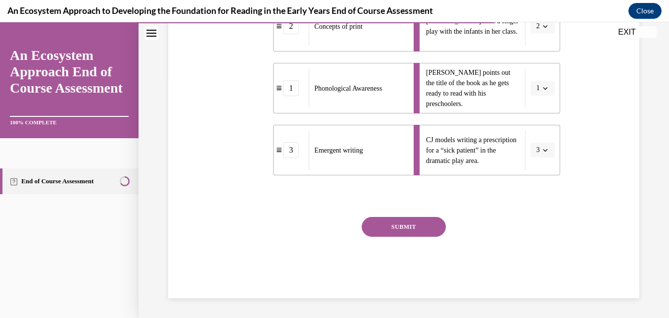
click at [385, 234] on button "SUBMIT" at bounding box center [404, 227] width 84 height 20
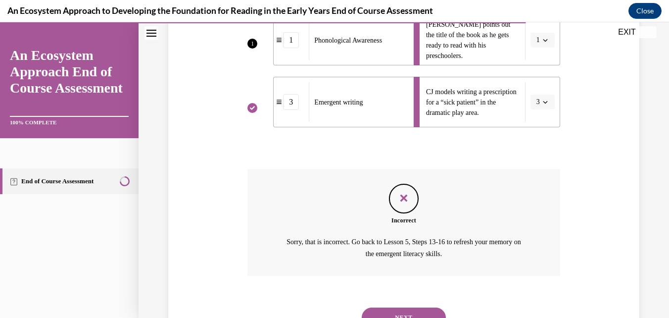
scroll to position [331, 0]
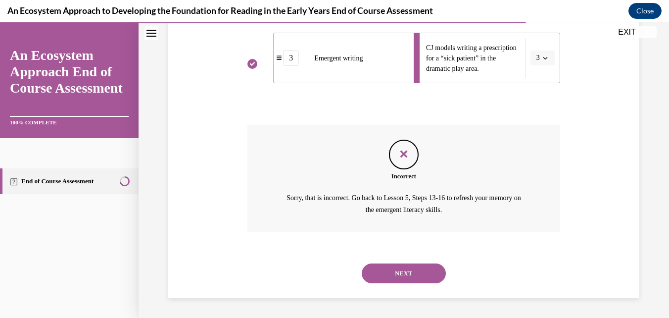
click at [408, 270] on button "NEXT" at bounding box center [404, 273] width 84 height 20
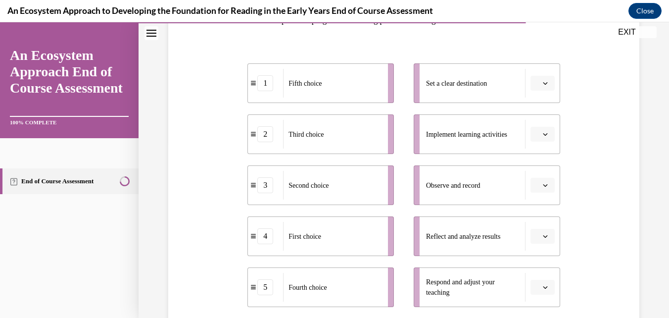
scroll to position [179, 0]
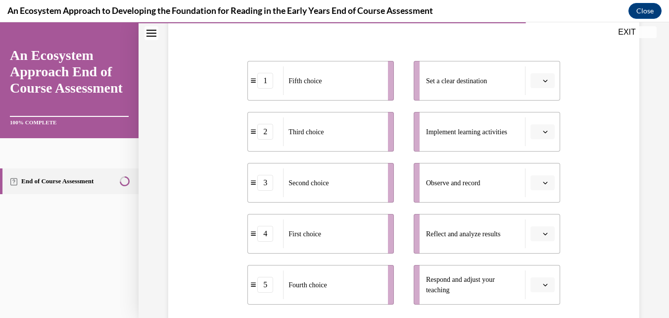
click at [543, 81] on icon "button" at bounding box center [545, 80] width 5 height 5
click at [533, 122] on span "1" at bounding box center [532, 123] width 3 height 8
click at [543, 132] on icon "button" at bounding box center [545, 131] width 5 height 5
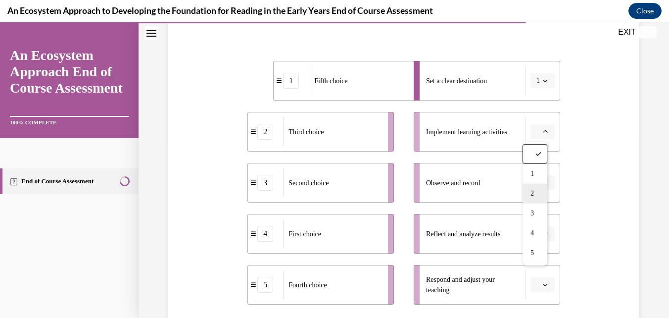
click at [533, 194] on span "2" at bounding box center [532, 194] width 3 height 8
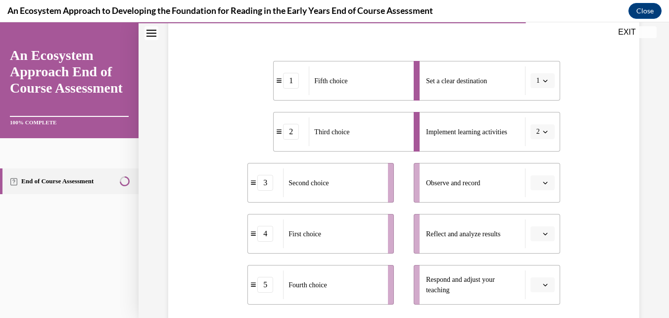
click at [542, 180] on span "button" at bounding box center [545, 182] width 7 height 7
click at [533, 264] on span "3" at bounding box center [532, 264] width 3 height 8
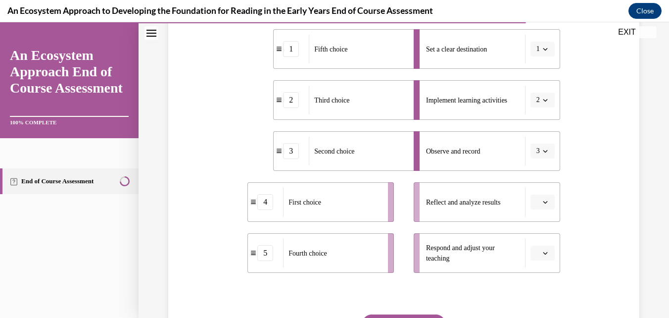
scroll to position [215, 0]
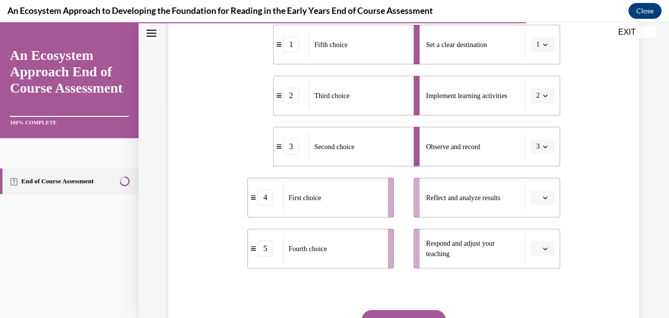
click at [543, 199] on icon "button" at bounding box center [545, 197] width 4 height 2
click at [533, 155] on span "4" at bounding box center [532, 155] width 3 height 8
click at [543, 248] on icon "button" at bounding box center [545, 248] width 5 height 5
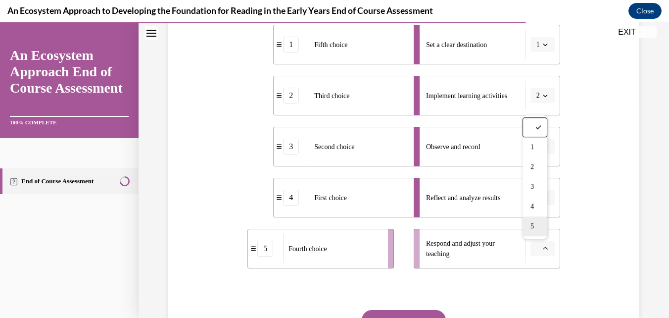
click at [537, 228] on div "5" at bounding box center [535, 226] width 25 height 20
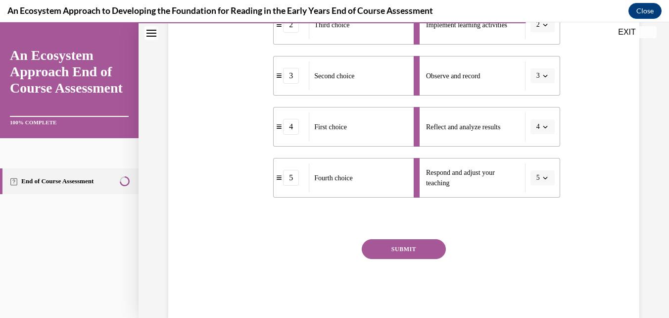
scroll to position [288, 0]
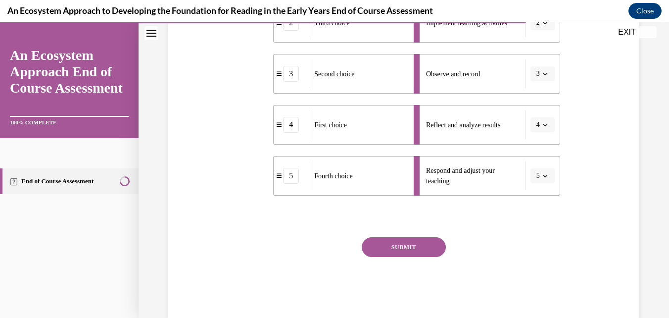
click at [415, 244] on button "SUBMIT" at bounding box center [404, 247] width 84 height 20
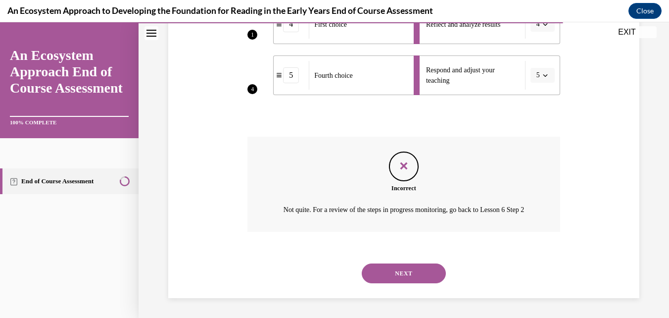
scroll to position [397, 0]
click at [410, 274] on button "NEXT" at bounding box center [404, 273] width 84 height 20
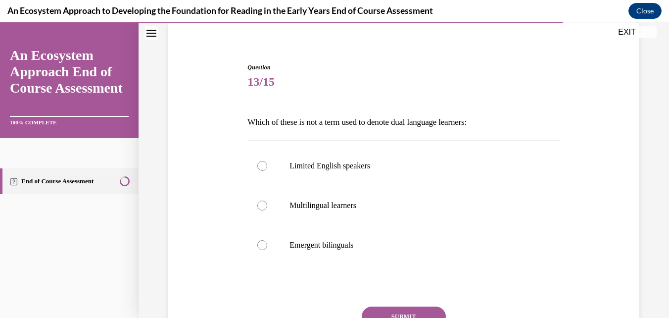
scroll to position [75, 0]
click at [339, 249] on label "Emergent bilinguals" at bounding box center [403, 245] width 312 height 40
click at [267, 249] on input "Emergent bilinguals" at bounding box center [262, 245] width 10 height 10
radio input "true"
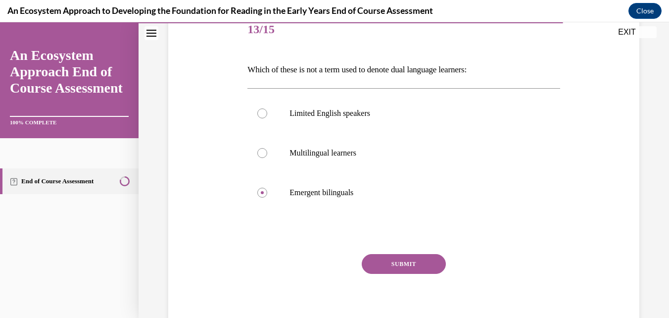
click at [416, 268] on button "SUBMIT" at bounding box center [404, 264] width 84 height 20
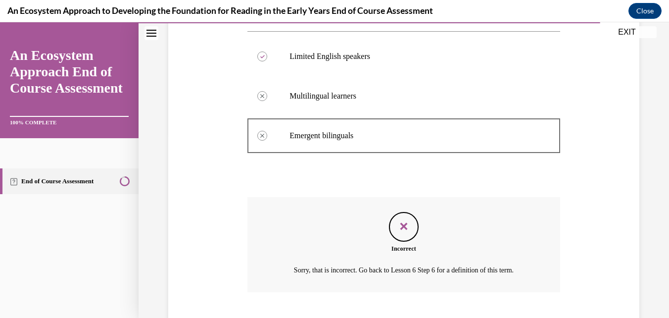
scroll to position [245, 0]
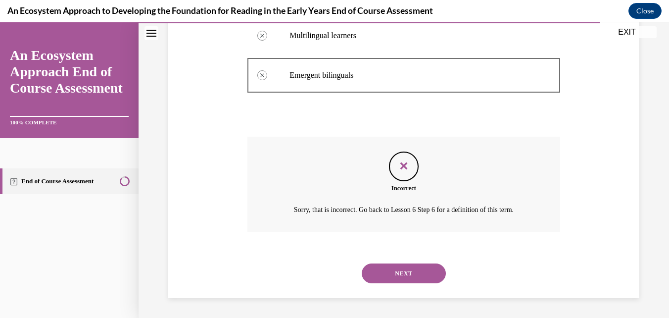
click at [417, 270] on button "NEXT" at bounding box center [404, 273] width 84 height 20
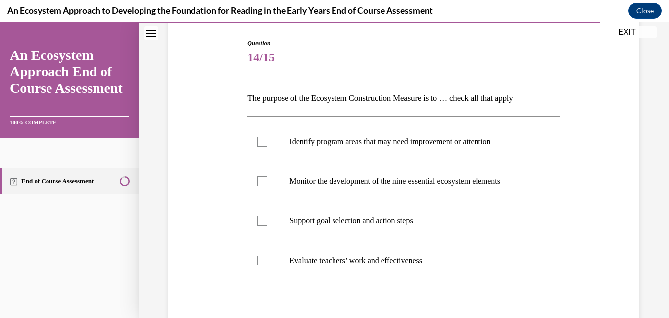
scroll to position [106, 0]
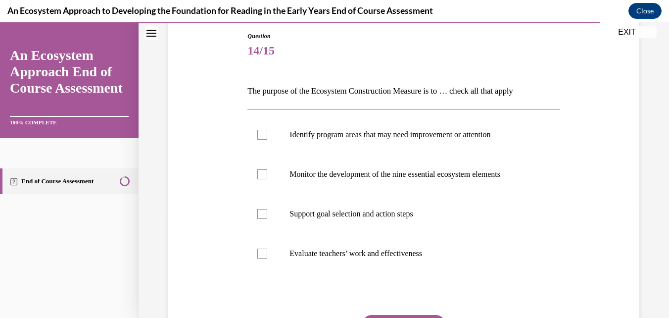
click at [579, 182] on div "Question 14/15 The purpose of the Ecosystem Construction Measure is to … check …" at bounding box center [404, 199] width 476 height 394
click at [578, 182] on div "Question 14/15 The purpose of the Ecosystem Construction Measure is to … check …" at bounding box center [404, 199] width 476 height 394
click at [289, 198] on label "Support goal selection and action steps" at bounding box center [403, 214] width 312 height 40
click at [267, 209] on input "Support goal selection and action steps" at bounding box center [262, 214] width 10 height 10
checkbox input "true"
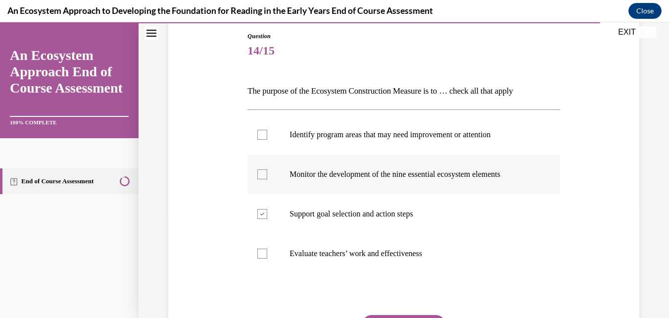
click at [317, 171] on p "Monitor the development of the nine essential ecosystem elements" at bounding box center [412, 174] width 245 height 10
click at [267, 171] on input "Monitor the development of the nine essential ecosystem elements" at bounding box center [262, 174] width 10 height 10
checkbox input "true"
click at [372, 136] on p "Identify program areas that may need improvement or attention" at bounding box center [412, 135] width 245 height 10
click at [267, 136] on input "Identify program areas that may need improvement or attention" at bounding box center [262, 135] width 10 height 10
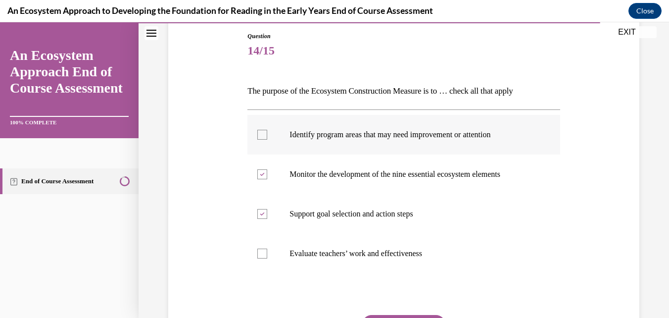
checkbox input "true"
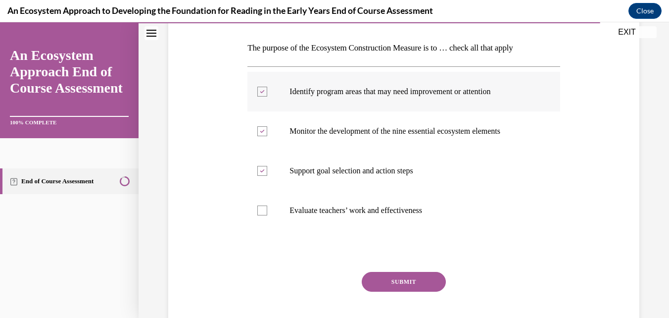
scroll to position [153, 0]
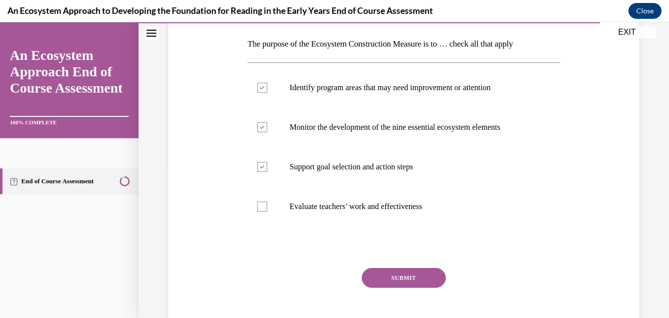
click at [402, 280] on button "SUBMIT" at bounding box center [404, 278] width 84 height 20
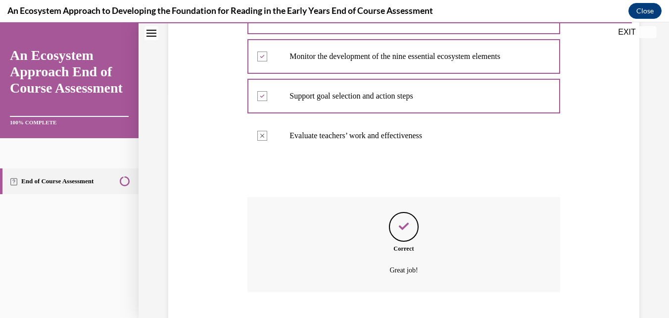
scroll to position [284, 0]
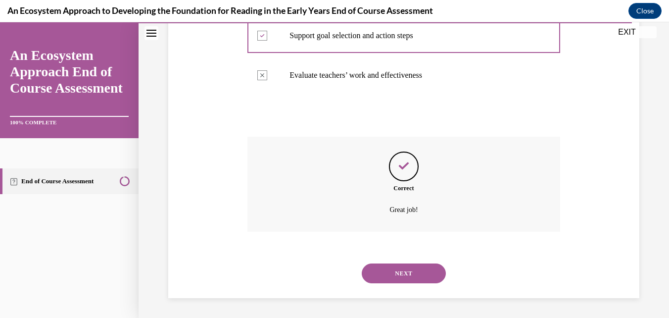
click at [417, 277] on button "NEXT" at bounding box center [404, 273] width 84 height 20
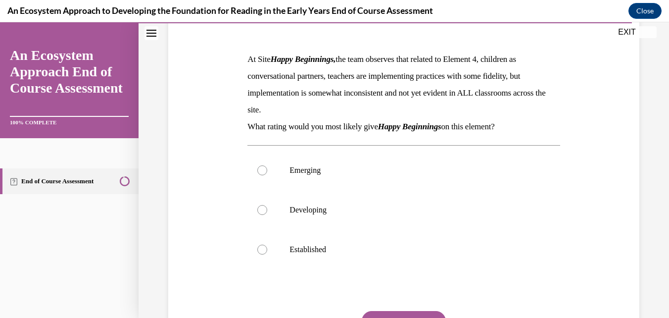
scroll to position [139, 0]
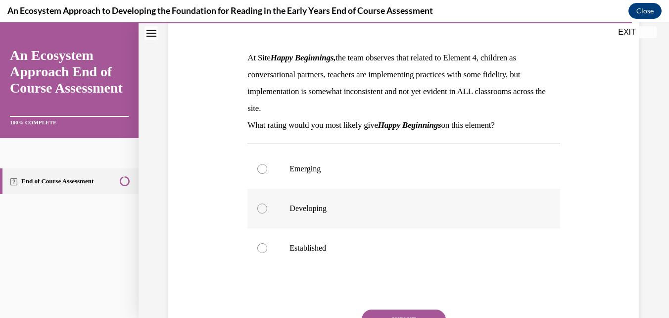
click at [316, 216] on label "Developing" at bounding box center [403, 209] width 312 height 40
click at [267, 213] on input "Developing" at bounding box center [262, 208] width 10 height 10
radio input "true"
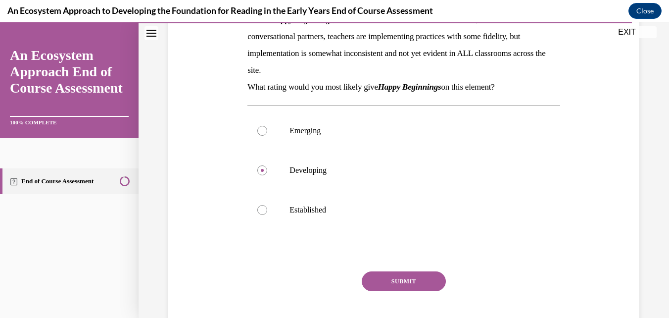
click at [410, 286] on button "SUBMIT" at bounding box center [404, 281] width 84 height 20
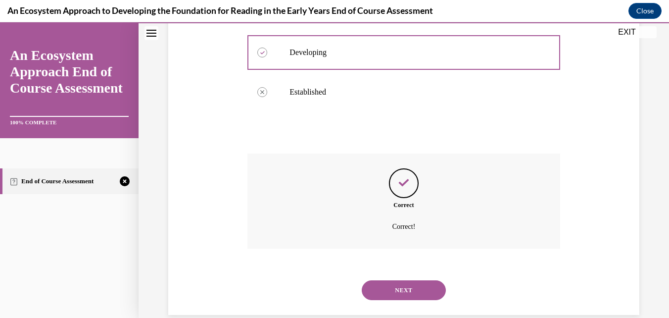
scroll to position [312, 0]
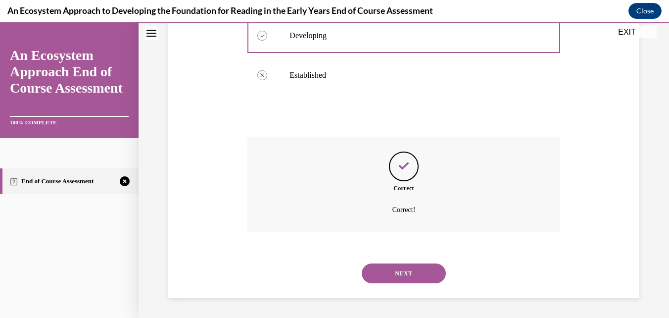
click at [410, 275] on button "NEXT" at bounding box center [404, 273] width 84 height 20
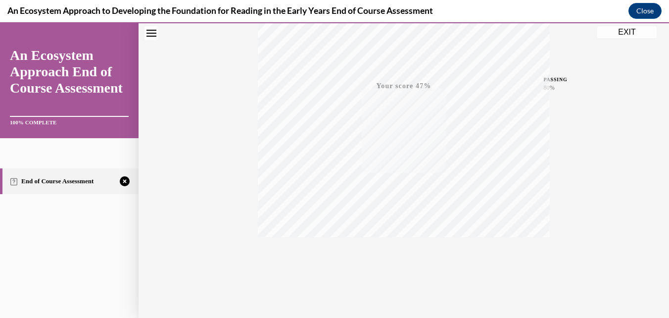
scroll to position [212, 0]
click at [402, 255] on icon "button" at bounding box center [404, 257] width 35 height 11
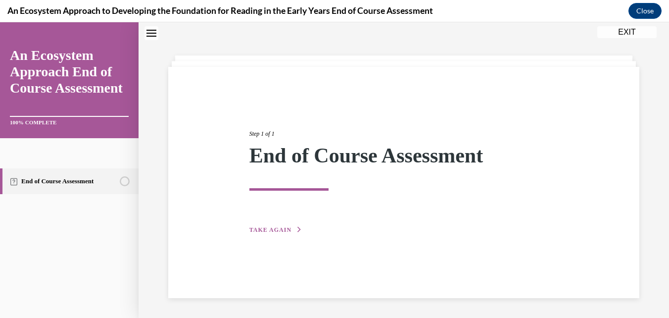
click at [288, 227] on span "TAKE AGAIN" at bounding box center [270, 229] width 42 height 7
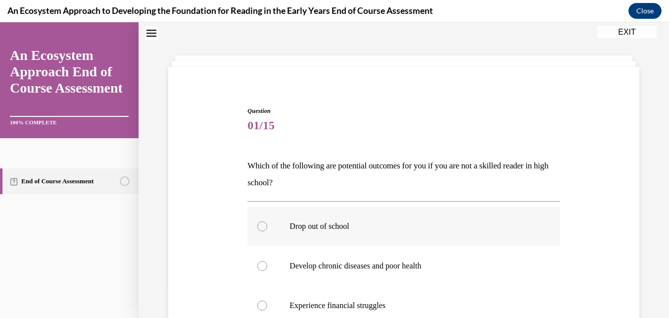
click at [272, 223] on label "Drop out of school" at bounding box center [403, 226] width 312 height 40
click at [267, 223] on input "Drop out of school" at bounding box center [262, 226] width 10 height 10
radio input "true"
click at [265, 261] on label "Develop chronic diseases and poor health" at bounding box center [403, 266] width 312 height 40
click at [265, 261] on input "Develop chronic diseases and poor health" at bounding box center [262, 266] width 10 height 10
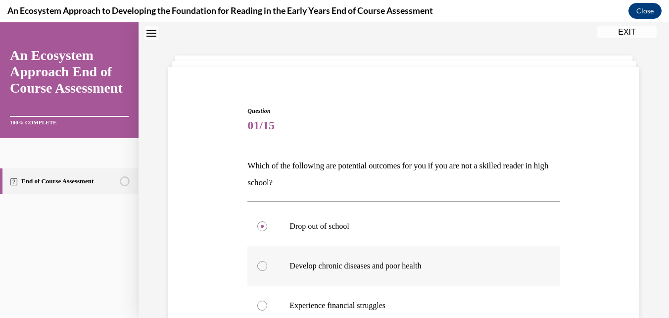
radio input "true"
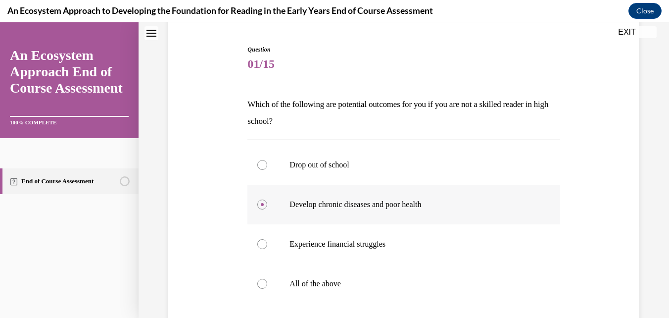
scroll to position [97, 0]
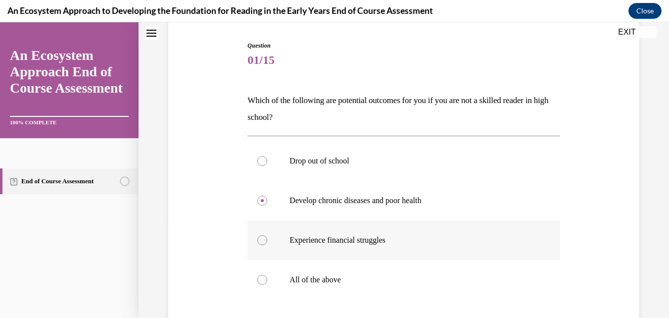
click at [270, 243] on label "Experience financial struggles" at bounding box center [403, 240] width 312 height 40
click at [267, 243] on input "Experience financial struggles" at bounding box center [262, 240] width 10 height 10
radio input "true"
click at [269, 281] on label "All of the above" at bounding box center [403, 280] width 312 height 40
click at [267, 281] on input "All of the above" at bounding box center [262, 280] width 10 height 10
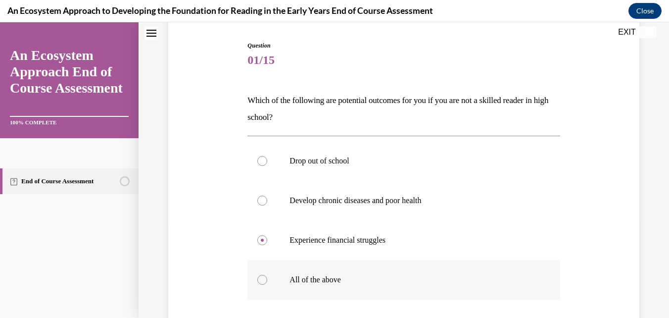
radio input "true"
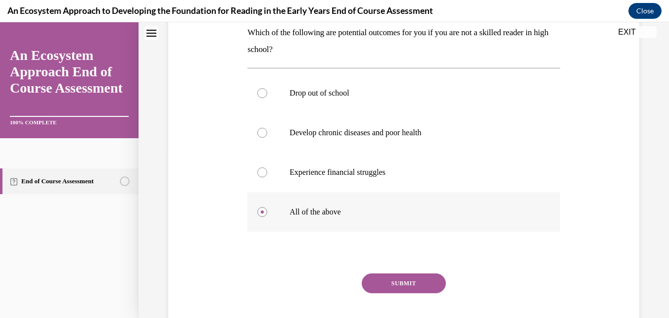
scroll to position [221, 0]
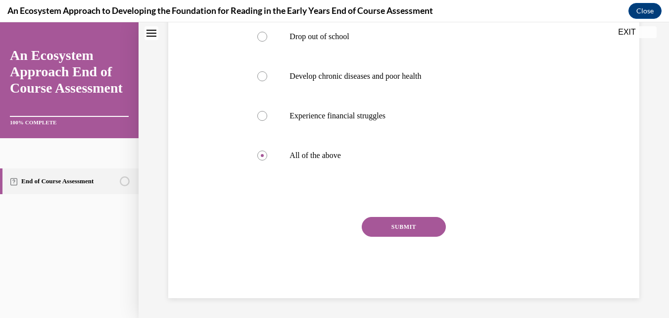
click at [398, 225] on button "SUBMIT" at bounding box center [404, 227] width 84 height 20
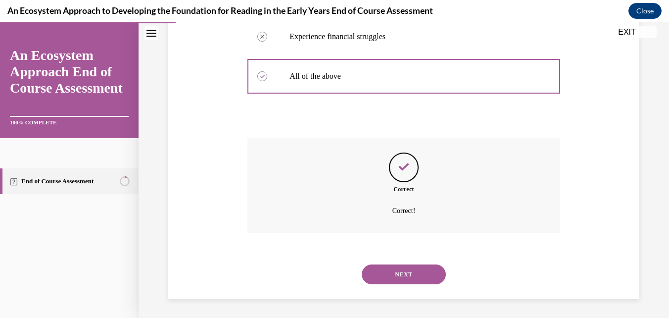
scroll to position [301, 0]
click at [389, 269] on button "NEXT" at bounding box center [404, 273] width 84 height 20
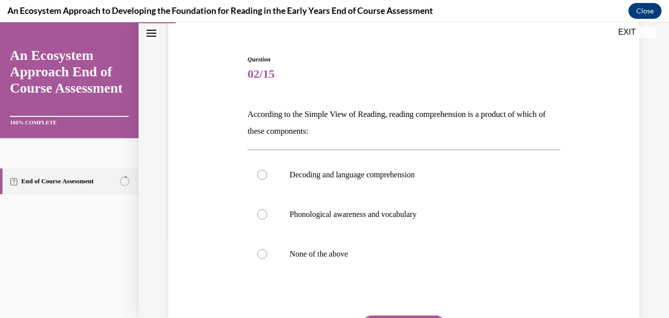
scroll to position [83, 0]
click at [343, 173] on p "Decoding and language comprehension" at bounding box center [412, 174] width 245 height 10
click at [267, 173] on input "Decoding and language comprehension" at bounding box center [262, 174] width 10 height 10
radio input "true"
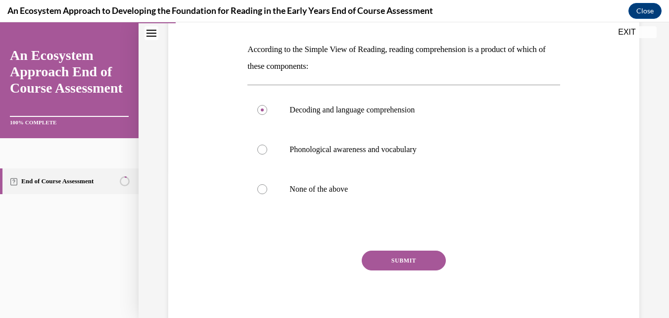
click at [403, 262] on button "SUBMIT" at bounding box center [404, 260] width 84 height 20
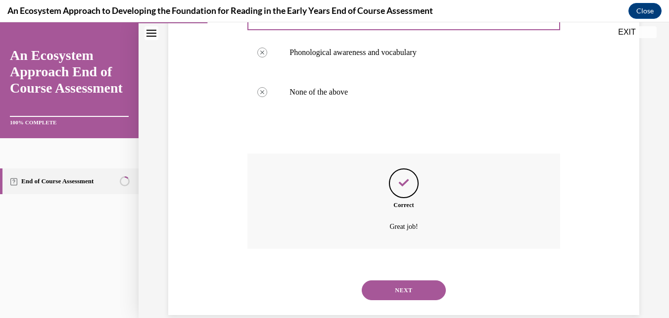
scroll to position [261, 0]
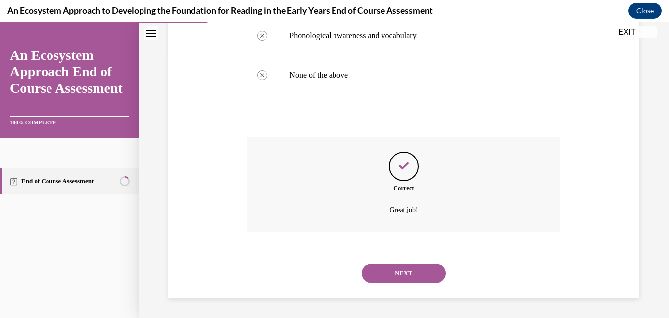
click at [404, 272] on button "NEXT" at bounding box center [404, 273] width 84 height 20
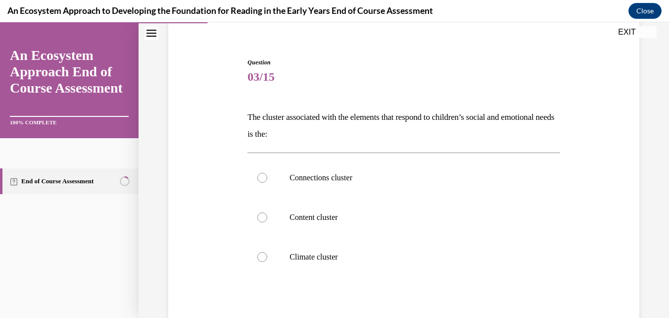
scroll to position [81, 0]
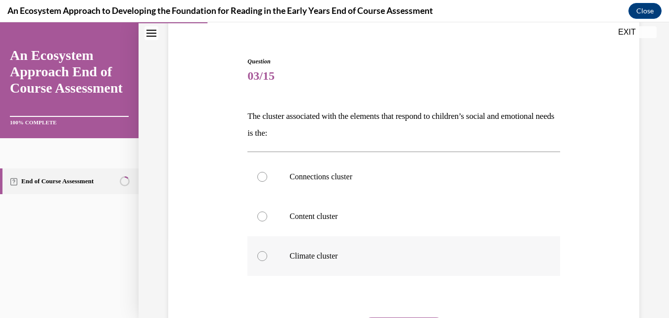
click at [306, 258] on p "Climate cluster" at bounding box center [412, 256] width 245 height 10
click at [267, 258] on input "Climate cluster" at bounding box center [262, 256] width 10 height 10
radio input "true"
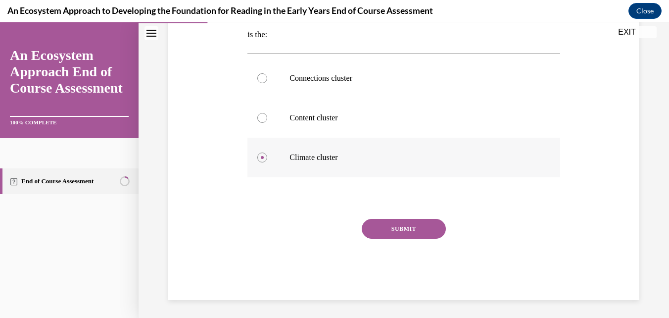
scroll to position [181, 0]
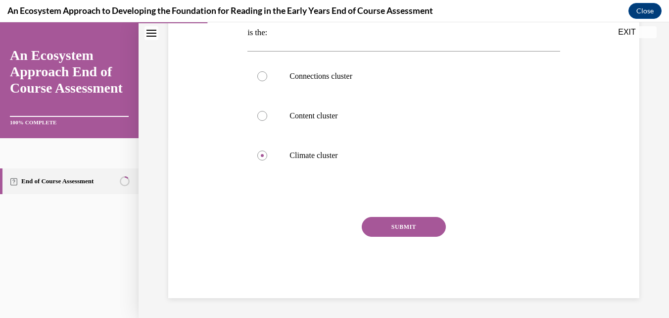
click at [422, 233] on button "SUBMIT" at bounding box center [404, 227] width 84 height 20
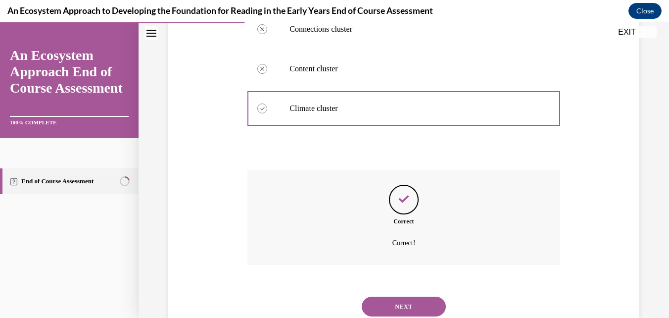
scroll to position [261, 0]
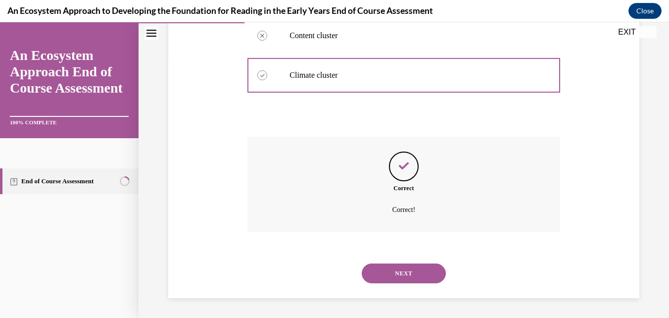
click at [407, 278] on button "NEXT" at bounding box center [404, 273] width 84 height 20
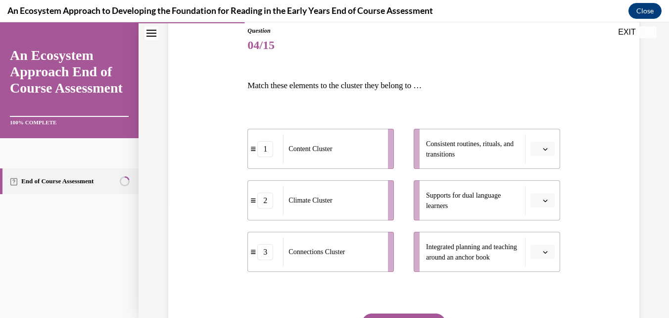
scroll to position [118, 0]
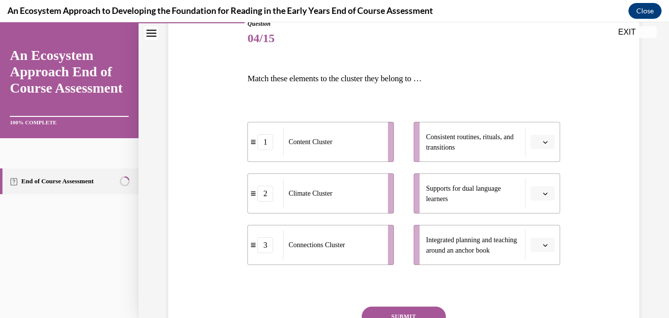
click at [542, 145] on span "button" at bounding box center [545, 142] width 7 height 7
click at [534, 202] on span "2" at bounding box center [532, 203] width 3 height 8
click at [543, 193] on icon "button" at bounding box center [545, 193] width 5 height 5
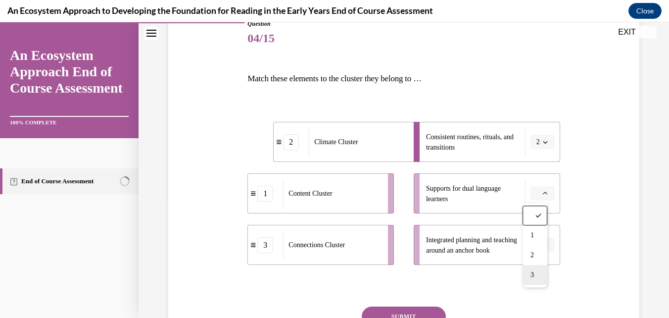
click at [533, 275] on span "3" at bounding box center [532, 275] width 3 height 8
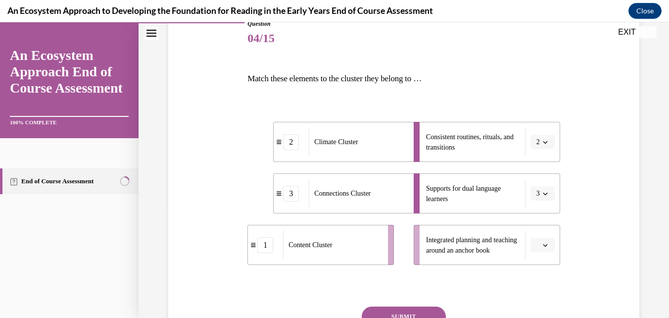
click at [543, 245] on icon "button" at bounding box center [545, 245] width 5 height 5
click at [534, 181] on span "1" at bounding box center [532, 183] width 3 height 8
click at [400, 316] on button "SUBMIT" at bounding box center [404, 316] width 84 height 20
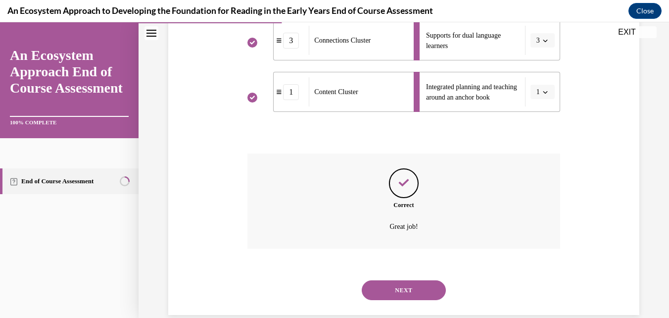
scroll to position [288, 0]
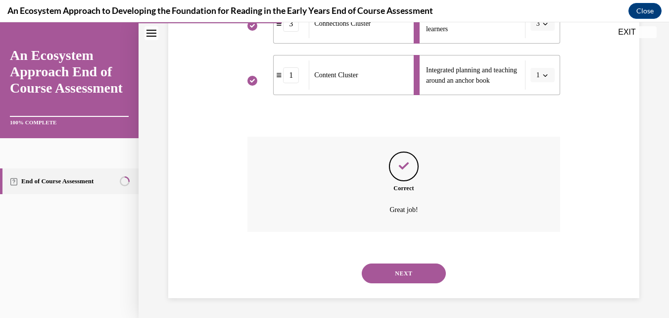
click at [404, 276] on button "NEXT" at bounding box center [404, 273] width 84 height 20
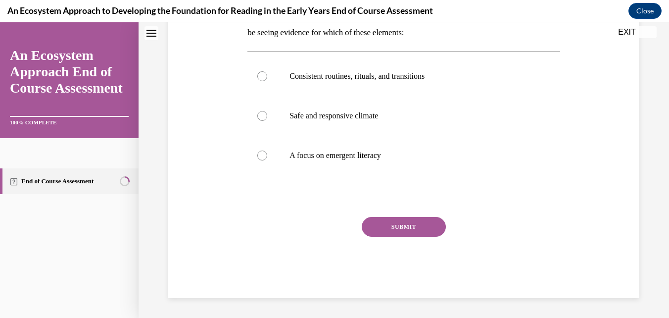
scroll to position [0, 0]
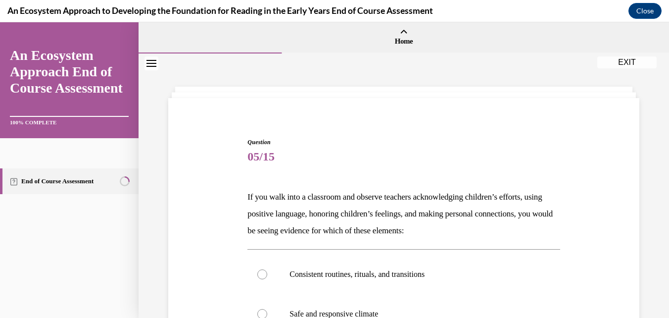
click at [580, 166] on div "Question 05/15 If you walk into a classroom and observe teachers acknowledging …" at bounding box center [404, 302] width 476 height 388
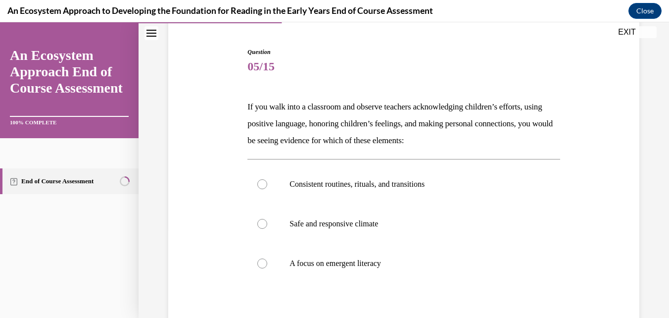
scroll to position [90, 0]
click at [502, 211] on label "Safe and responsive climate" at bounding box center [403, 224] width 312 height 40
click at [267, 219] on input "Safe and responsive climate" at bounding box center [262, 224] width 10 height 10
radio input "true"
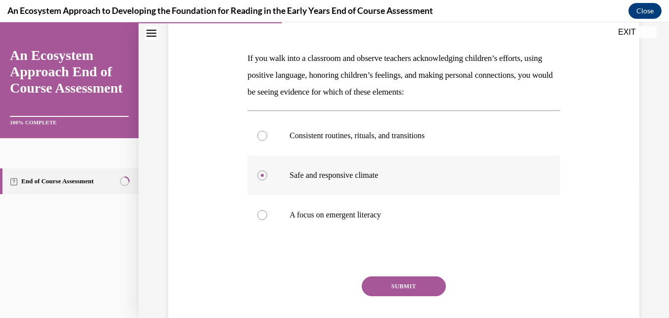
scroll to position [139, 0]
click at [362, 214] on p "A focus on emergent literacy" at bounding box center [412, 214] width 245 height 10
click at [267, 214] on input "A focus on emergent literacy" at bounding box center [262, 214] width 10 height 10
radio input "true"
click at [395, 294] on button "SUBMIT" at bounding box center [404, 286] width 84 height 20
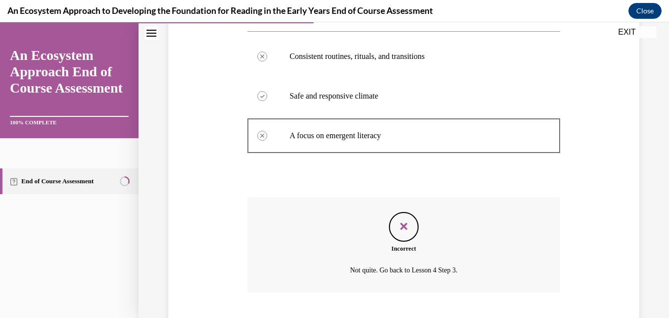
scroll to position [278, 0]
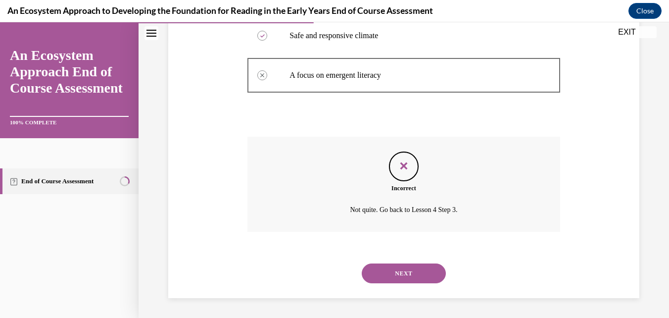
click at [362, 263] on button "NEXT" at bounding box center [404, 273] width 84 height 20
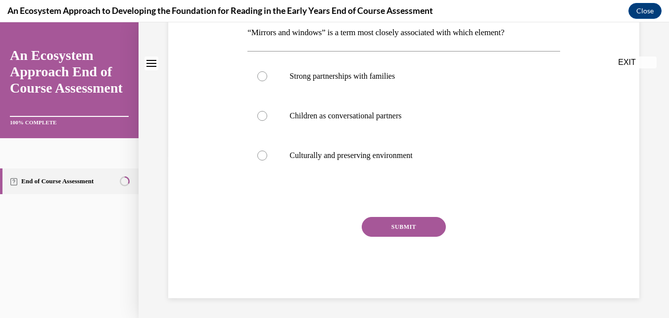
scroll to position [0, 0]
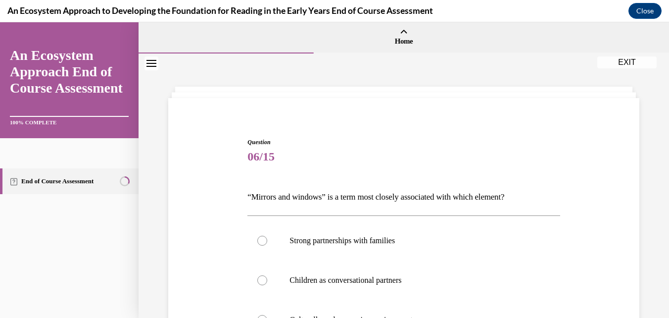
click at [639, 163] on div "Question 06/15 “Mirrors and windows” is a term most closely associated with whi…" at bounding box center [404, 267] width 531 height 429
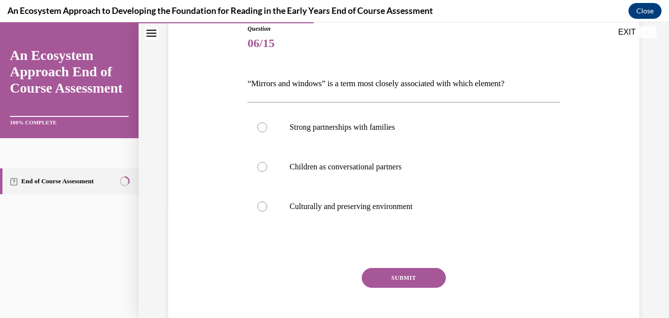
scroll to position [112, 0]
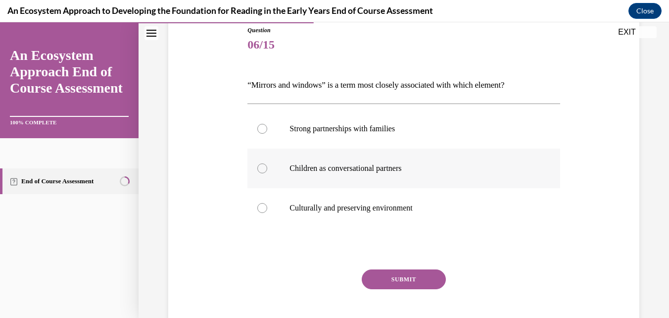
click at [516, 186] on label "Children as conversational partners" at bounding box center [403, 168] width 312 height 40
click at [267, 173] on input "Children as conversational partners" at bounding box center [262, 168] width 10 height 10
radio input "true"
click at [423, 273] on button "SUBMIT" at bounding box center [404, 279] width 84 height 20
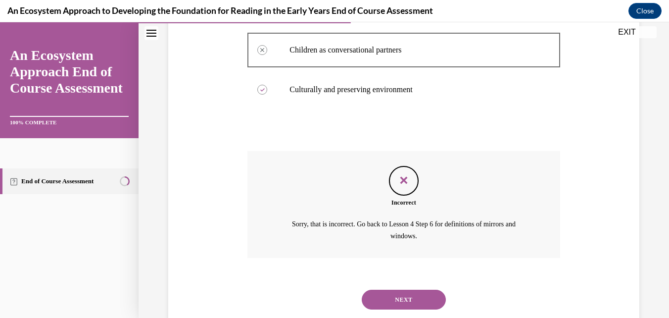
scroll to position [256, 0]
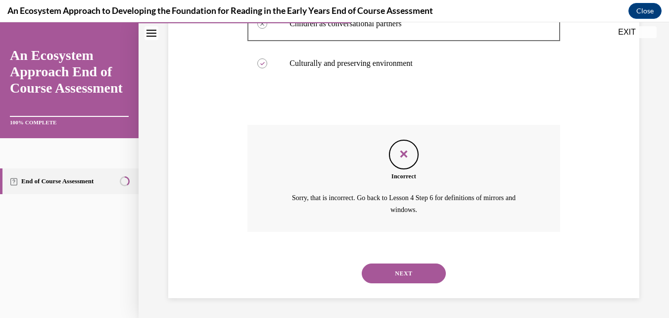
click at [408, 278] on button "NEXT" at bounding box center [404, 273] width 84 height 20
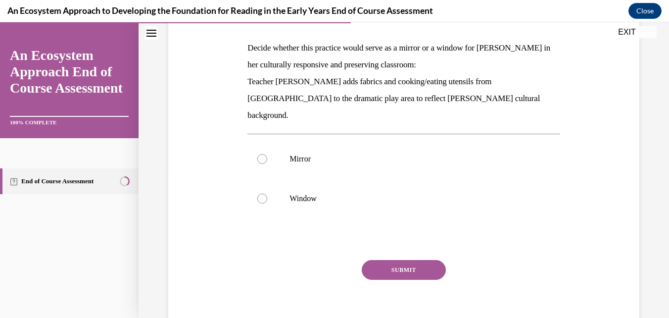
scroll to position [175, 0]
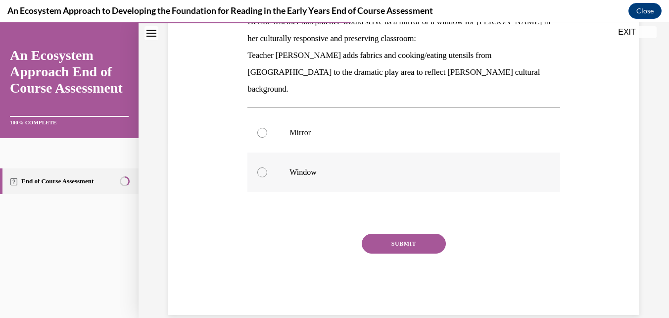
click at [372, 167] on p "Window" at bounding box center [412, 172] width 245 height 10
click at [267, 167] on input "Window" at bounding box center [262, 172] width 10 height 10
radio input "true"
click at [404, 235] on button "SUBMIT" at bounding box center [404, 244] width 84 height 20
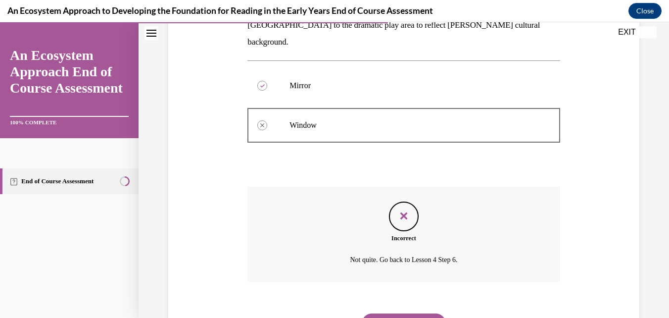
scroll to position [255, 0]
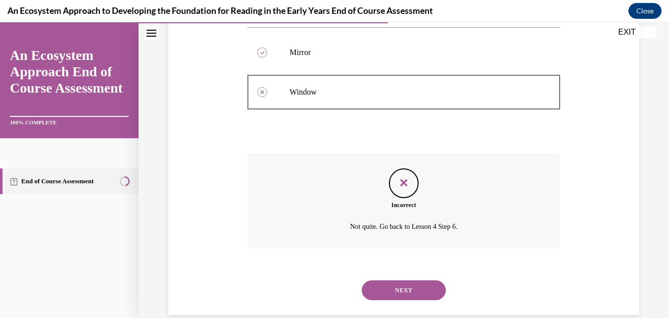
click at [595, 250] on div "Question 07/15 Decide whether this practice would serve as a mirror or a window…" at bounding box center [404, 84] width 476 height 462
click at [411, 280] on button "NEXT" at bounding box center [404, 290] width 84 height 20
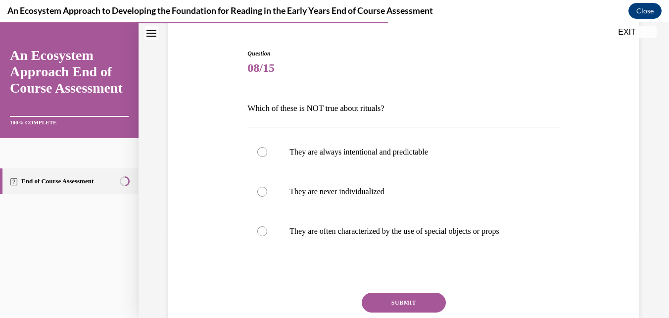
scroll to position [92, 0]
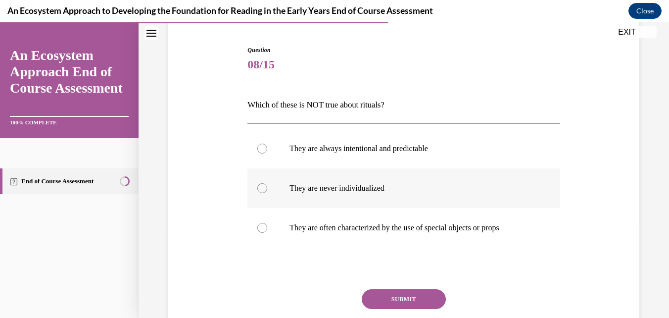
click at [411, 193] on p "They are never individualized" at bounding box center [412, 188] width 245 height 10
click at [267, 193] on input "They are never individualized" at bounding box center [262, 188] width 10 height 10
radio input "true"
click at [400, 291] on button "SUBMIT" at bounding box center [404, 299] width 84 height 20
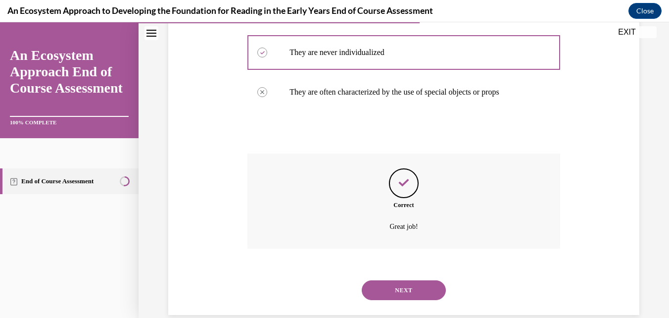
scroll to position [245, 0]
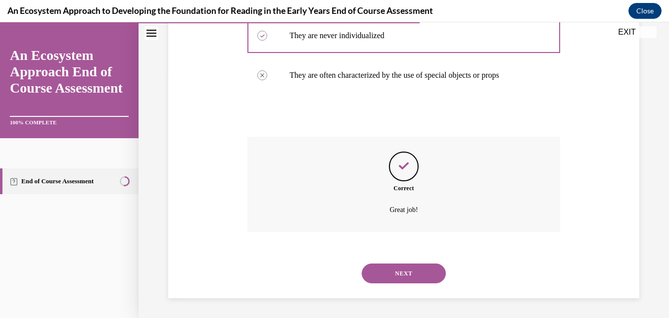
click at [410, 272] on button "NEXT" at bounding box center [404, 273] width 84 height 20
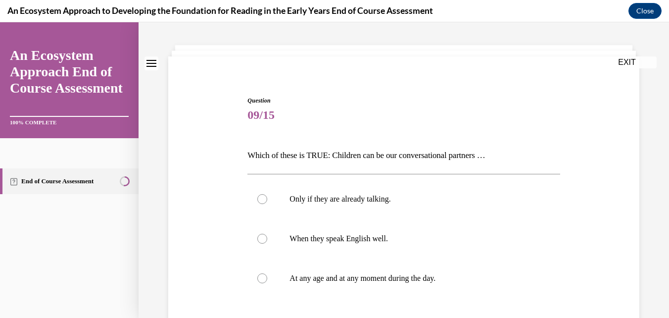
scroll to position [52, 0]
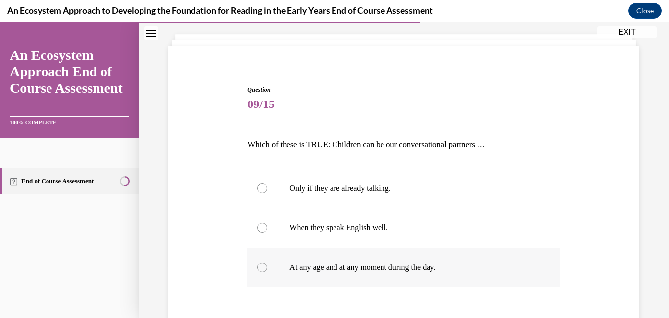
click at [404, 275] on label "At any age and at any moment during the day." at bounding box center [403, 267] width 312 height 40
click at [267, 272] on input "At any age and at any moment during the day." at bounding box center [262, 267] width 10 height 10
radio input "true"
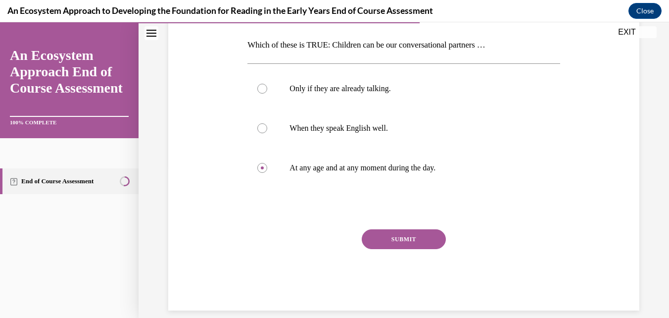
click at [421, 244] on button "SUBMIT" at bounding box center [404, 239] width 84 height 20
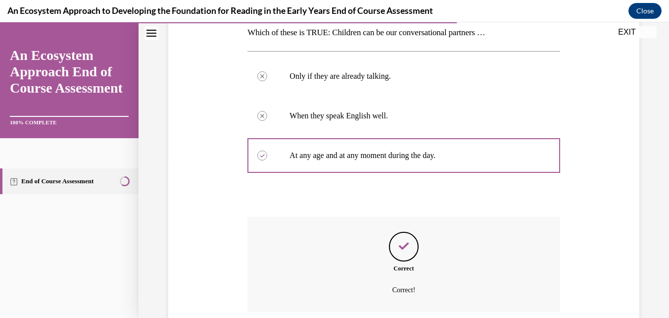
scroll to position [245, 0]
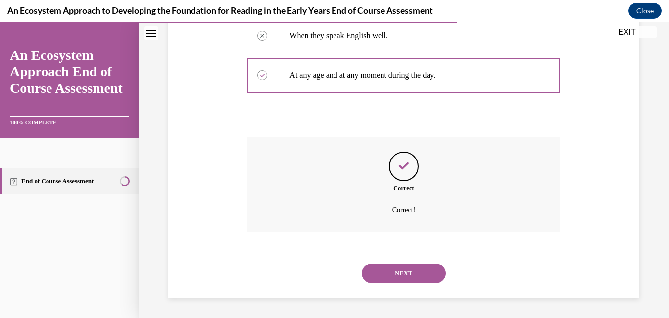
click at [407, 277] on button "NEXT" at bounding box center [404, 273] width 84 height 20
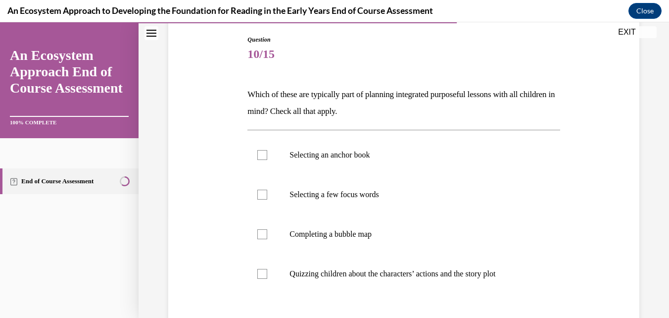
scroll to position [107, 0]
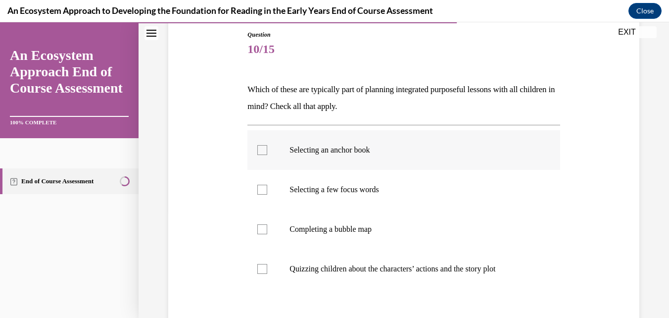
click at [274, 152] on label "Selecting an anchor book" at bounding box center [403, 150] width 312 height 40
click at [267, 152] on input "Selecting an anchor book" at bounding box center [262, 150] width 10 height 10
checkbox input "true"
click at [259, 196] on label "Selecting a few focus words" at bounding box center [403, 190] width 312 height 40
click at [259, 195] on input "Selecting a few focus words" at bounding box center [262, 190] width 10 height 10
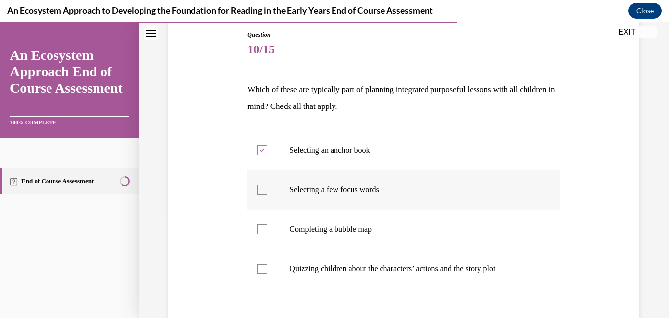
checkbox input "true"
click at [259, 232] on div at bounding box center [262, 229] width 10 height 10
click at [259, 232] on input "Completing a bubble map" at bounding box center [262, 229] width 10 height 10
checkbox input "true"
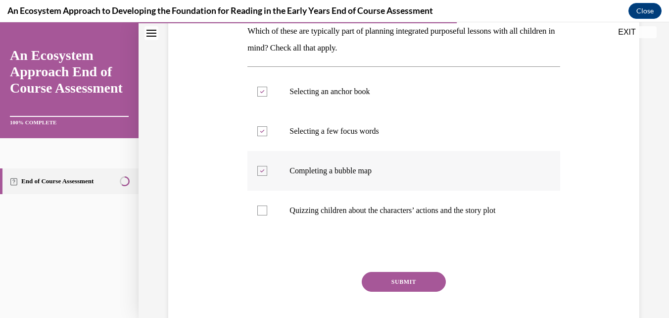
scroll to position [180, 0]
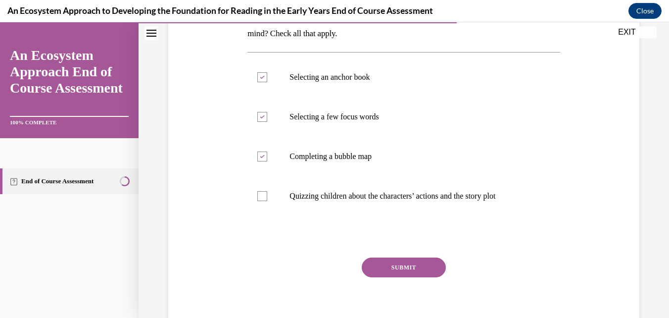
click at [401, 261] on button "SUBMIT" at bounding box center [404, 267] width 84 height 20
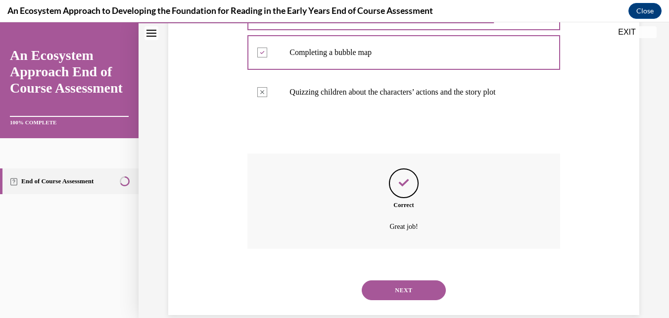
scroll to position [301, 0]
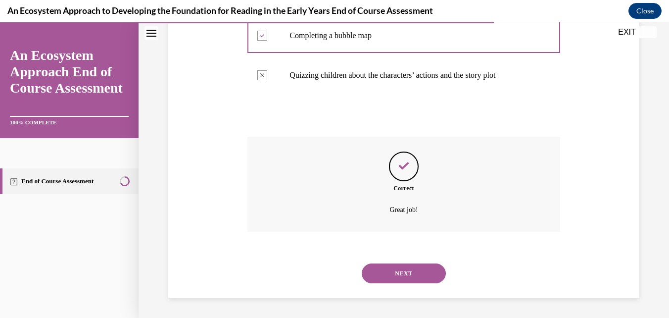
click at [399, 273] on button "NEXT" at bounding box center [404, 273] width 84 height 20
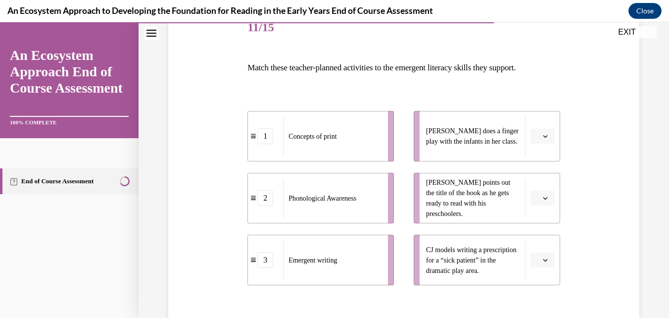
scroll to position [128, 0]
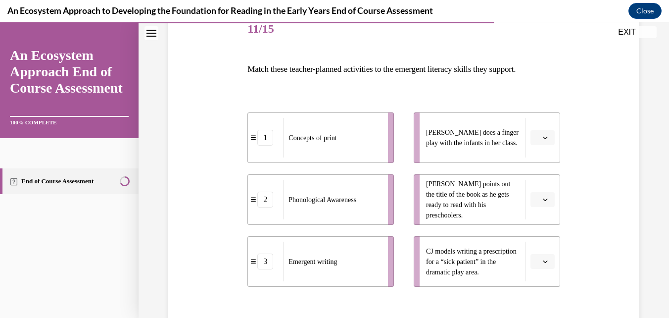
click at [608, 197] on div "Question 11/15 Match these teacher-planned activities to the emergent literacy …" at bounding box center [404, 194] width 476 height 429
click at [547, 144] on button "button" at bounding box center [543, 137] width 24 height 15
click at [541, 196] on div "2" at bounding box center [535, 200] width 25 height 20
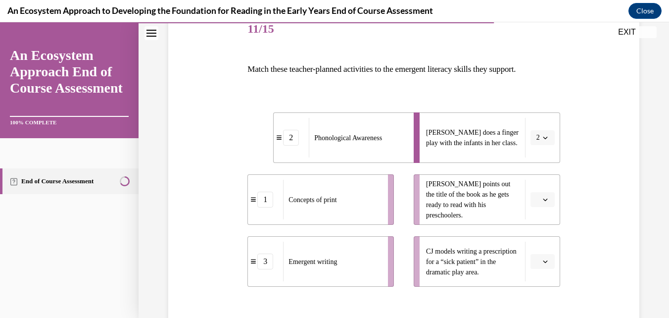
click at [542, 196] on span "button" at bounding box center [545, 199] width 7 height 7
click at [532, 248] on div "1" at bounding box center [535, 242] width 25 height 20
click at [537, 259] on span "Please select an option" at bounding box center [538, 261] width 3 height 10
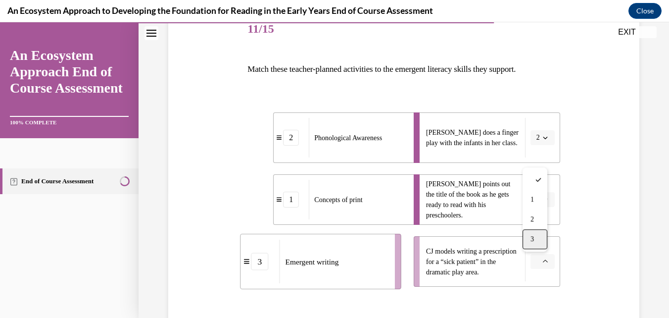
click at [538, 244] on div "3" at bounding box center [535, 239] width 25 height 20
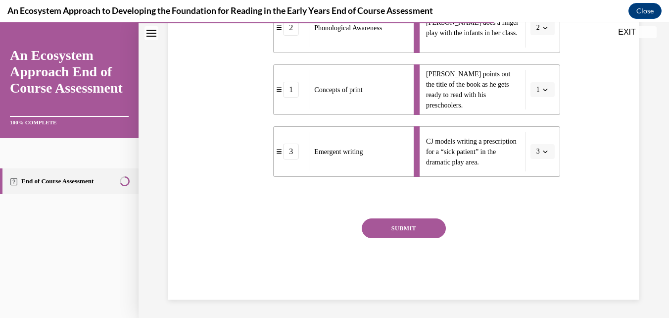
click at [404, 228] on button "SUBMIT" at bounding box center [404, 228] width 84 height 20
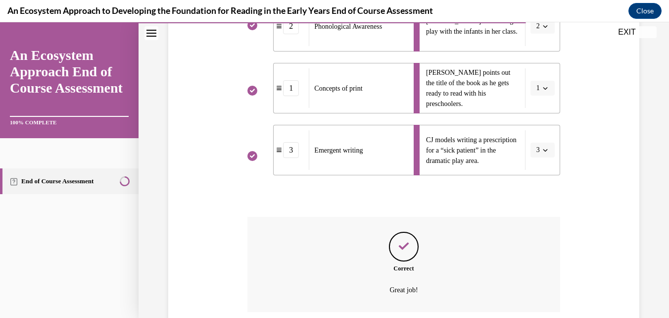
scroll to position [319, 0]
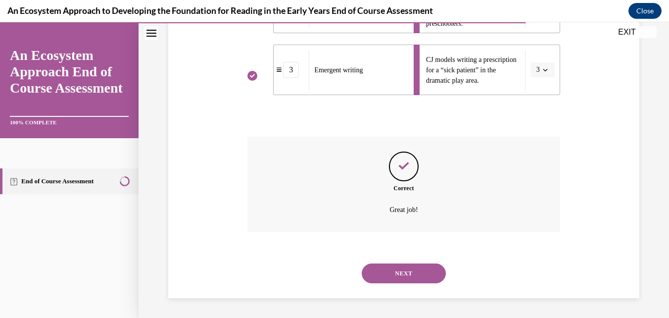
click at [412, 276] on button "NEXT" at bounding box center [404, 273] width 84 height 20
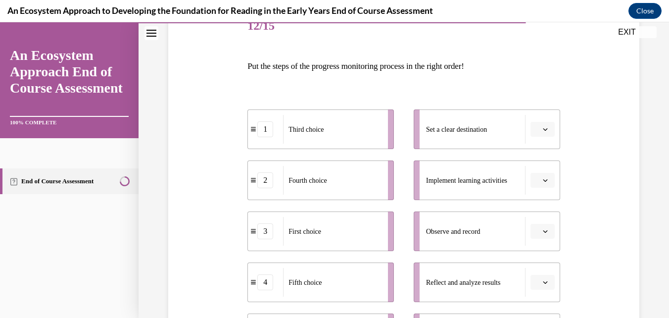
scroll to position [127, 0]
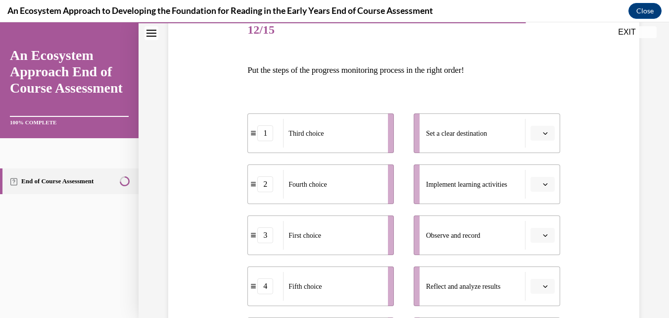
click at [611, 248] on div "Question 12/15 Put the steps of the progress monitoring process in the right or…" at bounding box center [404, 230] width 476 height 498
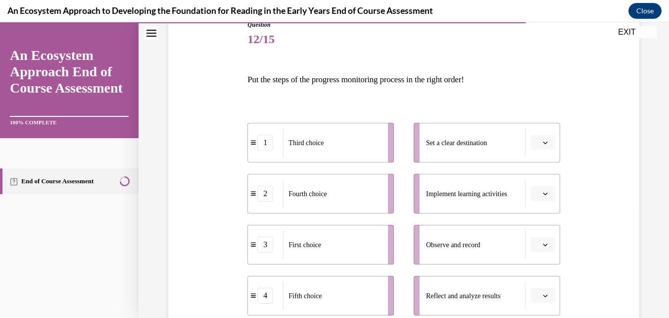
scroll to position [118, 0]
click at [537, 145] on span "Please select an option" at bounding box center [538, 142] width 3 height 10
click at [531, 242] on span "4" at bounding box center [532, 243] width 3 height 8
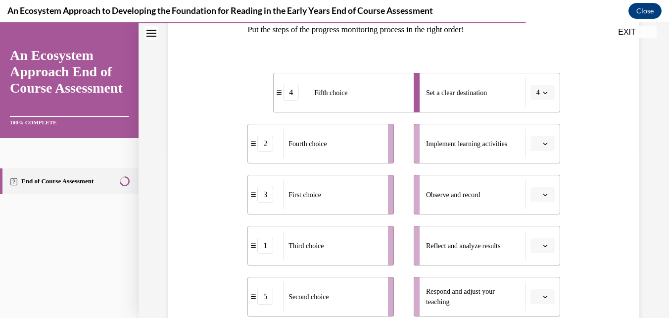
scroll to position [170, 0]
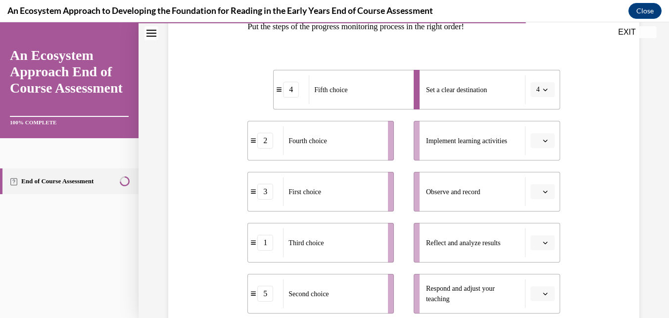
click at [543, 141] on icon "button" at bounding box center [545, 140] width 5 height 5
click at [533, 202] on span "2" at bounding box center [532, 202] width 3 height 8
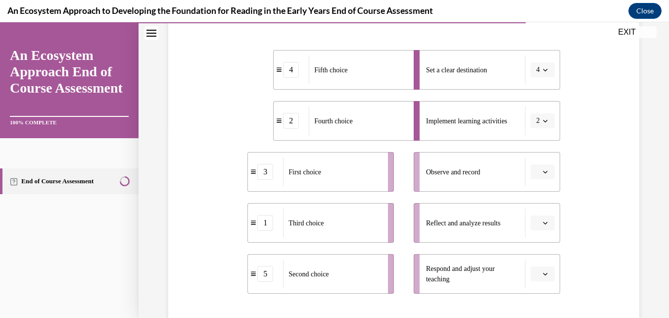
scroll to position [200, 0]
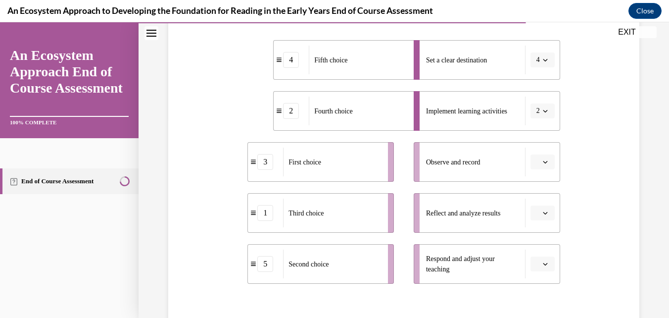
click at [543, 162] on icon "button" at bounding box center [545, 161] width 5 height 5
click at [536, 282] on div "5" at bounding box center [535, 283] width 25 height 20
click at [543, 213] on icon "button" at bounding box center [545, 212] width 5 height 5
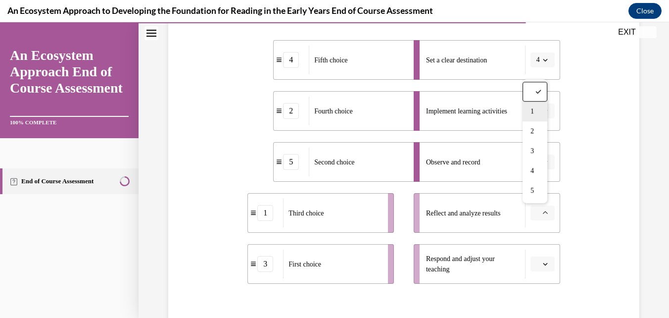
click at [536, 113] on div "1" at bounding box center [535, 111] width 25 height 20
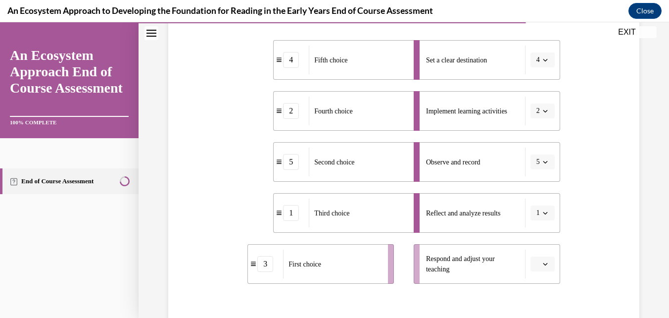
click at [543, 261] on icon "button" at bounding box center [545, 263] width 5 height 5
click at [537, 201] on div "3" at bounding box center [535, 202] width 25 height 20
click at [543, 264] on icon "button" at bounding box center [545, 263] width 5 height 5
click at [534, 200] on span "3" at bounding box center [532, 202] width 3 height 8
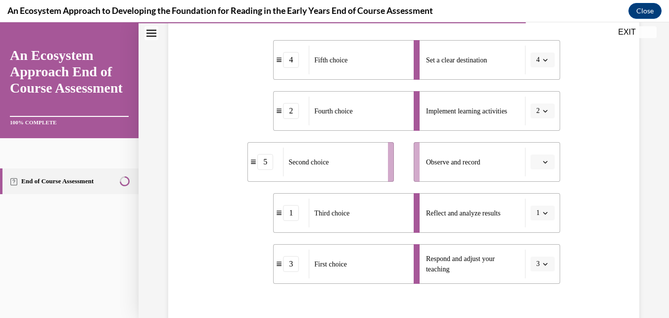
click at [543, 162] on icon "button" at bounding box center [545, 161] width 5 height 5
click at [536, 284] on div "5" at bounding box center [535, 283] width 25 height 20
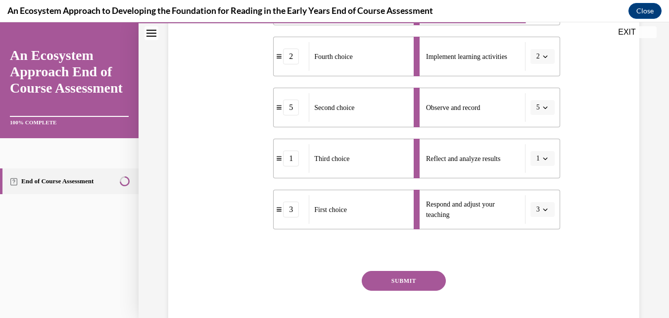
scroll to position [308, 0]
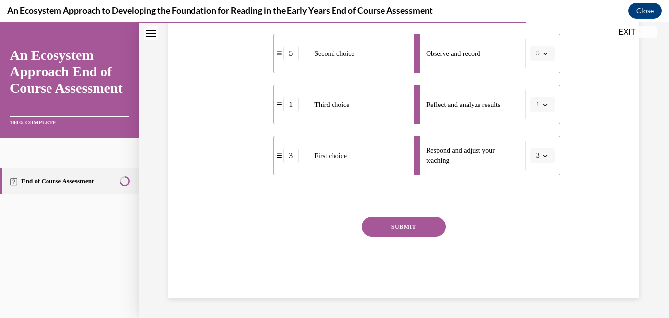
click at [421, 230] on button "SUBMIT" at bounding box center [404, 227] width 84 height 20
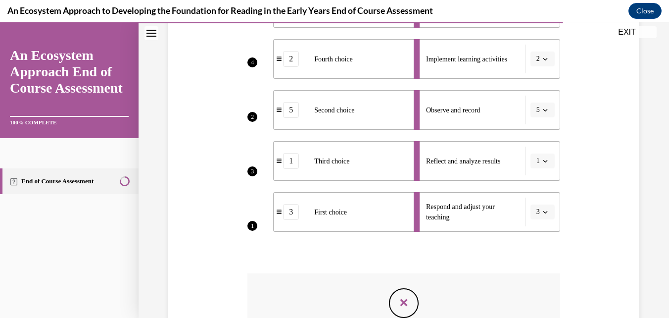
scroll to position [400, 0]
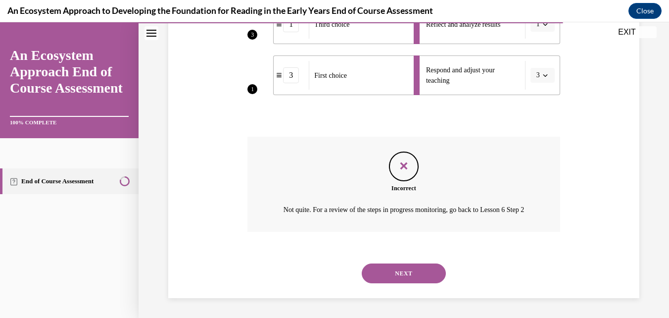
click at [418, 276] on button "NEXT" at bounding box center [404, 273] width 84 height 20
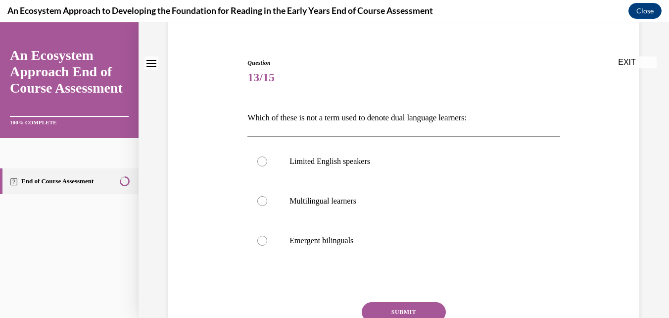
scroll to position [83, 0]
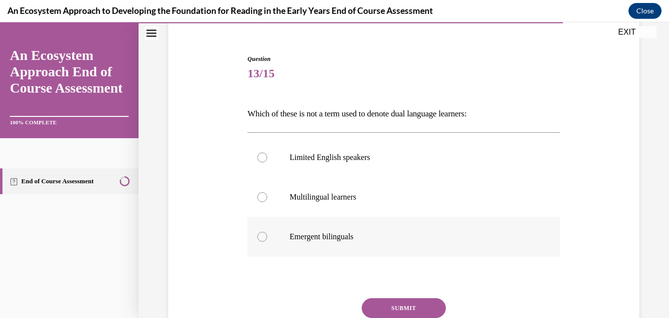
click at [320, 242] on label "Emergent bilinguals" at bounding box center [403, 237] width 312 height 40
click at [267, 242] on input "Emergent bilinguals" at bounding box center [262, 237] width 10 height 10
radio input "true"
click at [391, 305] on button "SUBMIT" at bounding box center [404, 308] width 84 height 20
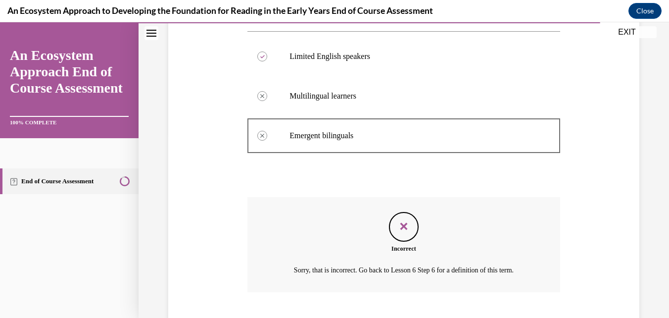
scroll to position [245, 0]
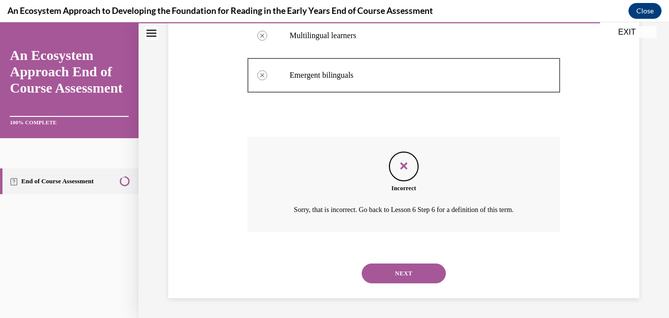
click at [415, 275] on button "NEXT" at bounding box center [404, 273] width 84 height 20
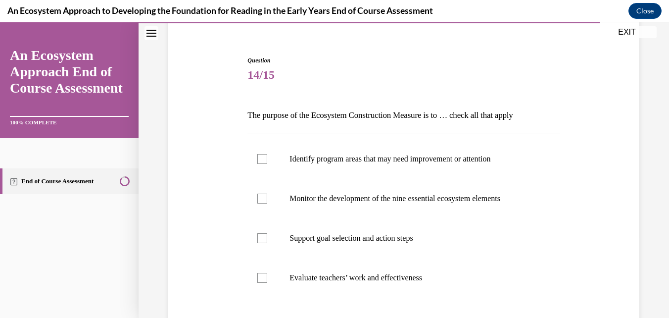
scroll to position [87, 0]
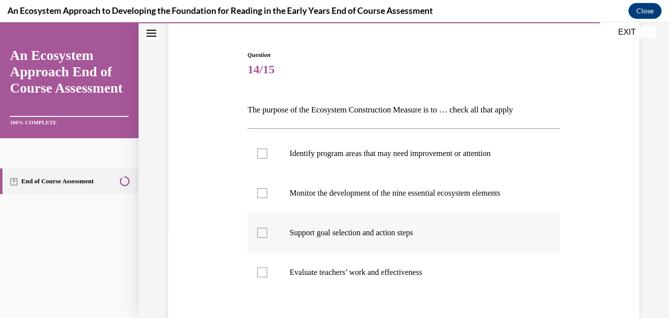
click at [341, 231] on p "Support goal selection and action steps" at bounding box center [412, 233] width 245 height 10
click at [267, 231] on input "Support goal selection and action steps" at bounding box center [262, 233] width 10 height 10
checkbox input "true"
click at [346, 191] on p "Monitor the development of the nine essential ecosystem elements" at bounding box center [412, 193] width 245 height 10
click at [267, 191] on input "Monitor the development of the nine essential ecosystem elements" at bounding box center [262, 193] width 10 height 10
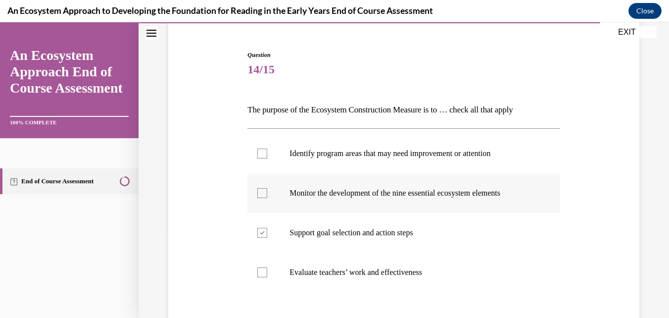
checkbox input "true"
click at [368, 162] on label "Identify program areas that may need improvement or attention" at bounding box center [403, 154] width 312 height 40
click at [267, 158] on input "Identify program areas that may need improvement or attention" at bounding box center [262, 153] width 10 height 10
checkbox input "true"
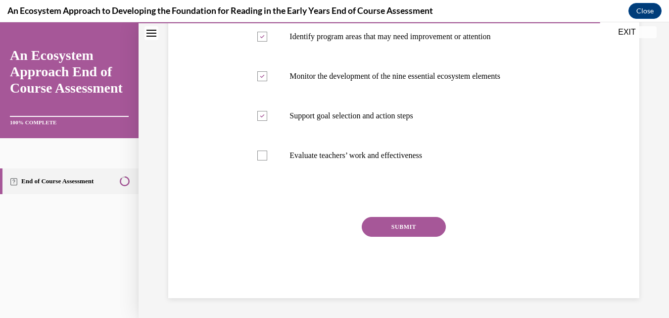
click at [424, 218] on button "SUBMIT" at bounding box center [404, 227] width 84 height 20
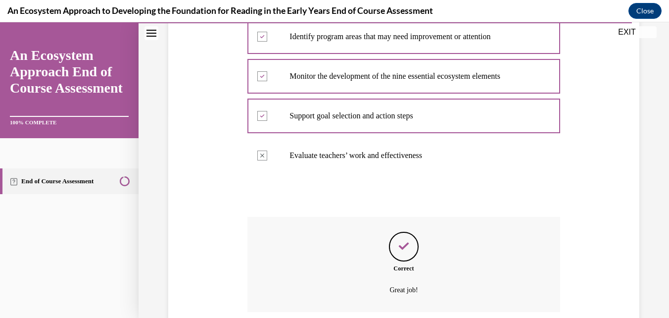
scroll to position [284, 0]
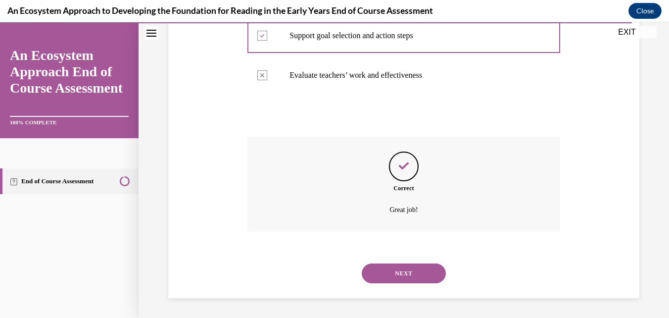
click at [423, 270] on button "NEXT" at bounding box center [404, 273] width 84 height 20
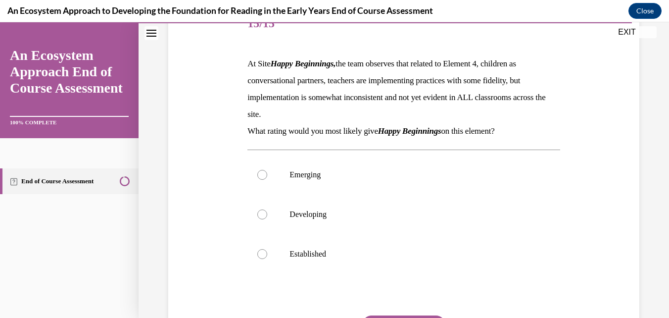
scroll to position [134, 0]
click at [317, 260] on label "Established" at bounding box center [403, 254] width 312 height 40
click at [267, 258] on input "Established" at bounding box center [262, 253] width 10 height 10
radio input "true"
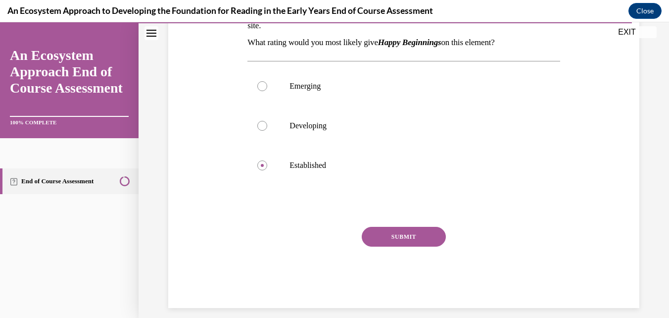
click at [412, 239] on button "SUBMIT" at bounding box center [404, 237] width 84 height 20
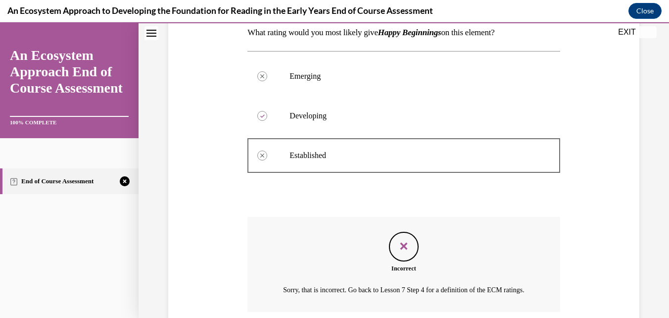
scroll to position [324, 0]
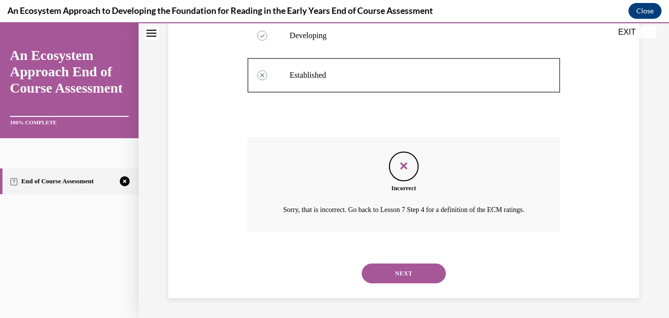
click at [421, 259] on div "NEXT" at bounding box center [403, 273] width 312 height 40
click at [407, 276] on button "NEXT" at bounding box center [404, 273] width 84 height 20
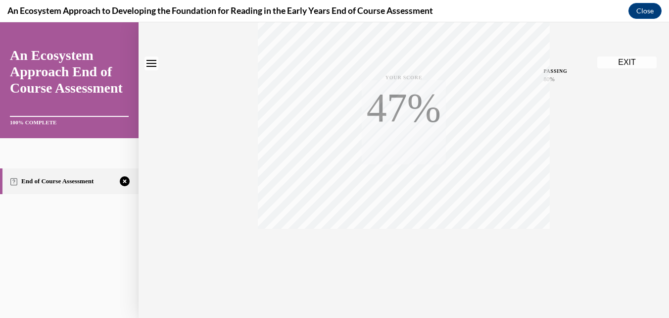
scroll to position [0, 0]
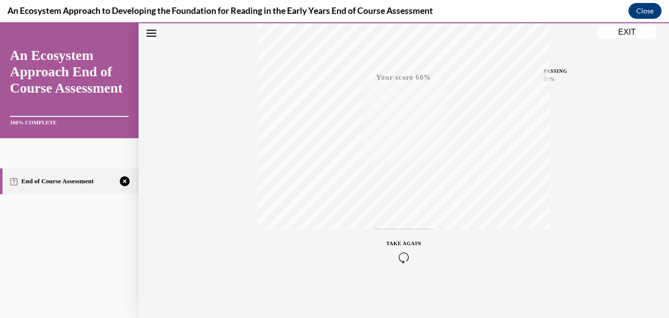
click at [401, 254] on icon "button" at bounding box center [404, 257] width 35 height 11
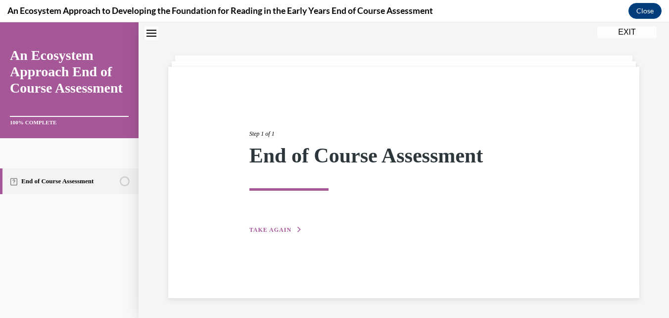
scroll to position [31, 0]
click at [296, 230] on icon "button" at bounding box center [299, 229] width 6 height 5
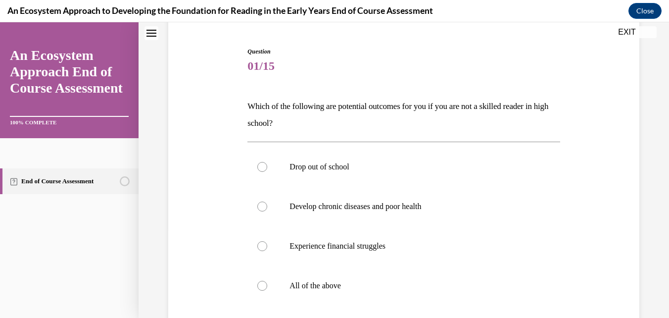
scroll to position [114, 0]
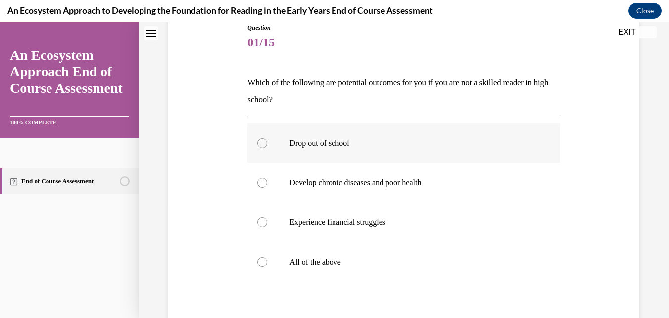
click at [270, 145] on label "Drop out of school" at bounding box center [403, 143] width 312 height 40
click at [267, 145] on input "Drop out of school" at bounding box center [262, 143] width 10 height 10
radio input "true"
click at [268, 183] on label "Develop chronic diseases and poor health" at bounding box center [403, 183] width 312 height 40
click at [267, 183] on input "Develop chronic diseases and poor health" at bounding box center [262, 183] width 10 height 10
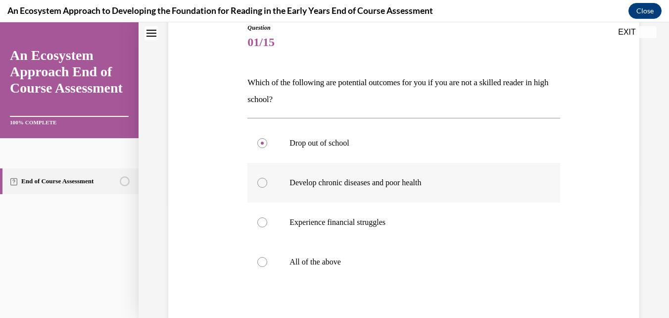
radio input "true"
click at [261, 224] on div at bounding box center [262, 222] width 10 height 10
click at [261, 224] on input "Experience financial struggles" at bounding box center [262, 222] width 10 height 10
radio input "true"
click at [260, 271] on label "All of the above" at bounding box center [403, 262] width 312 height 40
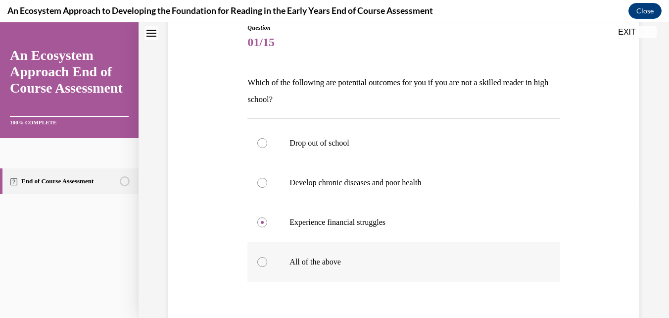
click at [260, 267] on input "All of the above" at bounding box center [262, 262] width 10 height 10
radio input "true"
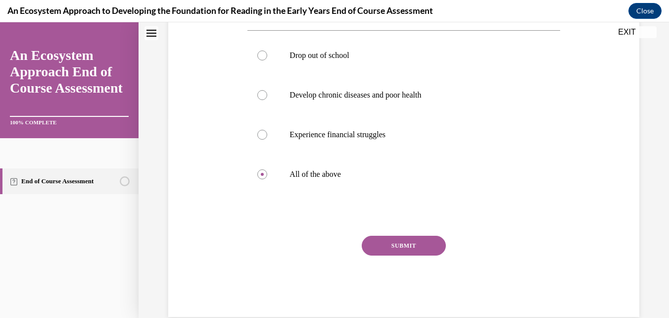
click at [417, 243] on button "SUBMIT" at bounding box center [404, 246] width 84 height 20
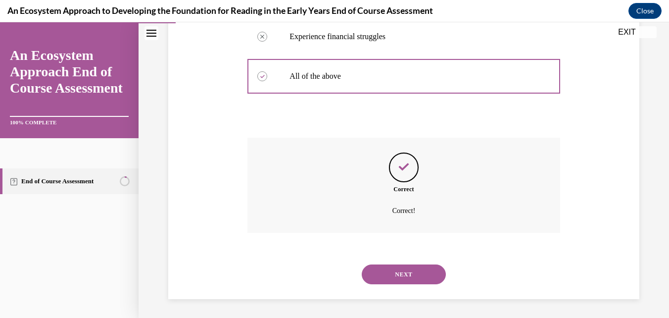
scroll to position [301, 0]
click at [408, 278] on button "NEXT" at bounding box center [404, 273] width 84 height 20
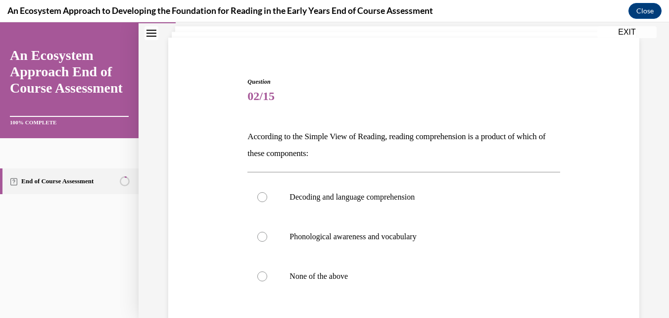
scroll to position [79, 0]
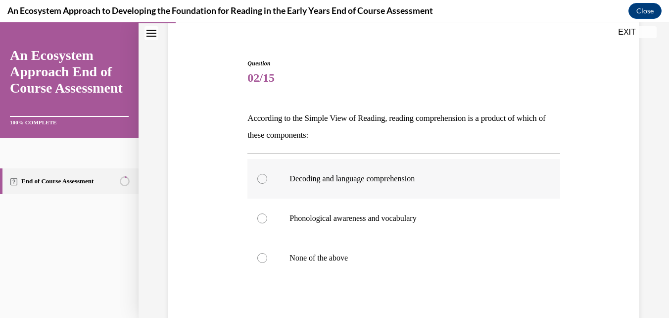
click at [363, 177] on p "Decoding and language comprehension" at bounding box center [412, 179] width 245 height 10
click at [267, 177] on input "Decoding and language comprehension" at bounding box center [262, 179] width 10 height 10
radio input "true"
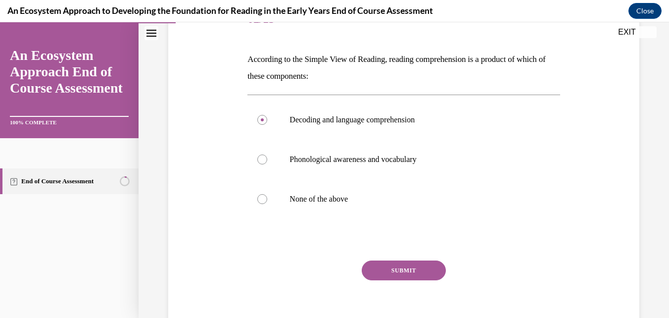
click at [407, 271] on button "SUBMIT" at bounding box center [404, 270] width 84 height 20
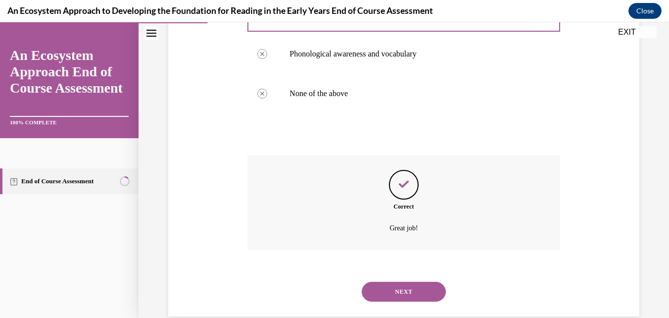
scroll to position [261, 0]
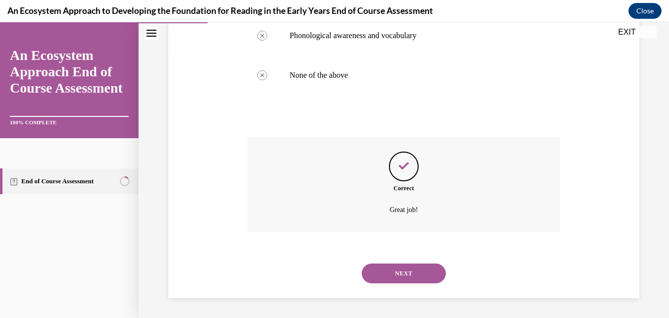
click at [405, 280] on button "NEXT" at bounding box center [404, 273] width 84 height 20
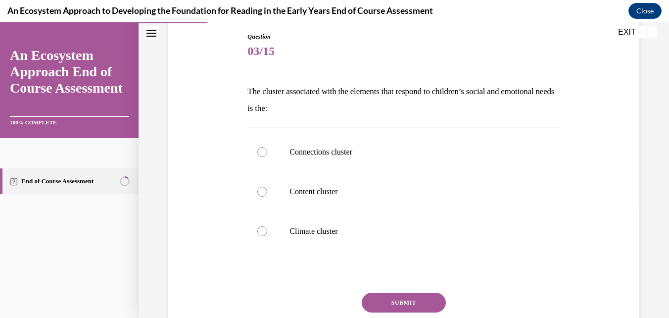
scroll to position [112, 0]
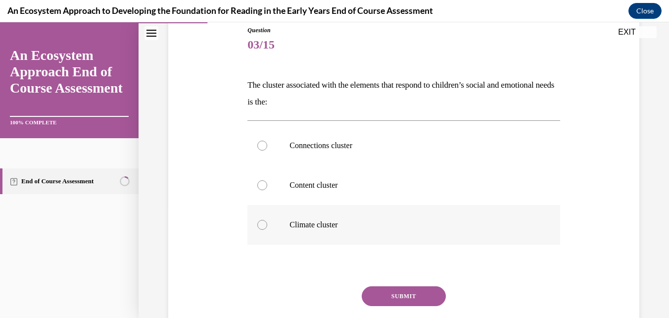
click at [337, 225] on p "Climate cluster" at bounding box center [412, 225] width 245 height 10
click at [267, 225] on input "Climate cluster" at bounding box center [262, 225] width 10 height 10
radio input "true"
click at [400, 296] on button "SUBMIT" at bounding box center [404, 296] width 84 height 20
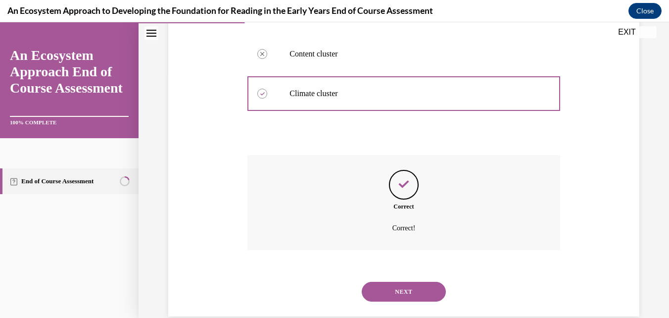
scroll to position [261, 0]
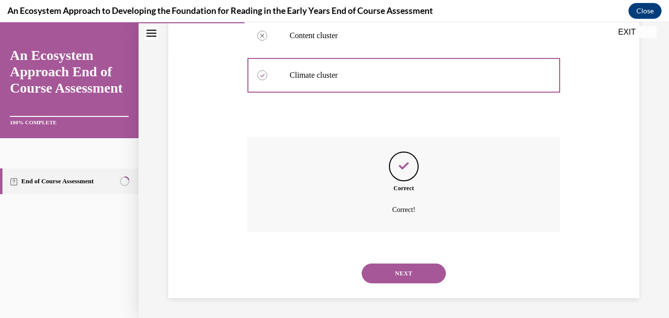
click at [420, 277] on button "NEXT" at bounding box center [404, 273] width 84 height 20
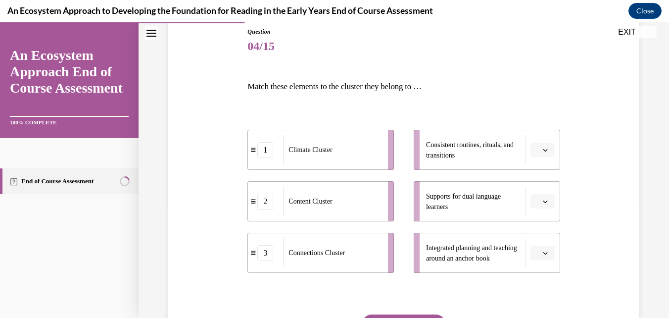
scroll to position [116, 0]
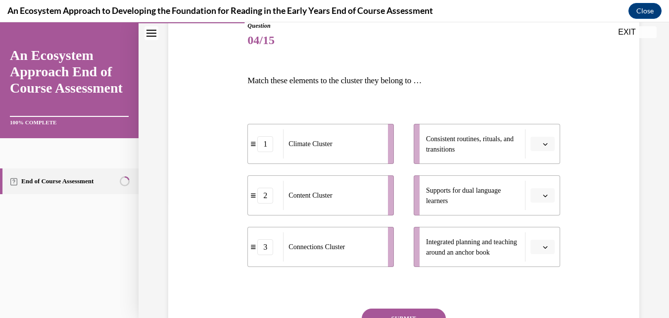
click at [543, 144] on icon "button" at bounding box center [545, 144] width 5 height 5
click at [532, 184] on span "1" at bounding box center [532, 186] width 3 height 8
click at [542, 198] on span "button" at bounding box center [545, 195] width 7 height 7
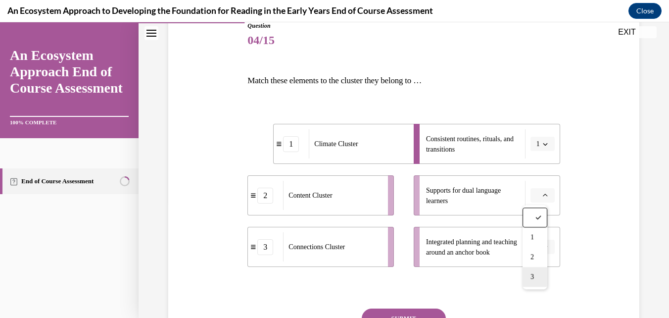
click at [533, 278] on span "3" at bounding box center [532, 277] width 3 height 8
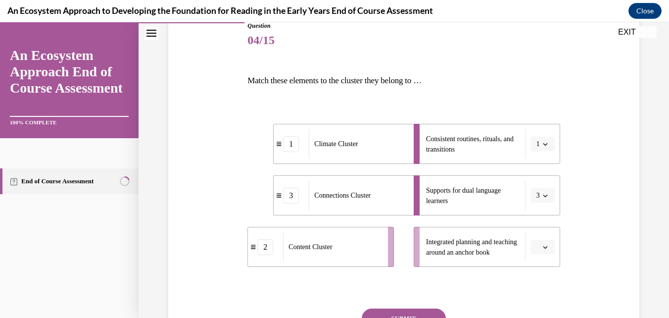
click at [543, 246] on icon "button" at bounding box center [545, 247] width 5 height 5
click at [533, 204] on span "2" at bounding box center [532, 205] width 3 height 8
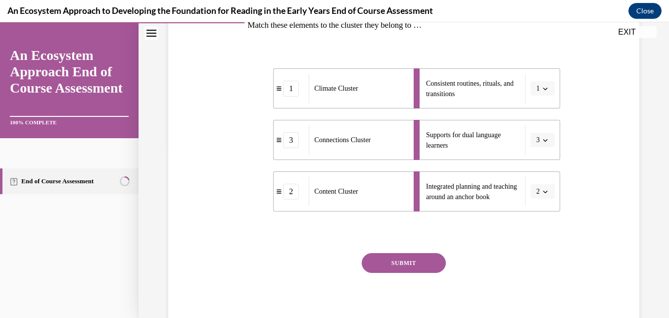
click at [420, 267] on button "SUBMIT" at bounding box center [404, 263] width 84 height 20
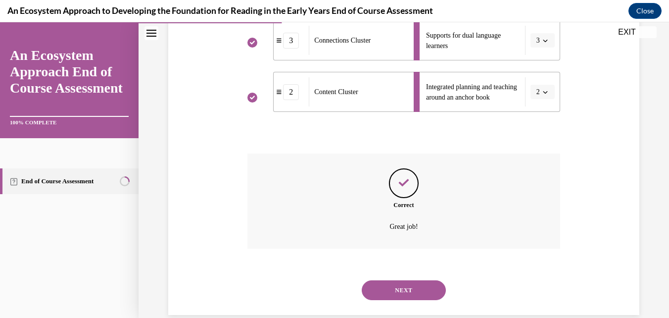
scroll to position [288, 0]
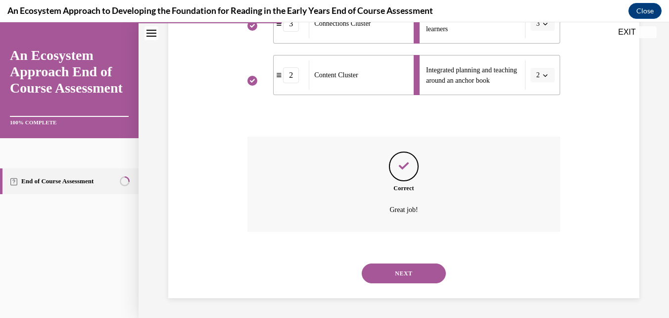
click at [420, 276] on button "NEXT" at bounding box center [404, 273] width 84 height 20
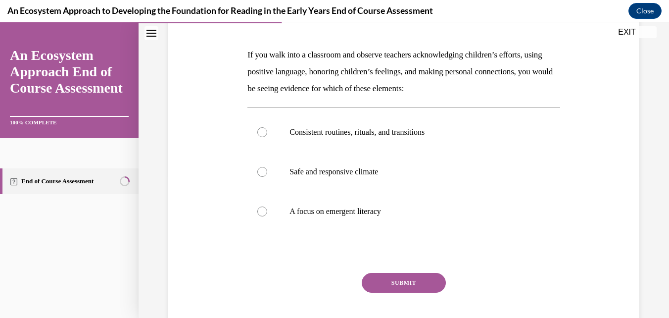
scroll to position [137, 0]
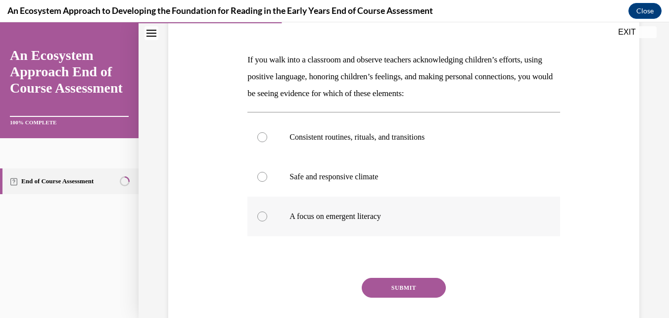
click at [400, 214] on p "A focus on emergent literacy" at bounding box center [412, 216] width 245 height 10
click at [267, 214] on input "A focus on emergent literacy" at bounding box center [262, 216] width 10 height 10
radio input "true"
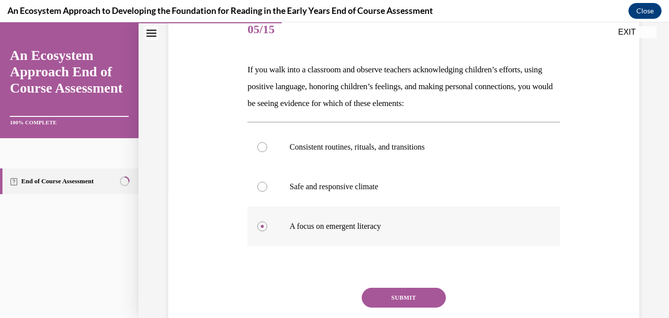
scroll to position [143, 0]
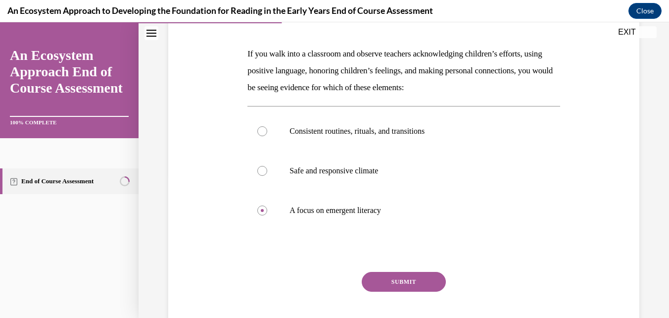
click at [419, 262] on div "Question 05/15 If you walk into a classroom and observe teachers acknowledging …" at bounding box center [403, 174] width 312 height 358
click at [412, 277] on button "SUBMIT" at bounding box center [404, 282] width 84 height 20
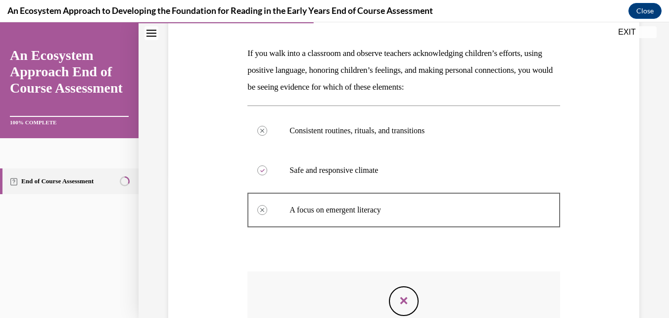
scroll to position [278, 0]
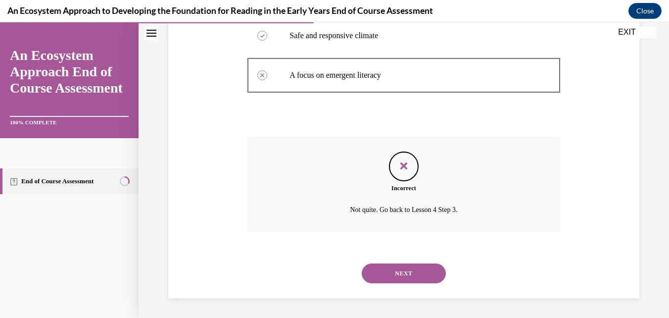
click at [416, 274] on button "NEXT" at bounding box center [404, 273] width 84 height 20
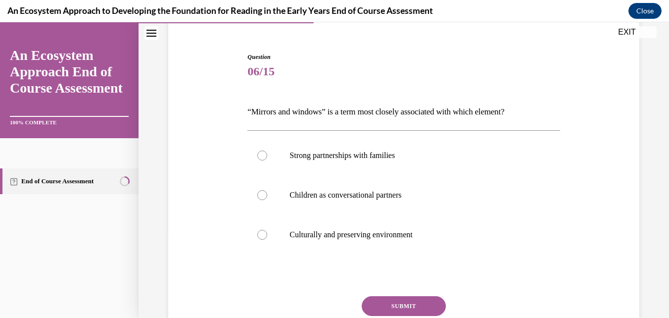
scroll to position [92, 0]
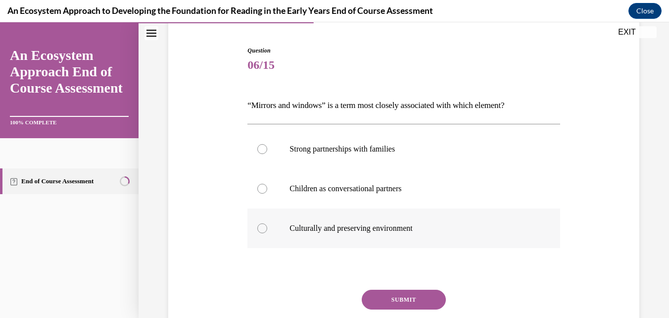
click at [326, 225] on p "Culturally and preserving environment" at bounding box center [412, 228] width 245 height 10
click at [267, 225] on input "Culturally and preserving environment" at bounding box center [262, 228] width 10 height 10
radio input "true"
click at [370, 300] on button "SUBMIT" at bounding box center [404, 300] width 84 height 20
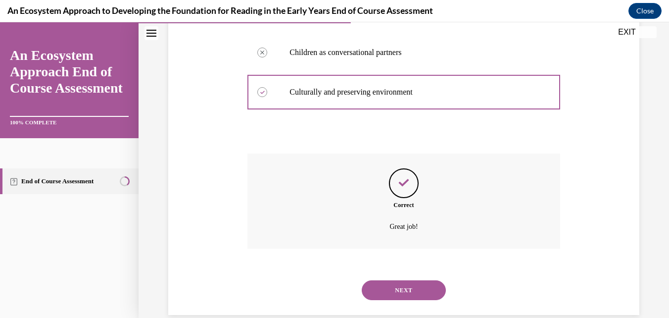
scroll to position [245, 0]
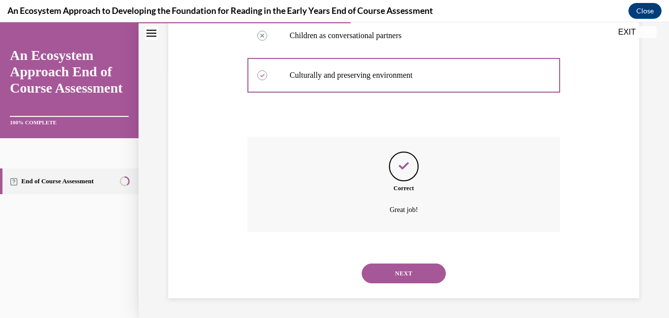
click at [412, 279] on button "NEXT" at bounding box center [404, 273] width 84 height 20
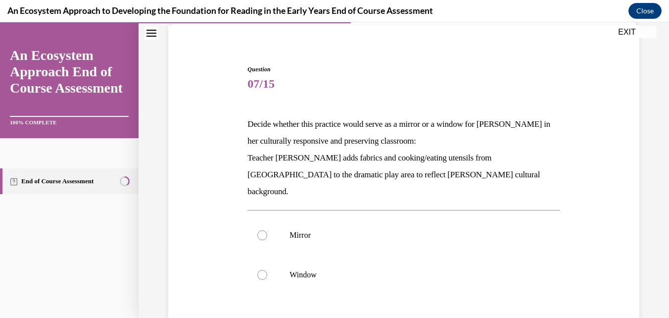
scroll to position [93, 0]
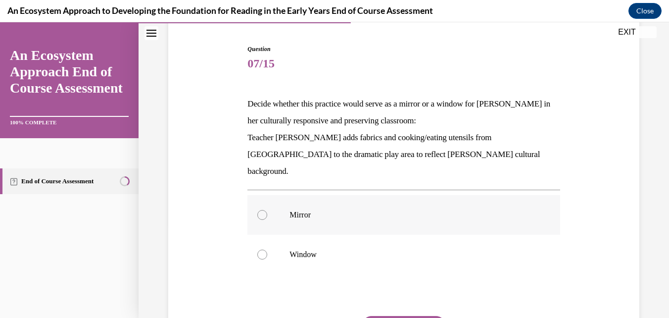
click at [277, 198] on label "Mirror" at bounding box center [403, 215] width 312 height 40
click at [267, 210] on input "Mirror" at bounding box center [262, 215] width 10 height 10
radio input "true"
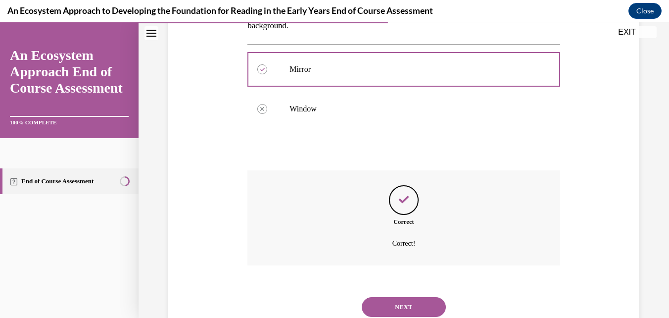
scroll to position [255, 0]
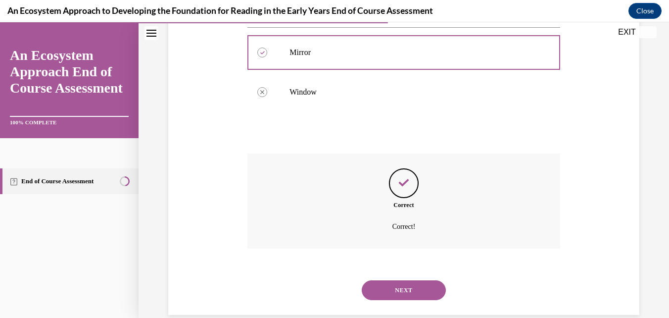
click at [412, 280] on button "NEXT" at bounding box center [404, 290] width 84 height 20
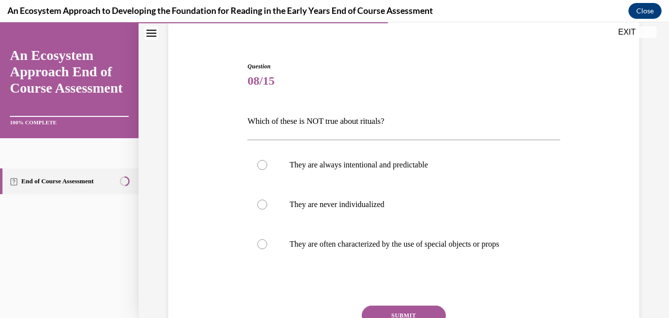
scroll to position [78, 0]
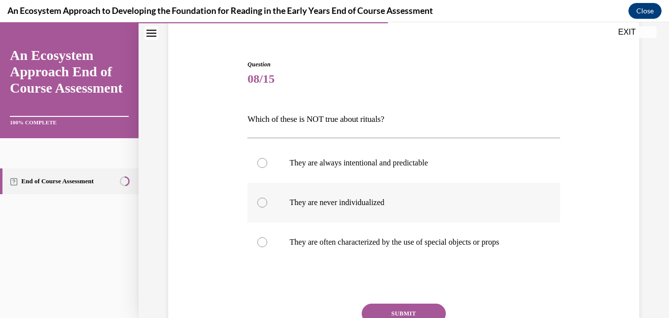
click at [429, 209] on label "They are never individualized" at bounding box center [403, 203] width 312 height 40
click at [267, 207] on input "They are never individualized" at bounding box center [262, 202] width 10 height 10
radio input "true"
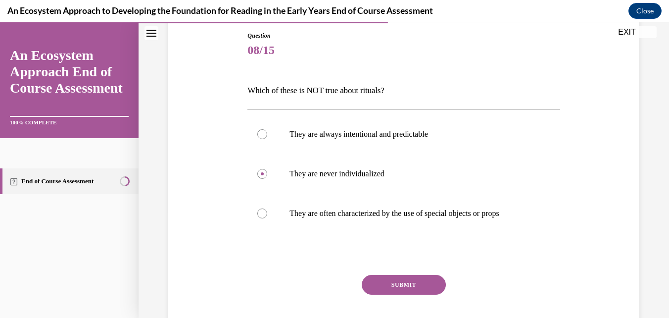
click at [403, 286] on button "SUBMIT" at bounding box center [404, 285] width 84 height 20
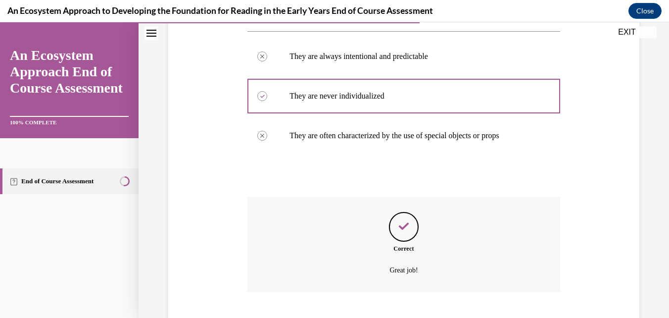
scroll to position [245, 0]
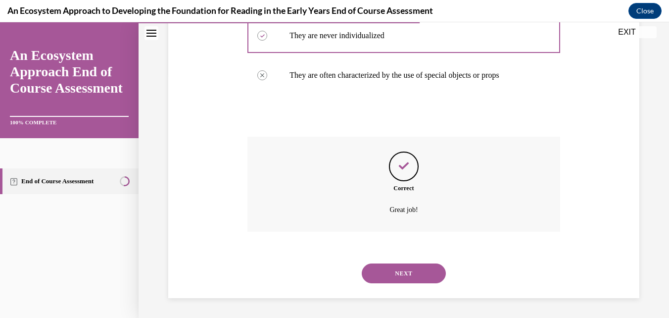
click at [410, 276] on button "NEXT" at bounding box center [404, 273] width 84 height 20
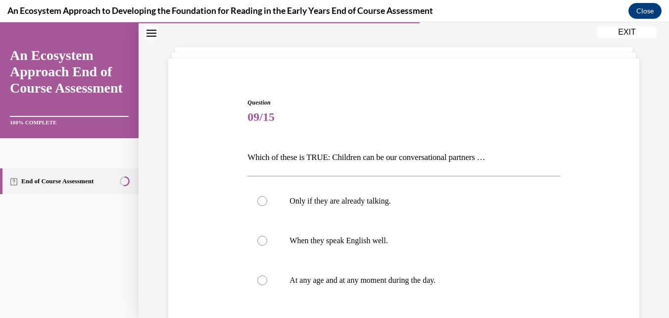
scroll to position [57, 0]
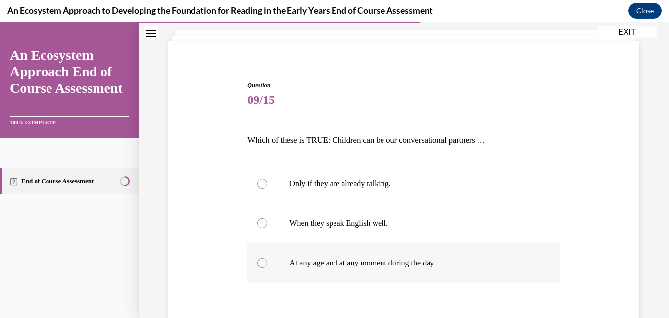
click at [407, 259] on p "At any age and at any moment during the day." at bounding box center [412, 263] width 245 height 10
click at [267, 259] on input "At any age and at any moment during the day." at bounding box center [262, 263] width 10 height 10
radio input "true"
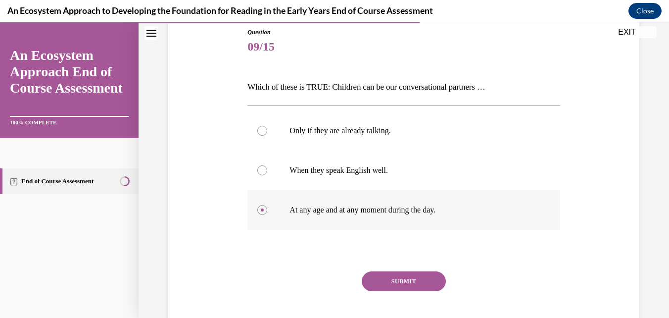
scroll to position [118, 0]
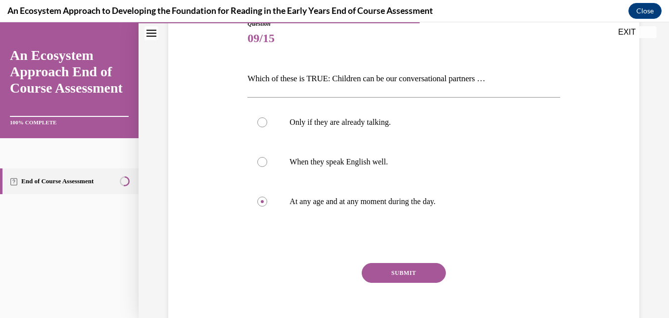
click at [411, 269] on button "SUBMIT" at bounding box center [404, 273] width 84 height 20
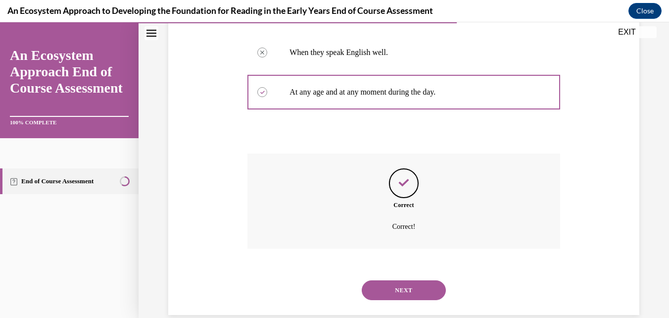
scroll to position [245, 0]
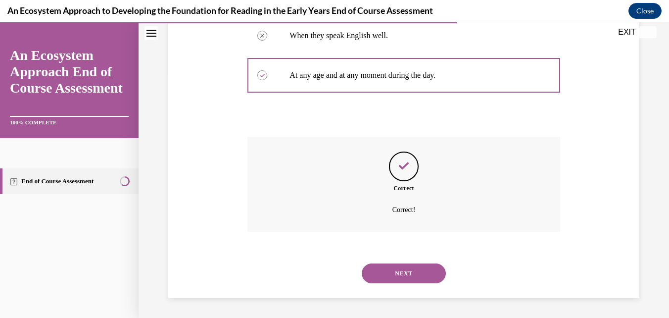
click at [419, 274] on button "NEXT" at bounding box center [404, 273] width 84 height 20
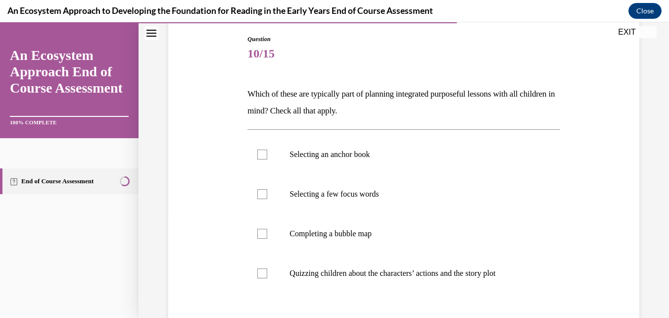
scroll to position [104, 0]
click at [269, 154] on label "Selecting an anchor book" at bounding box center [403, 154] width 312 height 40
click at [267, 154] on input "Selecting an anchor book" at bounding box center [262, 153] width 10 height 10
checkbox input "true"
click at [265, 198] on label "Selecting a few focus words" at bounding box center [403, 193] width 312 height 40
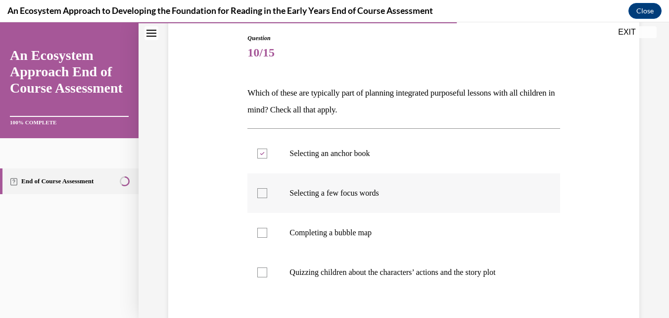
click at [265, 198] on input "Selecting a few focus words" at bounding box center [262, 193] width 10 height 10
checkbox input "true"
click at [263, 242] on label "Completing a bubble map" at bounding box center [403, 233] width 312 height 40
click at [263, 238] on input "Completing a bubble map" at bounding box center [262, 233] width 10 height 10
checkbox input "true"
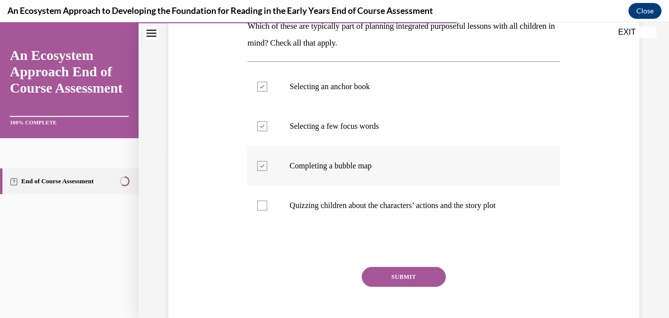
scroll to position [200, 0]
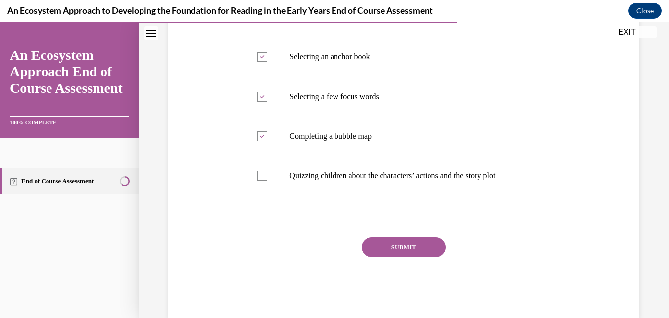
click at [400, 247] on button "SUBMIT" at bounding box center [404, 247] width 84 height 20
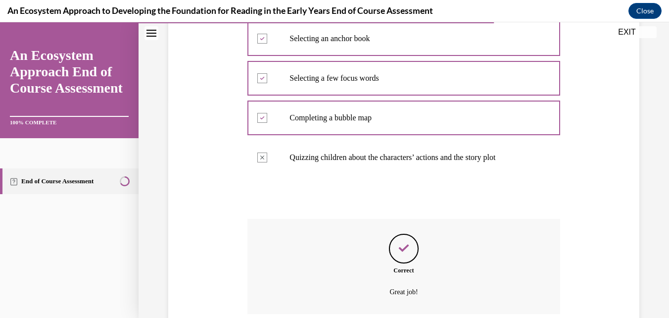
scroll to position [301, 0]
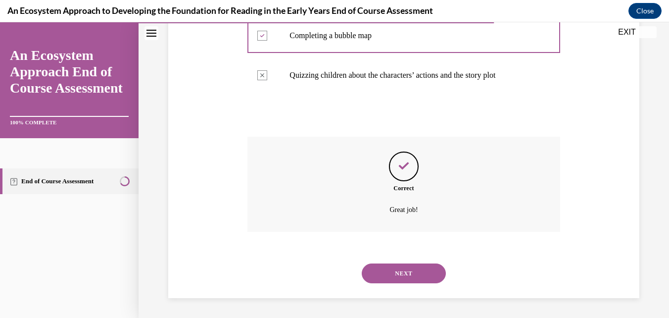
click at [391, 270] on button "NEXT" at bounding box center [404, 273] width 84 height 20
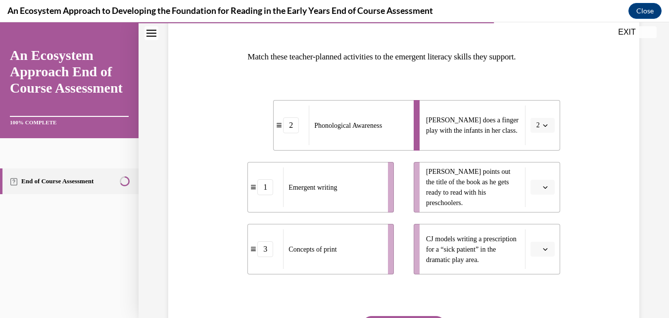
scroll to position [146, 0]
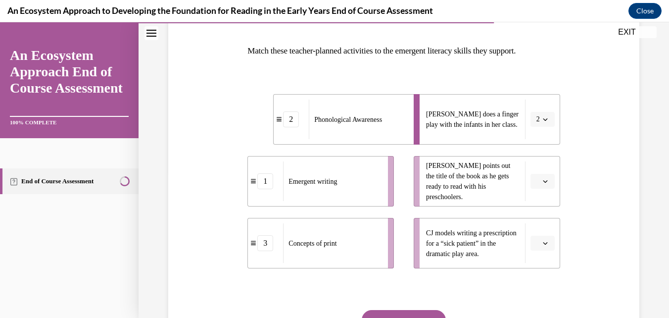
click at [542, 184] on span "button" at bounding box center [545, 181] width 7 height 7
click at [533, 262] on span "3" at bounding box center [532, 263] width 3 height 8
click at [543, 241] on icon "button" at bounding box center [545, 243] width 5 height 5
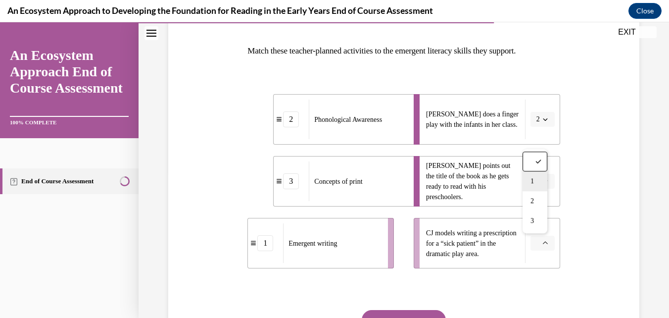
click at [533, 181] on span "1" at bounding box center [532, 181] width 3 height 8
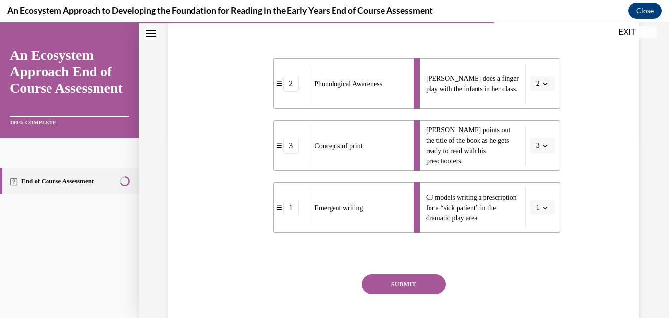
click at [422, 286] on button "SUBMIT" at bounding box center [404, 284] width 84 height 20
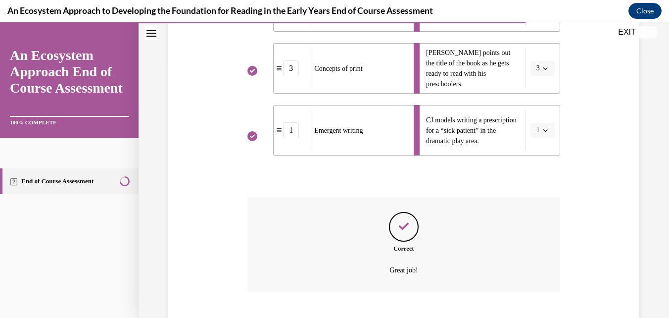
scroll to position [319, 0]
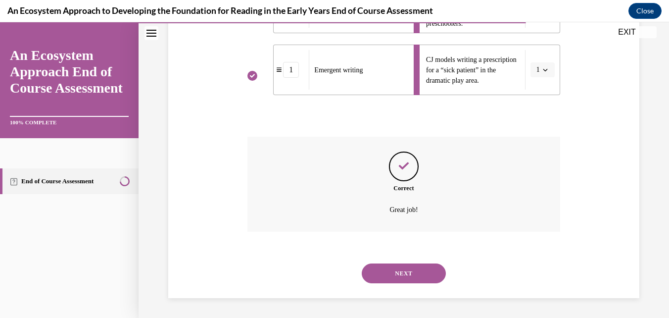
click at [405, 277] on button "NEXT" at bounding box center [404, 273] width 84 height 20
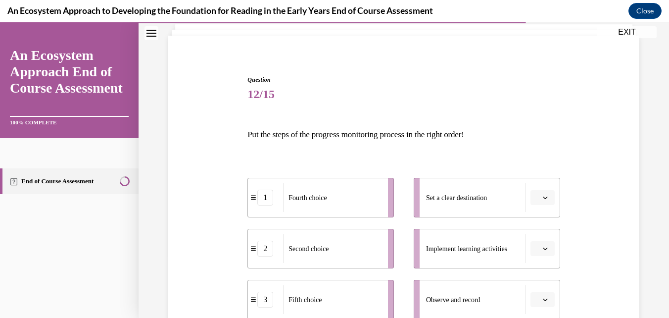
scroll to position [63, 0]
click at [543, 196] on icon "button" at bounding box center [545, 196] width 5 height 5
click at [536, 157] on div "4" at bounding box center [535, 155] width 25 height 20
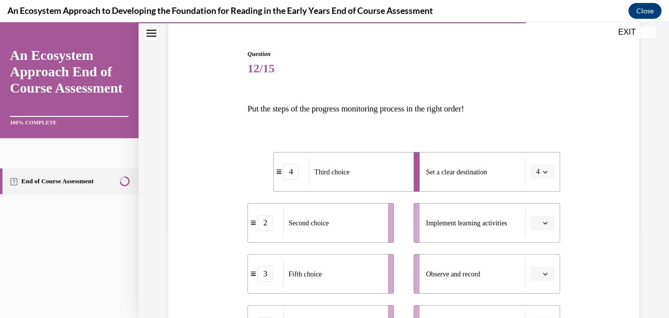
scroll to position [89, 0]
click at [543, 222] on icon "button" at bounding box center [545, 221] width 5 height 5
click at [539, 138] on div "2" at bounding box center [535, 140] width 25 height 20
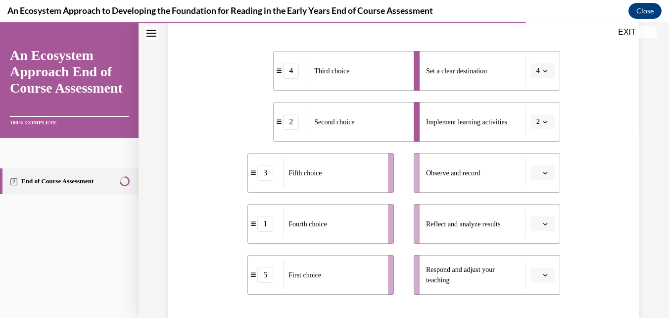
scroll to position [190, 0]
click at [543, 172] on icon "button" at bounding box center [545, 171] width 5 height 5
click at [538, 295] on div "5" at bounding box center [535, 293] width 25 height 20
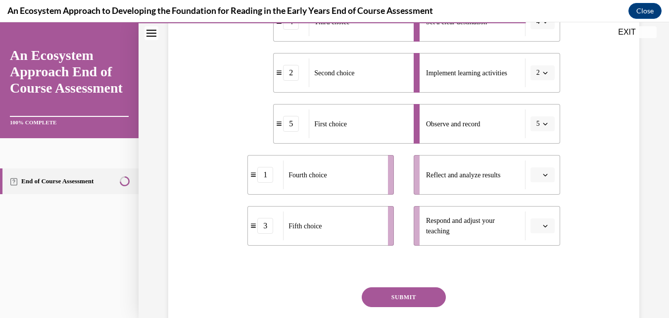
scroll to position [240, 0]
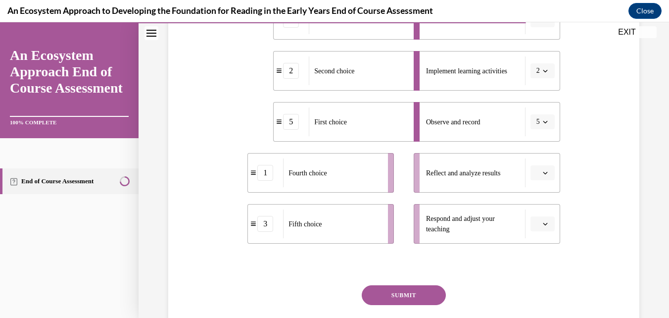
click at [543, 173] on icon "button" at bounding box center [545, 172] width 5 height 5
click at [534, 215] on span "1" at bounding box center [532, 215] width 3 height 8
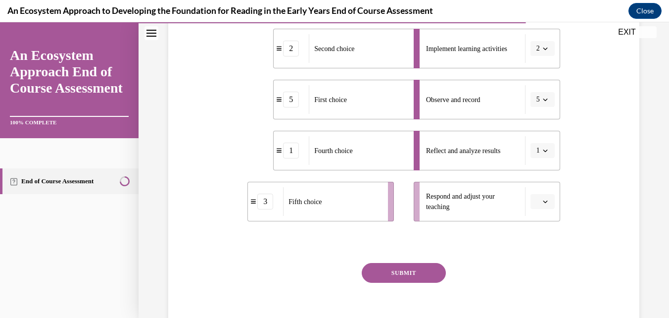
scroll to position [263, 0]
click at [547, 199] on button "button" at bounding box center [543, 200] width 24 height 15
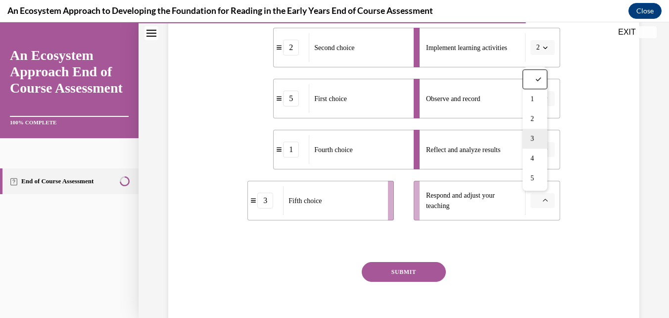
click at [536, 138] on div "3" at bounding box center [535, 139] width 25 height 20
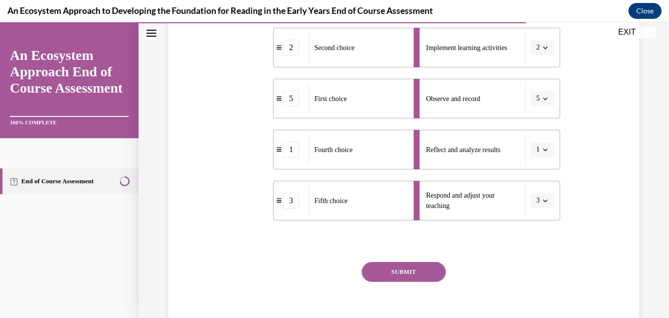
click at [403, 273] on button "SUBMIT" at bounding box center [404, 272] width 84 height 20
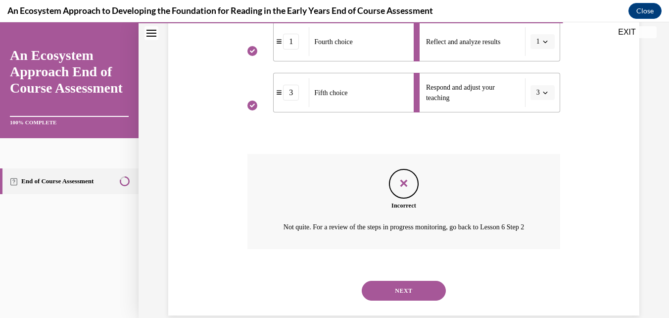
scroll to position [372, 0]
click at [412, 300] on button "NEXT" at bounding box center [404, 290] width 84 height 20
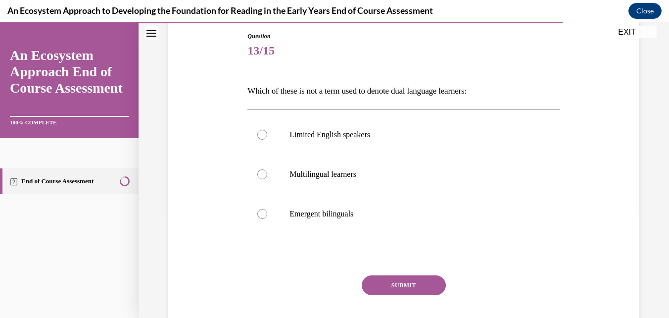
scroll to position [105, 0]
click at [362, 136] on p "Limited English speakers" at bounding box center [412, 135] width 245 height 10
click at [267, 136] on input "Limited English speakers" at bounding box center [262, 135] width 10 height 10
radio input "true"
click at [397, 285] on button "SUBMIT" at bounding box center [404, 286] width 84 height 20
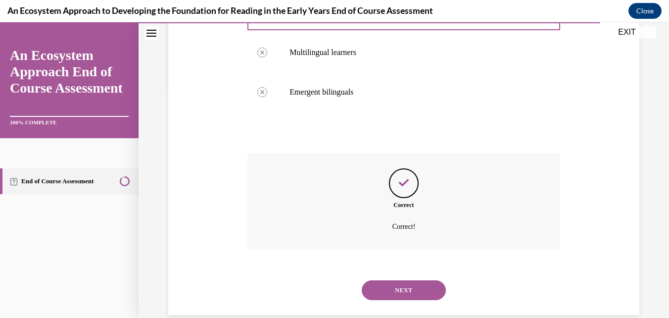
scroll to position [245, 0]
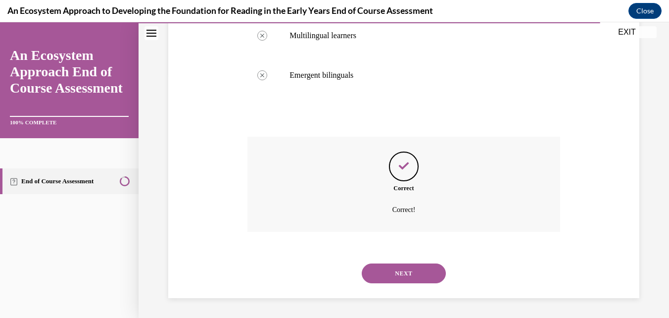
click at [411, 276] on button "NEXT" at bounding box center [404, 273] width 84 height 20
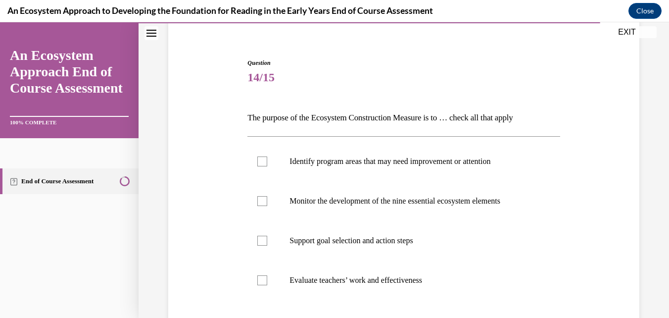
scroll to position [80, 0]
click at [268, 163] on label "Identify program areas that may need improvement or attention" at bounding box center [403, 161] width 312 height 40
click at [267, 163] on input "Identify program areas that may need improvement or attention" at bounding box center [262, 161] width 10 height 10
checkbox input "true"
click at [266, 199] on div at bounding box center [262, 201] width 10 height 10
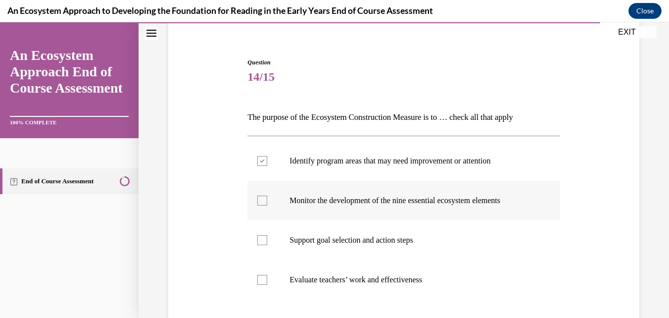
click at [266, 199] on input "Monitor the development of the nine essential ecosystem elements" at bounding box center [262, 201] width 10 height 10
checkbox input "true"
click at [267, 236] on label "Support goal selection and action steps" at bounding box center [403, 240] width 312 height 40
click at [267, 236] on input "Support goal selection and action steps" at bounding box center [262, 240] width 10 height 10
checkbox input "true"
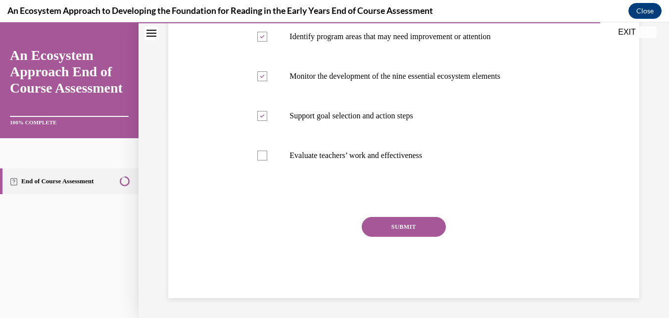
click at [408, 231] on button "SUBMIT" at bounding box center [404, 227] width 84 height 20
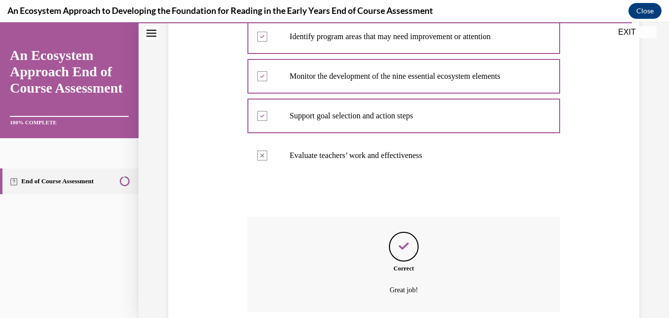
scroll to position [284, 0]
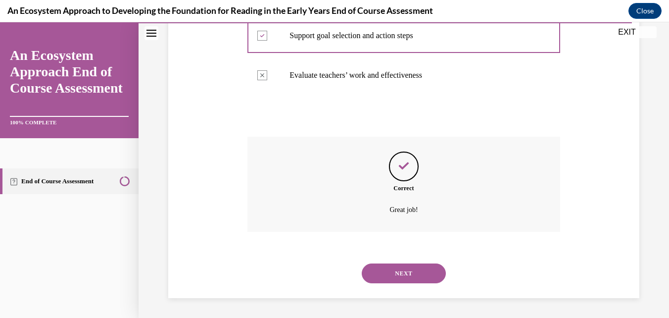
click at [417, 276] on button "NEXT" at bounding box center [404, 273] width 84 height 20
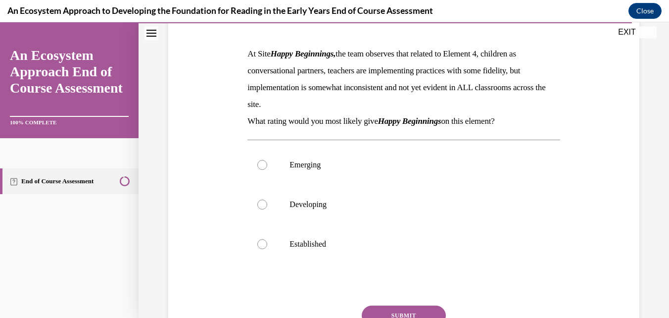
scroll to position [137, 0]
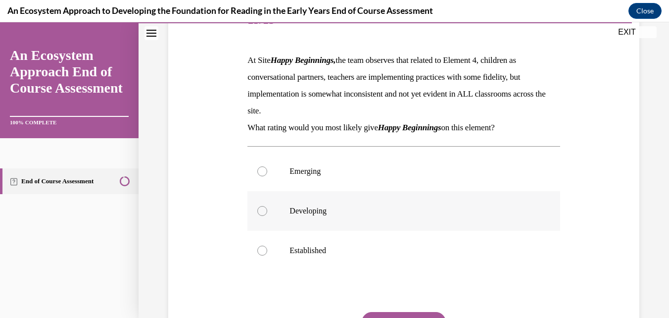
click at [307, 212] on p "Developing" at bounding box center [412, 211] width 245 height 10
click at [267, 212] on input "Developing" at bounding box center [262, 211] width 10 height 10
radio input "true"
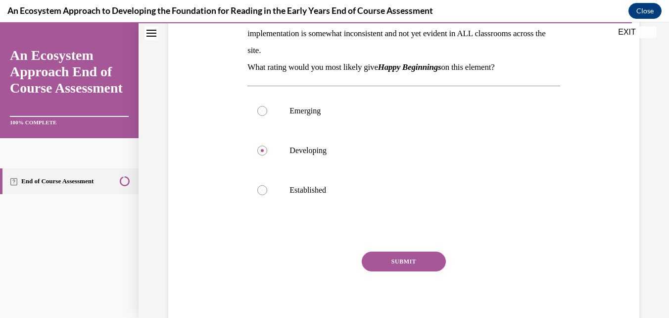
click at [417, 259] on button "SUBMIT" at bounding box center [404, 261] width 84 height 20
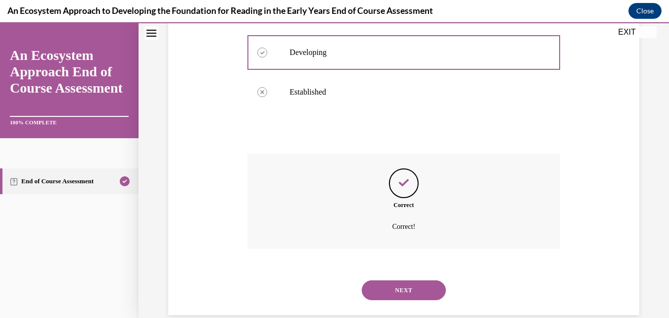
scroll to position [312, 0]
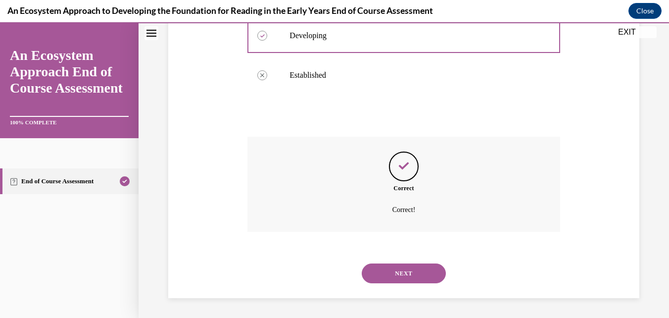
click at [414, 269] on button "NEXT" at bounding box center [404, 273] width 84 height 20
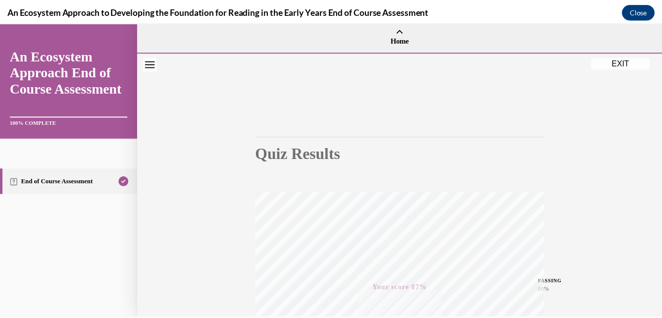
scroll to position [0, 0]
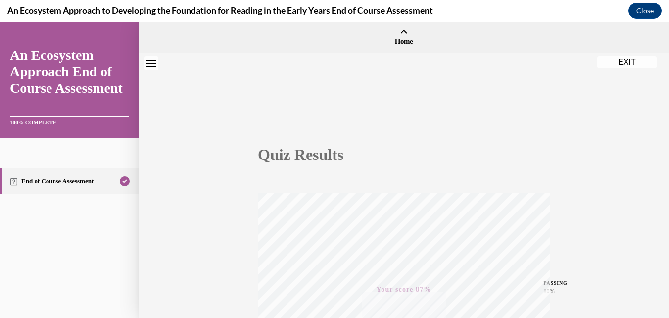
click at [627, 63] on button "EXIT" at bounding box center [626, 62] width 59 height 12
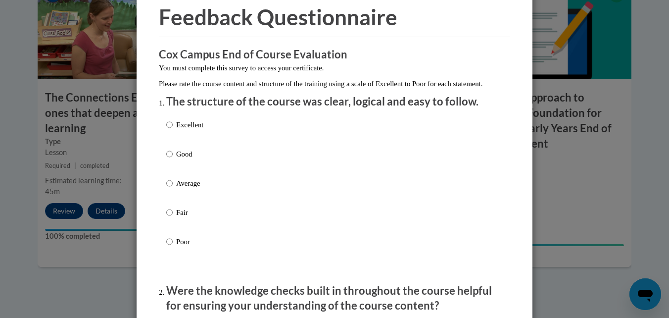
scroll to position [45, 0]
click at [267, 132] on div "Excellent Good Average Fair Poor" at bounding box center [334, 194] width 337 height 161
click at [200, 130] on p "Excellent" at bounding box center [189, 124] width 27 height 11
click at [173, 130] on input "Excellent" at bounding box center [169, 124] width 6 height 11
radio input "true"
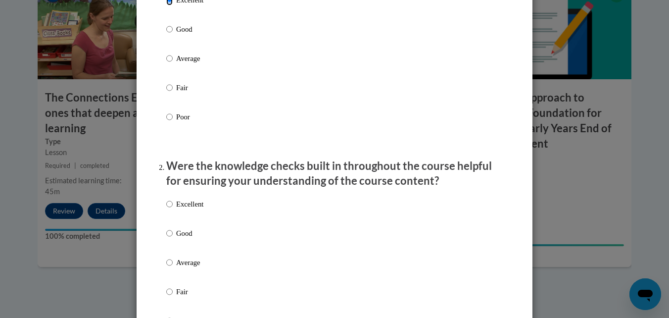
scroll to position [174, 0]
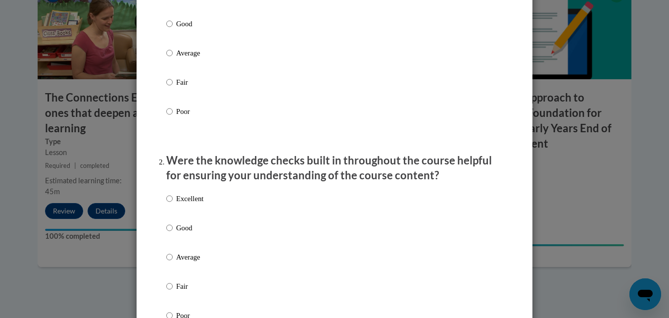
click at [177, 204] on p "Excellent" at bounding box center [189, 198] width 27 height 11
click at [173, 204] on input "Excellent" at bounding box center [169, 198] width 6 height 11
radio input "true"
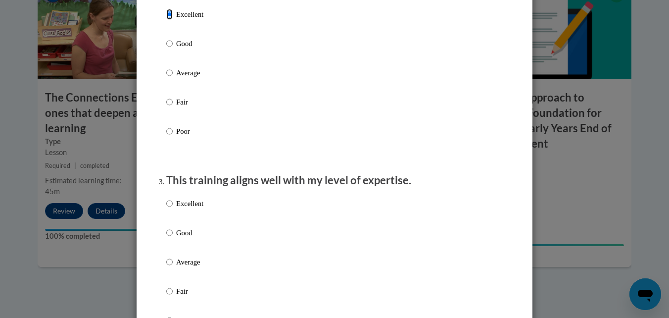
scroll to position [359, 0]
click at [239, 216] on div "Excellent Good Average Fair Poor" at bounding box center [334, 273] width 337 height 161
click at [200, 208] on p "Excellent" at bounding box center [189, 202] width 27 height 11
click at [173, 208] on input "Excellent" at bounding box center [169, 202] width 6 height 11
radio input "true"
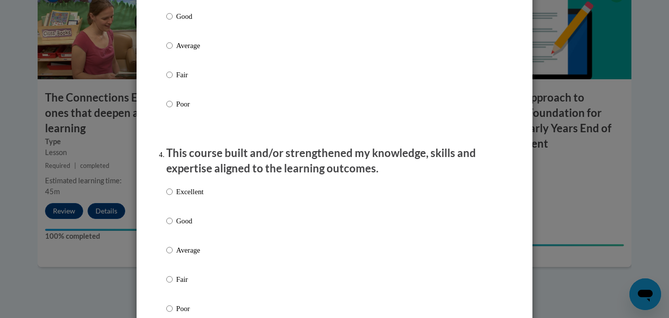
scroll to position [575, 0]
click at [212, 204] on div "Excellent Good Average Fair Poor" at bounding box center [334, 261] width 337 height 161
click at [198, 196] on p "Excellent" at bounding box center [189, 191] width 27 height 11
click at [173, 196] on input "Excellent" at bounding box center [169, 191] width 6 height 11
radio input "true"
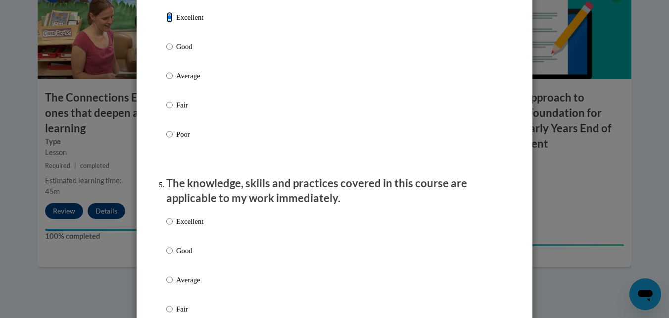
scroll to position [751, 0]
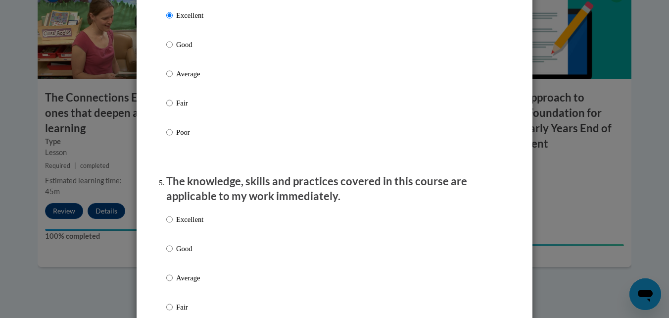
click at [197, 225] on p "Excellent" at bounding box center [189, 219] width 27 height 11
click at [173, 225] on input "Excellent" at bounding box center [169, 219] width 6 height 11
radio input "true"
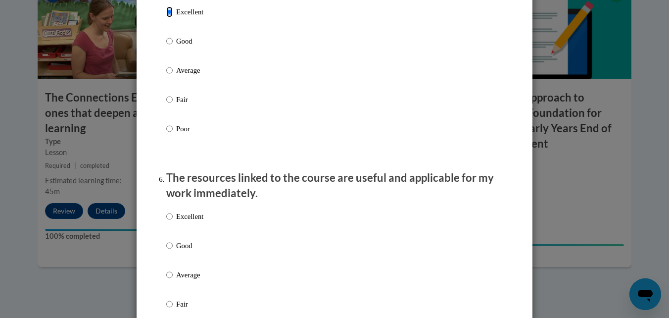
scroll to position [977, 0]
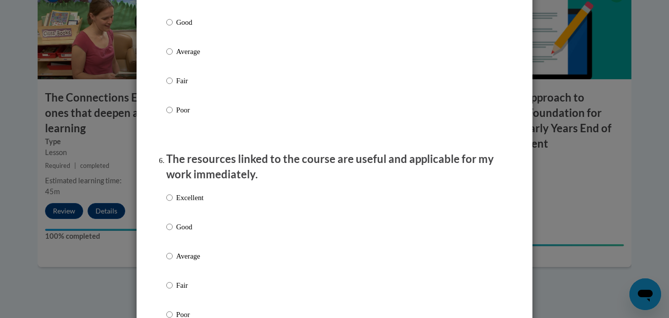
click at [200, 203] on p "Excellent" at bounding box center [189, 197] width 27 height 11
click at [173, 203] on input "Excellent" at bounding box center [169, 197] width 6 height 11
radio input "true"
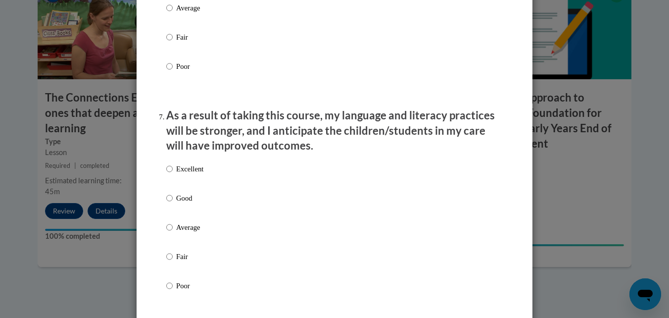
scroll to position [1232, 0]
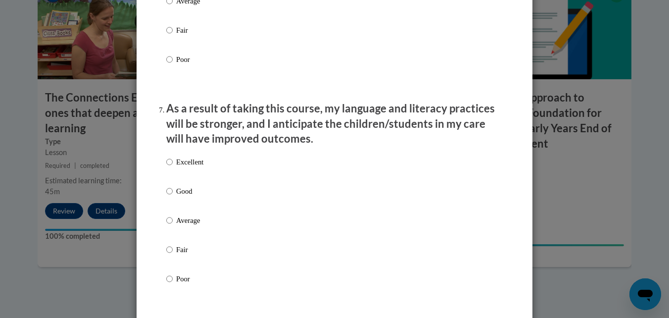
click at [250, 160] on div "Excellent Good Average Fair Poor" at bounding box center [334, 231] width 337 height 161
click at [242, 180] on div "Excellent Good Average Fair Poor" at bounding box center [334, 231] width 337 height 161
click at [220, 172] on div "Excellent Good Average Fair Poor" at bounding box center [334, 231] width 337 height 161
click at [200, 177] on label "Excellent" at bounding box center [184, 169] width 37 height 27
click at [173, 167] on input "Excellent" at bounding box center [169, 161] width 6 height 11
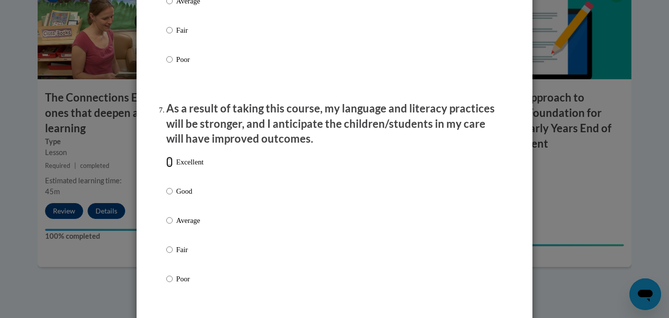
radio input "true"
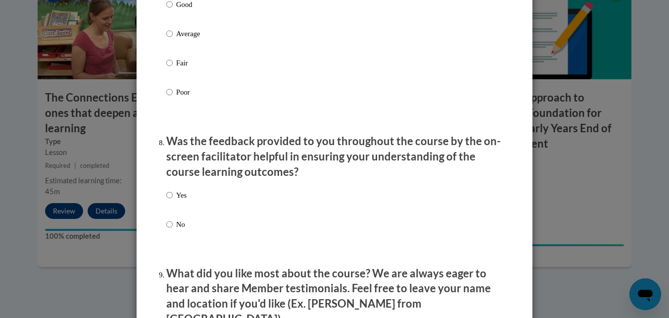
scroll to position [1465, 0]
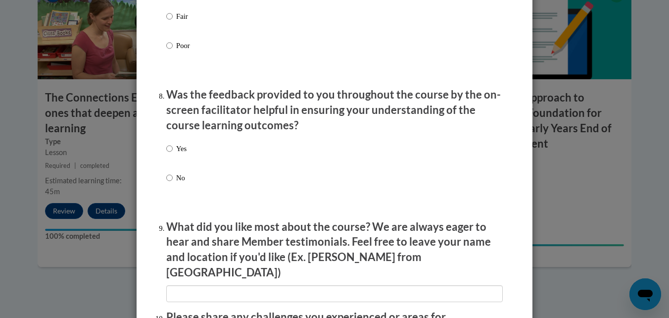
click at [243, 160] on div "Yes No" at bounding box center [334, 175] width 337 height 74
click at [196, 164] on div "Yes No" at bounding box center [334, 175] width 337 height 74
click at [193, 158] on div "Yes No" at bounding box center [334, 175] width 337 height 74
click at [166, 151] on input "Yes" at bounding box center [169, 148] width 6 height 11
radio input "true"
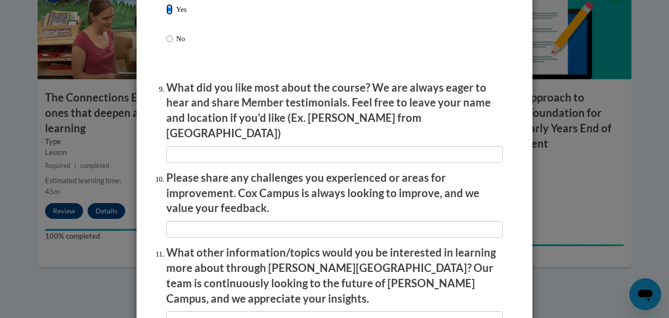
scroll to position [1611, 0]
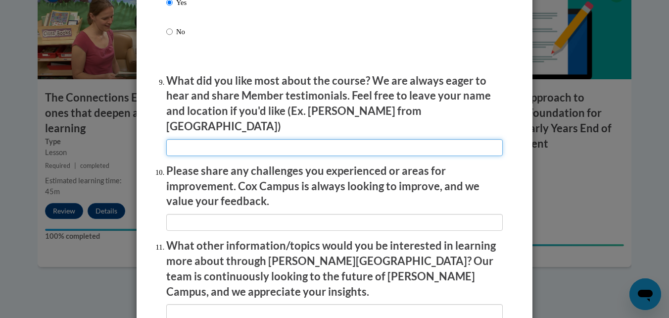
click at [309, 139] on input "textbox" at bounding box center [334, 147] width 337 height 17
type input "Jessica Alvarez-White Des Moines, Iowa How they show how to monitor children in…"
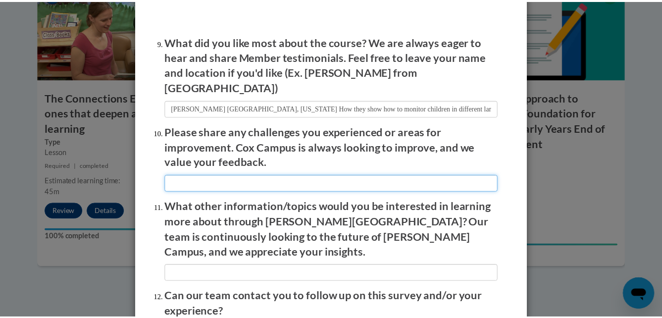
scroll to position [1673, 0]
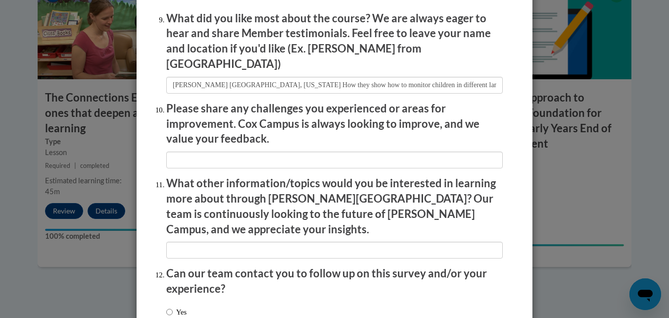
click at [584, 233] on div "Feedback Questionnaire Rate Course Comments Cox Campus End of Course Evaluation…" at bounding box center [334, 159] width 669 height 318
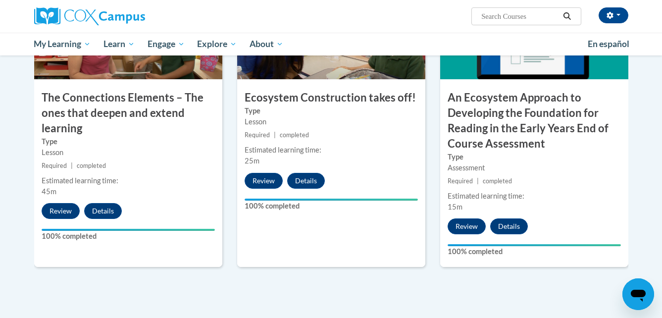
click at [577, 216] on div "9 An Ecosystem Approach to Developing the Foundation for Reading in the Early Y…" at bounding box center [534, 123] width 188 height 287
click at [596, 218] on div "9 An Ecosystem Approach to Developing the Foundation for Reading in the Early Y…" at bounding box center [534, 123] width 188 height 287
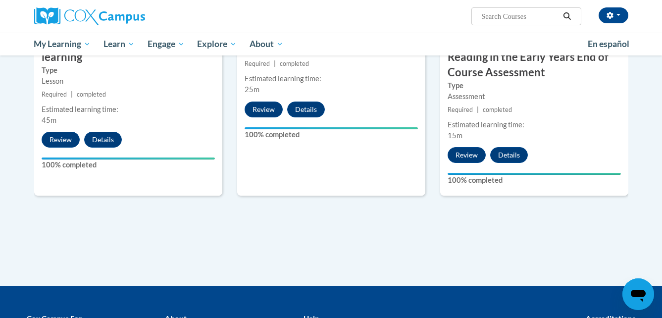
scroll to position [856, 0]
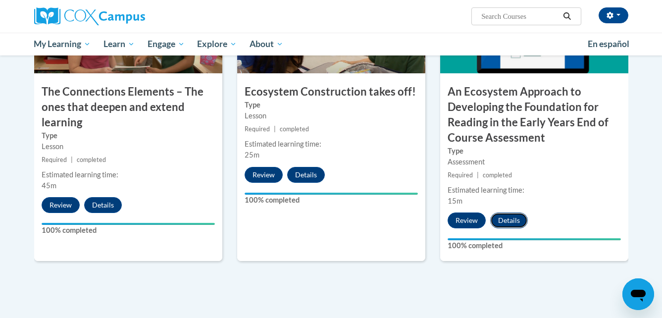
click at [519, 224] on button "Details" at bounding box center [509, 220] width 38 height 16
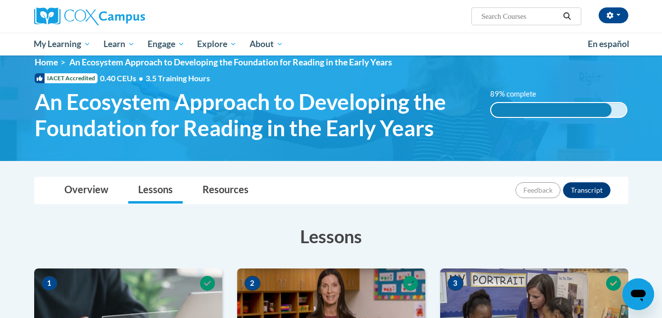
scroll to position [15, 0]
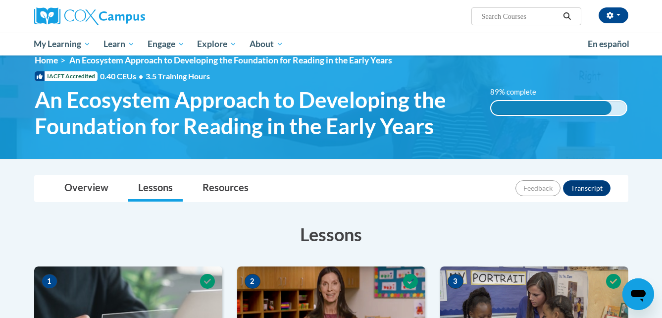
click at [601, 105] on div "89% complete" at bounding box center [551, 108] width 120 height 14
click at [601, 109] on div "89% complete" at bounding box center [551, 108] width 120 height 14
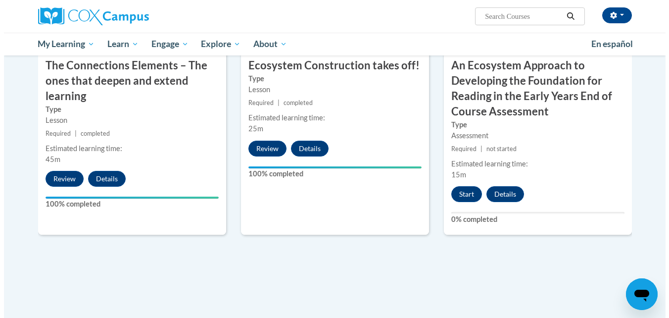
scroll to position [895, 0]
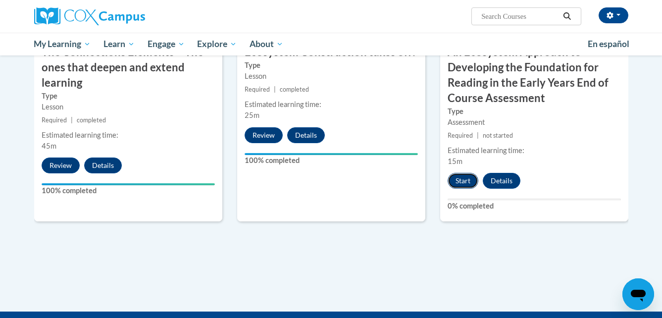
click at [458, 183] on button "Start" at bounding box center [462, 181] width 31 height 16
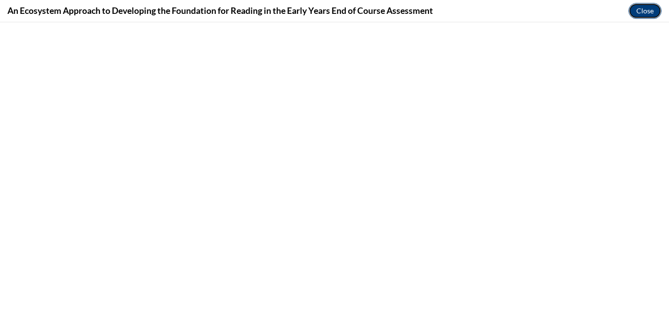
click at [643, 13] on button "Close" at bounding box center [645, 11] width 33 height 16
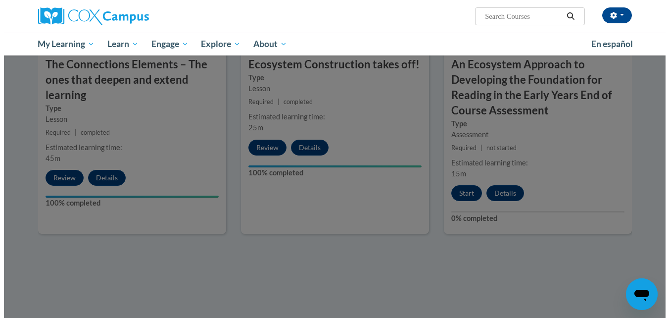
scroll to position [881, 0]
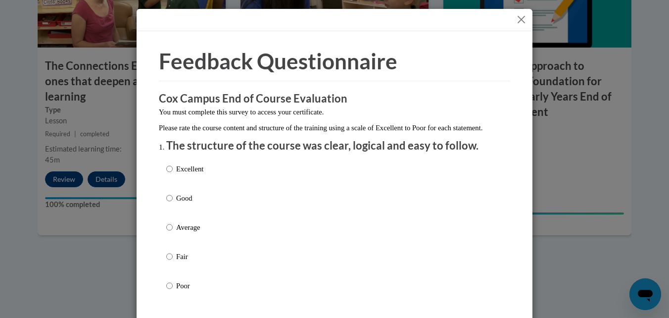
click at [181, 174] on p "Excellent" at bounding box center [189, 168] width 27 height 11
click at [173, 174] on input "Excellent" at bounding box center [169, 168] width 6 height 11
radio input "true"
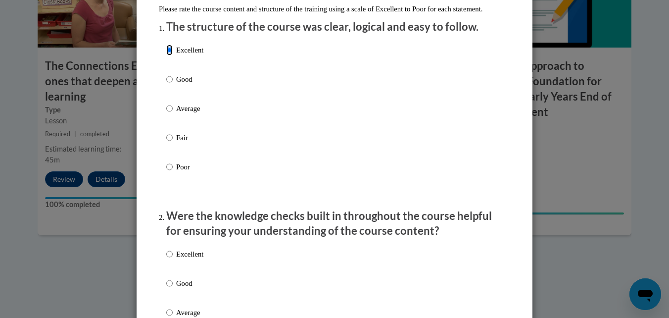
scroll to position [131, 0]
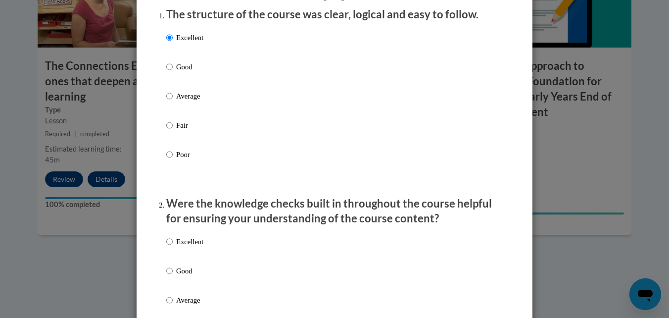
click at [200, 247] on p "Excellent" at bounding box center [189, 241] width 27 height 11
click at [173, 247] on input "Excellent" at bounding box center [169, 241] width 6 height 11
radio input "true"
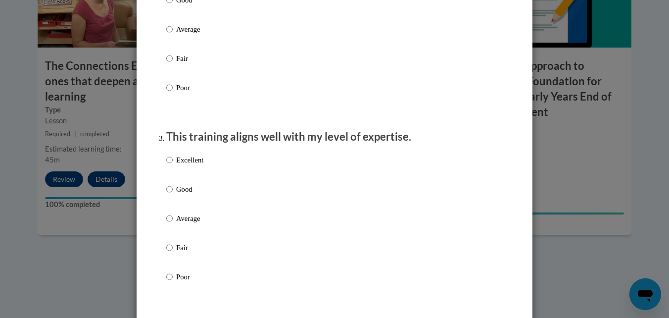
click at [199, 165] on p "Excellent" at bounding box center [189, 159] width 27 height 11
click at [173, 165] on input "Excellent" at bounding box center [169, 159] width 6 height 11
radio input "true"
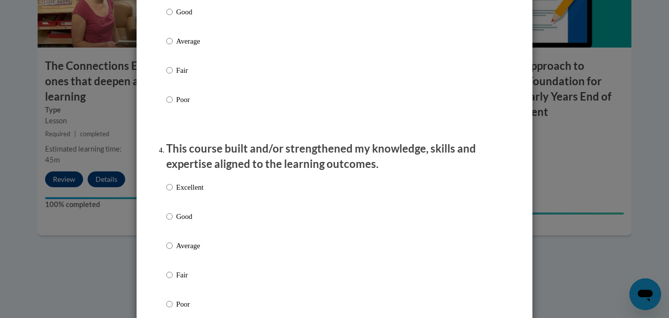
click at [200, 208] on label "Excellent" at bounding box center [184, 195] width 37 height 27
click at [173, 193] on input "Excellent" at bounding box center [169, 187] width 6 height 11
radio input "true"
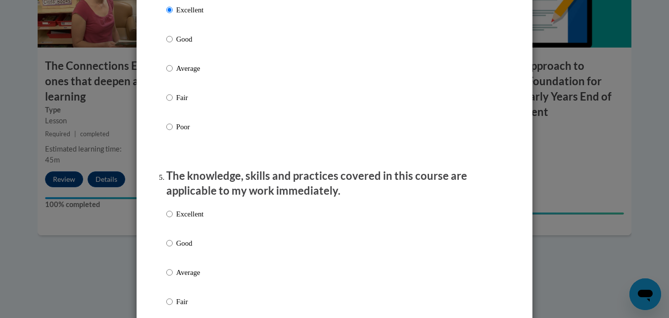
click at [197, 235] on label "Excellent" at bounding box center [184, 221] width 37 height 27
click at [173, 219] on input "Excellent" at bounding box center [169, 213] width 6 height 11
radio input "true"
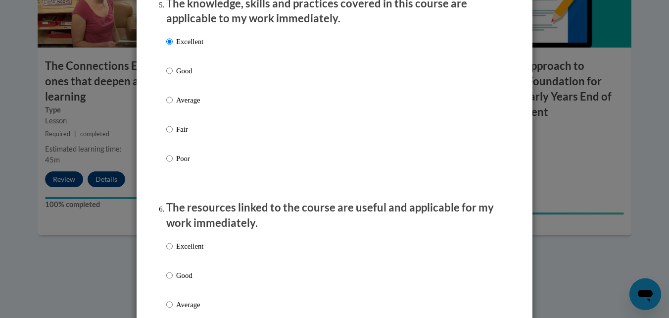
click at [199, 262] on label "Excellent" at bounding box center [184, 254] width 37 height 27
click at [173, 251] on input "Excellent" at bounding box center [169, 246] width 6 height 11
radio input "true"
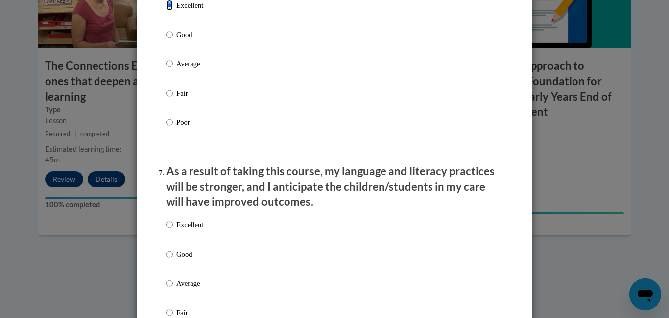
scroll to position [1189, 0]
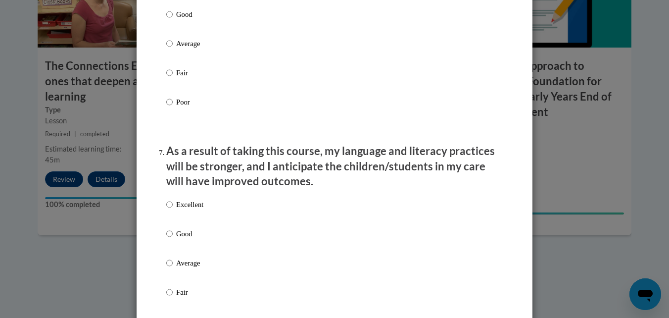
click at [216, 215] on div "Excellent Good Average Fair Poor" at bounding box center [334, 274] width 337 height 161
click at [167, 210] on input "Excellent" at bounding box center [169, 204] width 6 height 11
radio input "true"
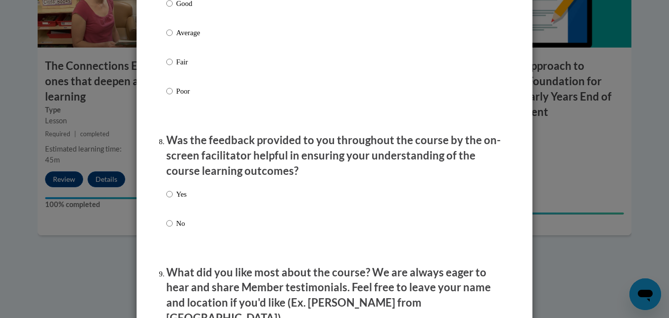
scroll to position [1422, 0]
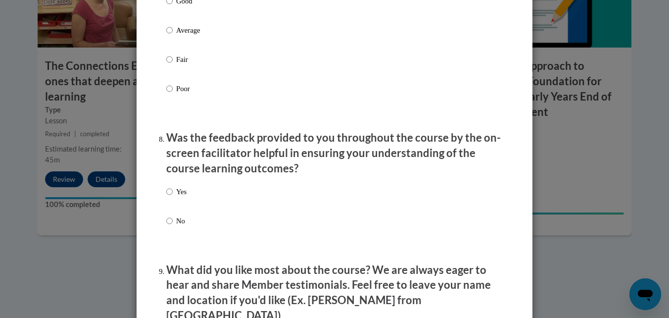
click at [197, 205] on div "Yes No" at bounding box center [334, 218] width 337 height 74
click at [167, 197] on input "Yes" at bounding box center [169, 191] width 6 height 11
radio input "true"
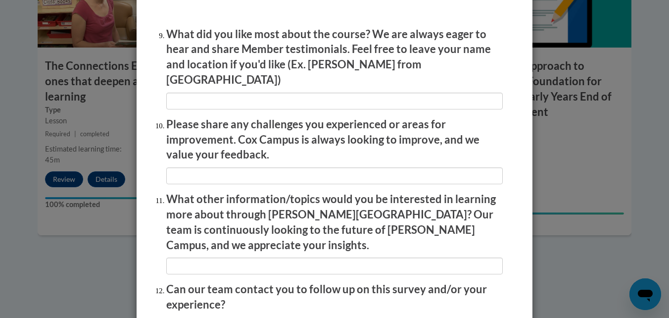
scroll to position [1680, 0]
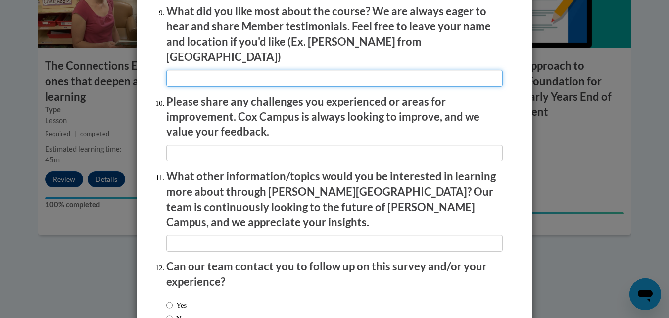
click at [337, 71] on input "textbox" at bounding box center [334, 78] width 337 height 17
type input "Jessica Alvarez-White Des Moines, Iowa How they show how to monitor children in…"
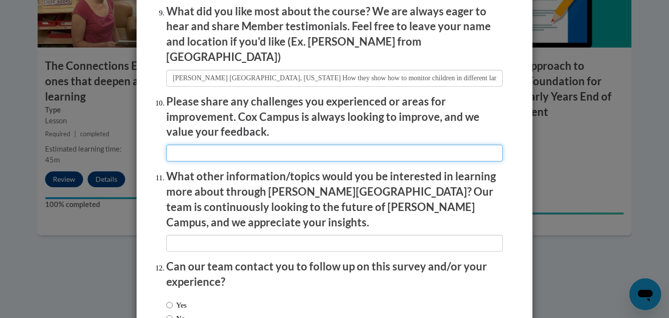
type input "knowledge to understand the kids learning, and comfortable to show what I can t…"
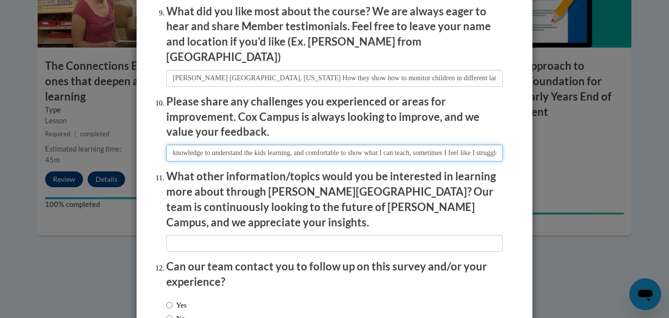
type input "kids have a lot of energy, and I feel like I don't know much about kids with ad…"
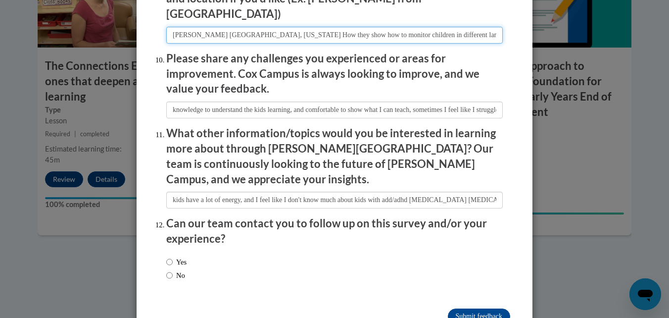
scroll to position [1726, 0]
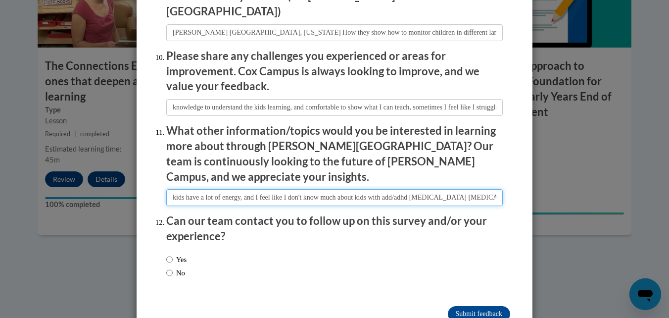
click at [487, 189] on input "textbox" at bounding box center [334, 197] width 337 height 17
click at [450, 189] on input "textbox" at bounding box center [334, 197] width 337 height 17
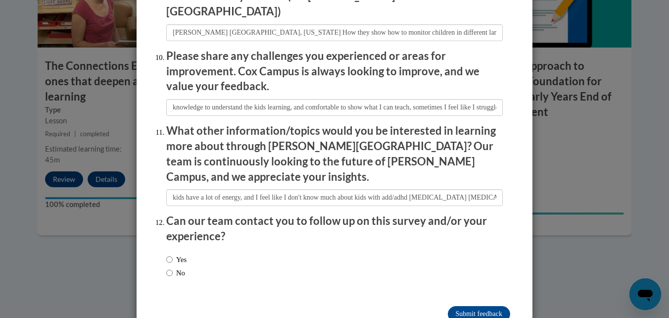
click at [240, 249] on div "Yes No" at bounding box center [334, 267] width 337 height 37
click at [200, 249] on div "Yes No" at bounding box center [334, 267] width 337 height 37
click at [181, 254] on label "Yes" at bounding box center [176, 259] width 20 height 11
click at [173, 254] on input "Yes" at bounding box center [169, 259] width 6 height 11
radio input "true"
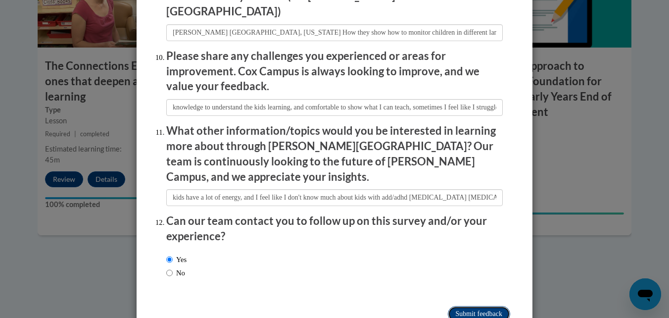
click at [472, 306] on input "Submit feedback" at bounding box center [479, 314] width 62 height 16
click at [469, 306] on input "Submitting" at bounding box center [479, 314] width 62 height 16
click at [466, 306] on input "Submitting" at bounding box center [479, 314] width 62 height 16
